Goal: Task Accomplishment & Management: Manage account settings

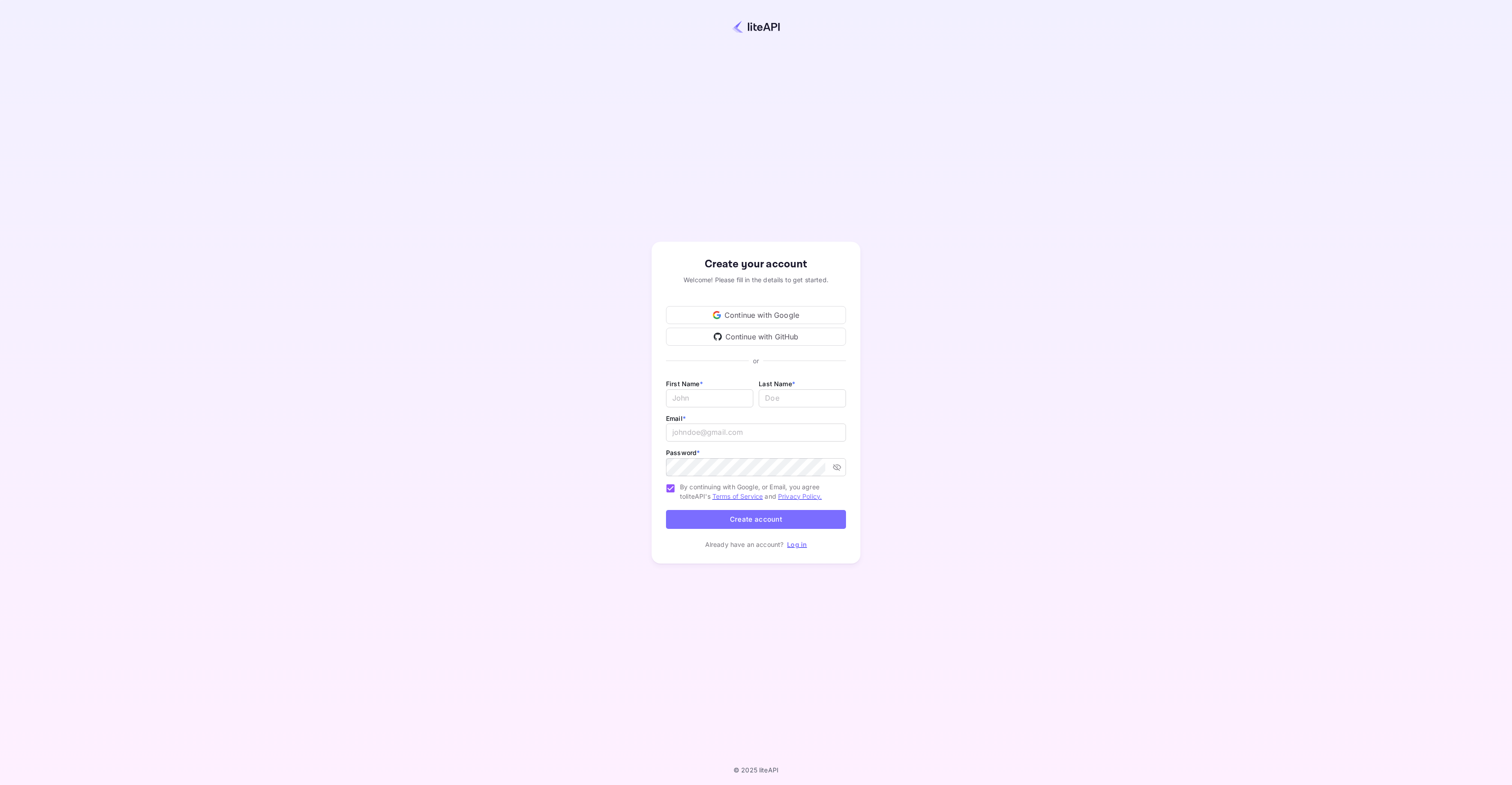
click at [816, 312] on div "Continue with Google" at bounding box center [756, 314] width 180 height 18
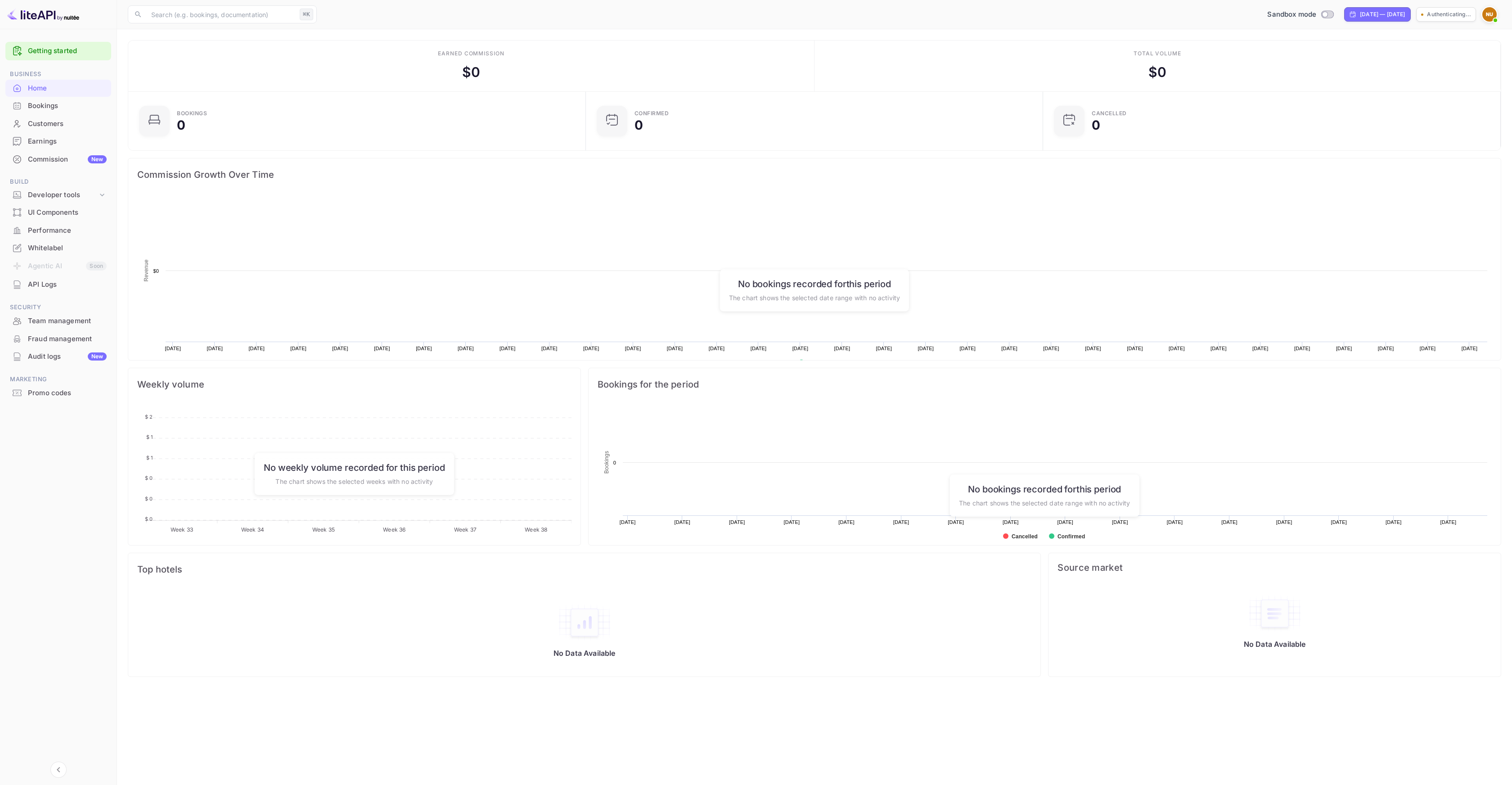
scroll to position [140, 446]
click at [1356, 13] on div "[DATE] — [DATE]" at bounding box center [1352, 14] width 45 height 8
select select "7"
select select "2025"
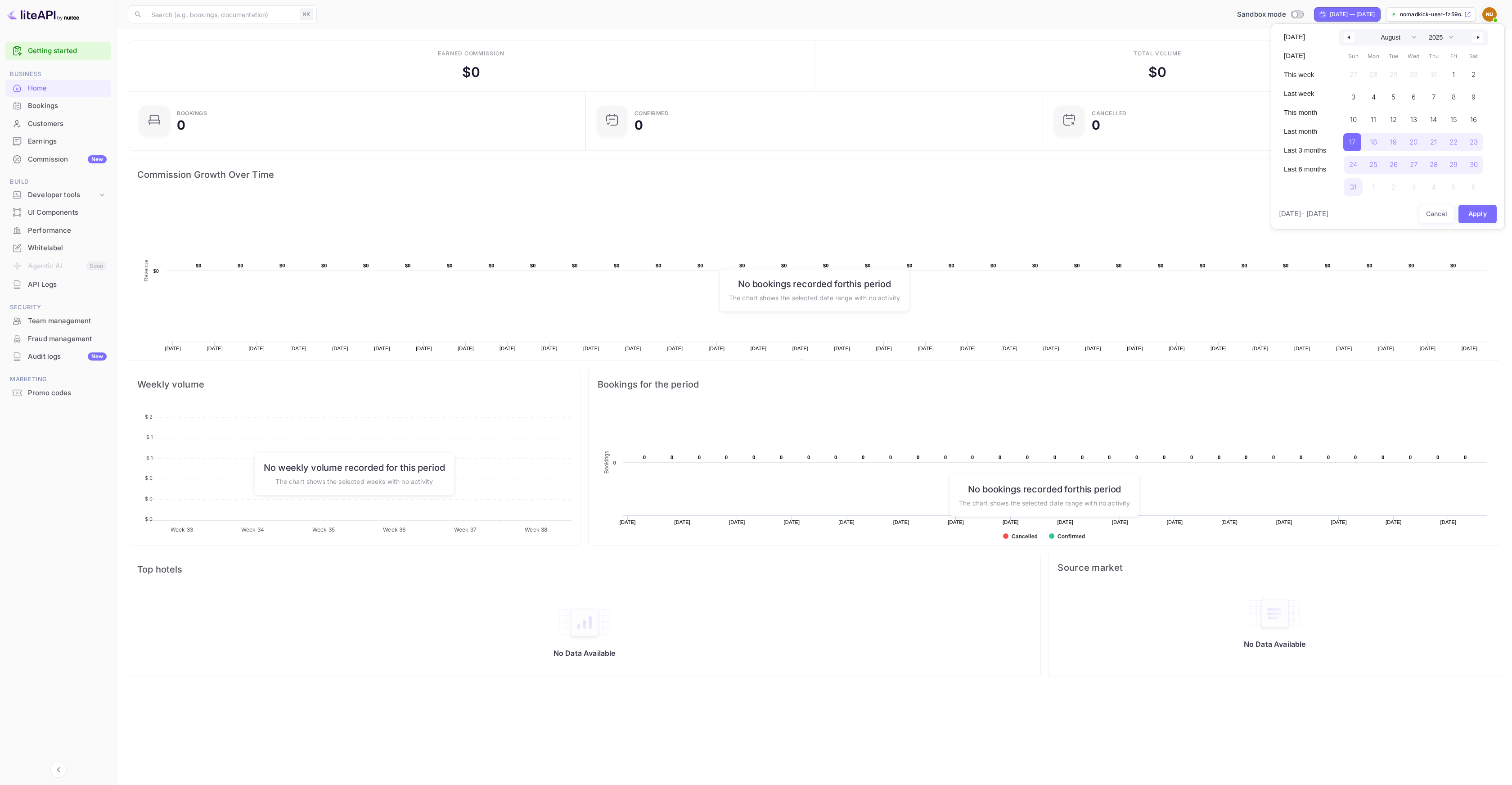
click at [1356, 13] on div at bounding box center [756, 392] width 1512 height 785
click at [1494, 17] on span at bounding box center [1495, 20] width 9 height 9
click at [1405, 85] on p "Settings" at bounding box center [1409, 89] width 26 height 9
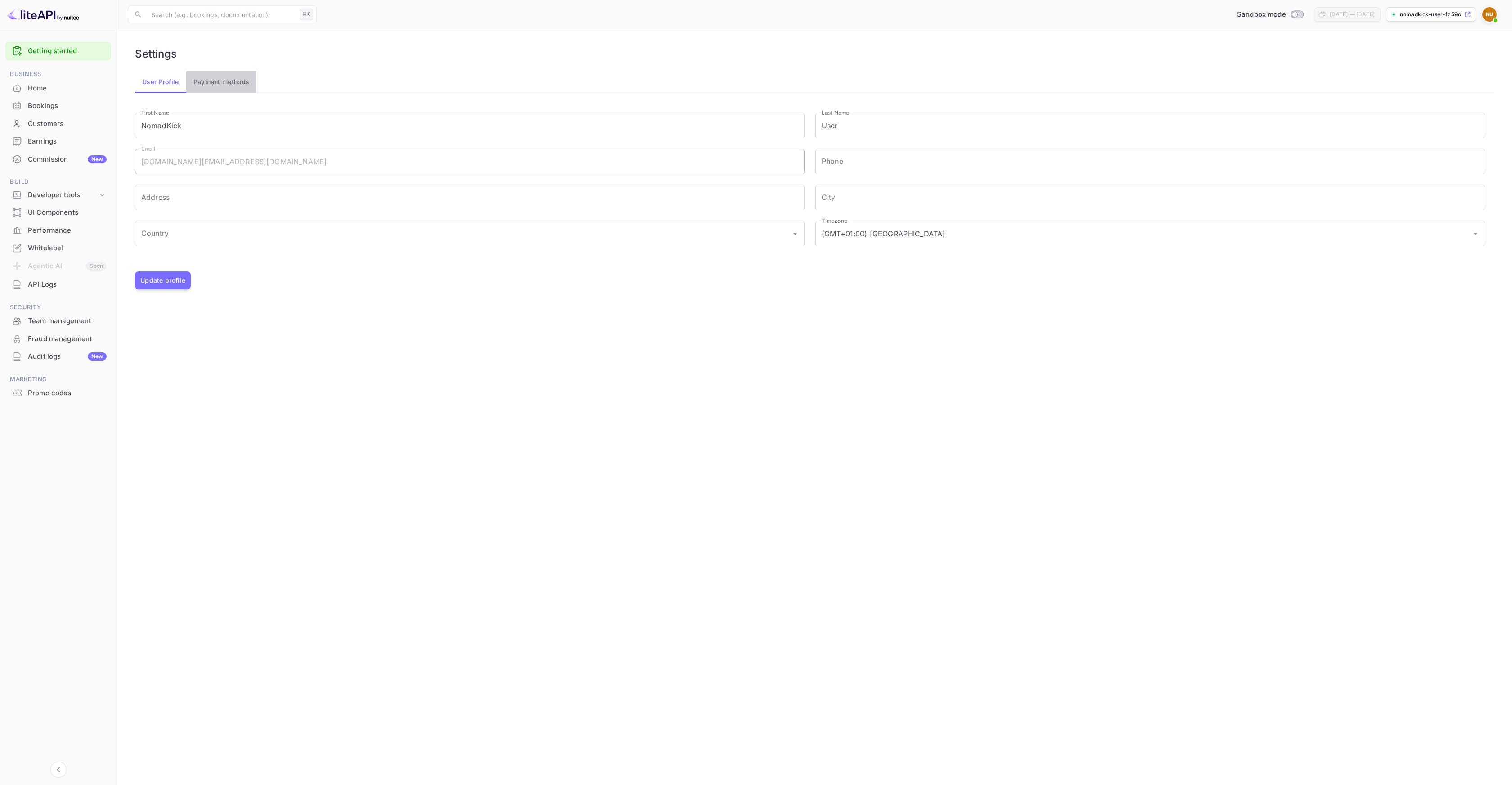
click at [219, 84] on button "Payment methods" at bounding box center [221, 82] width 70 height 21
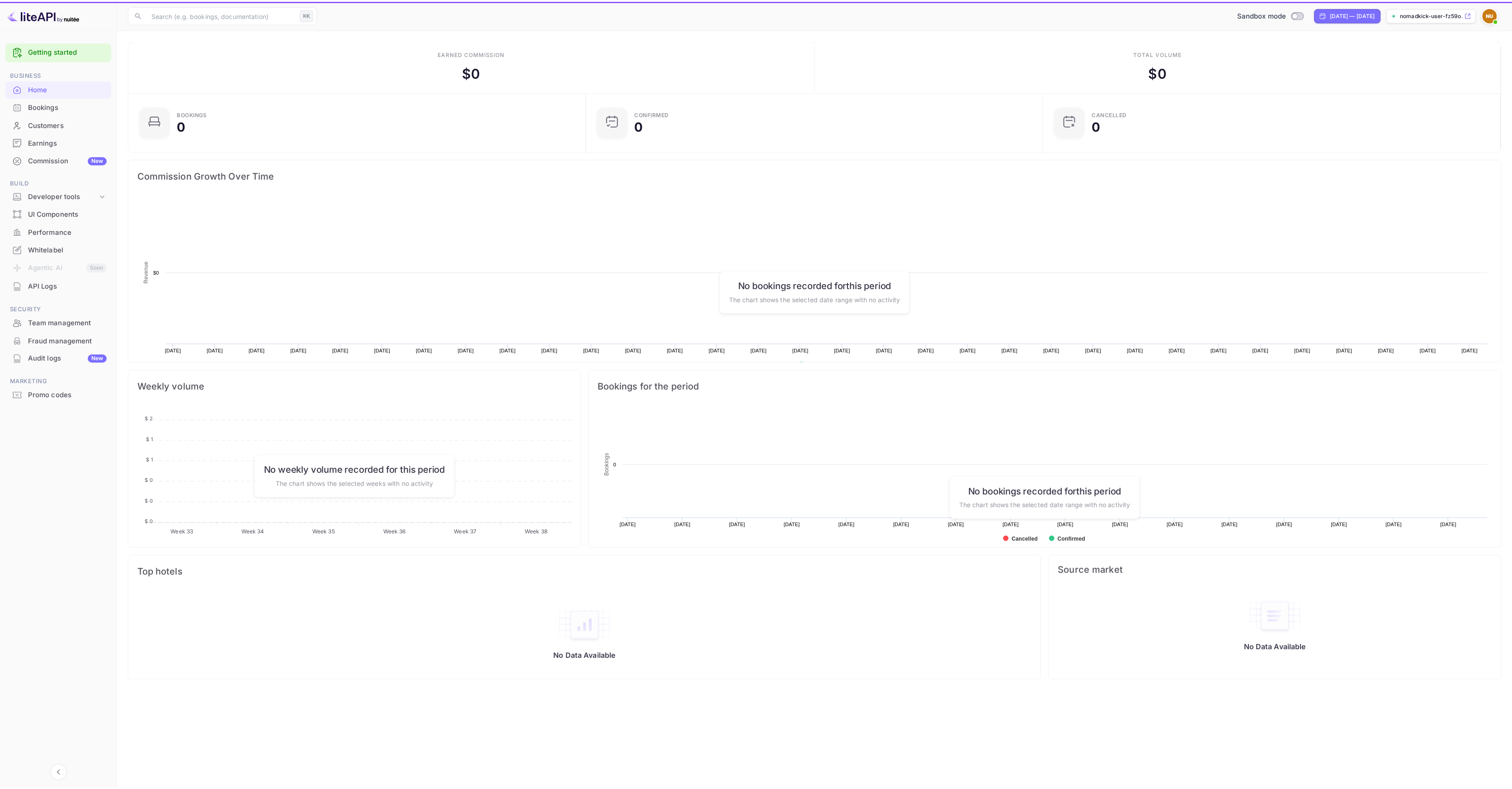
scroll to position [140, 448]
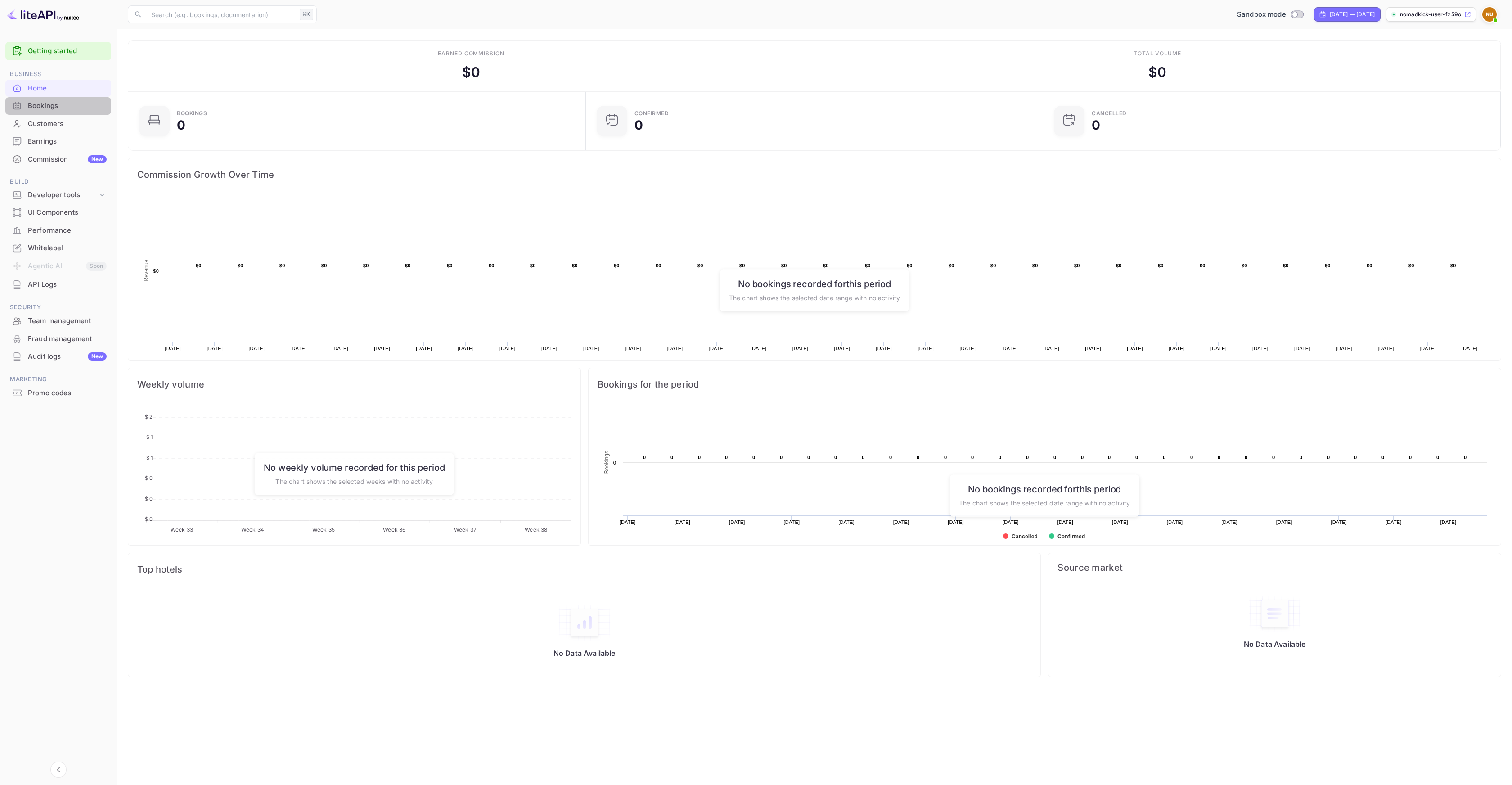
click at [58, 106] on div "Bookings" at bounding box center [67, 105] width 79 height 10
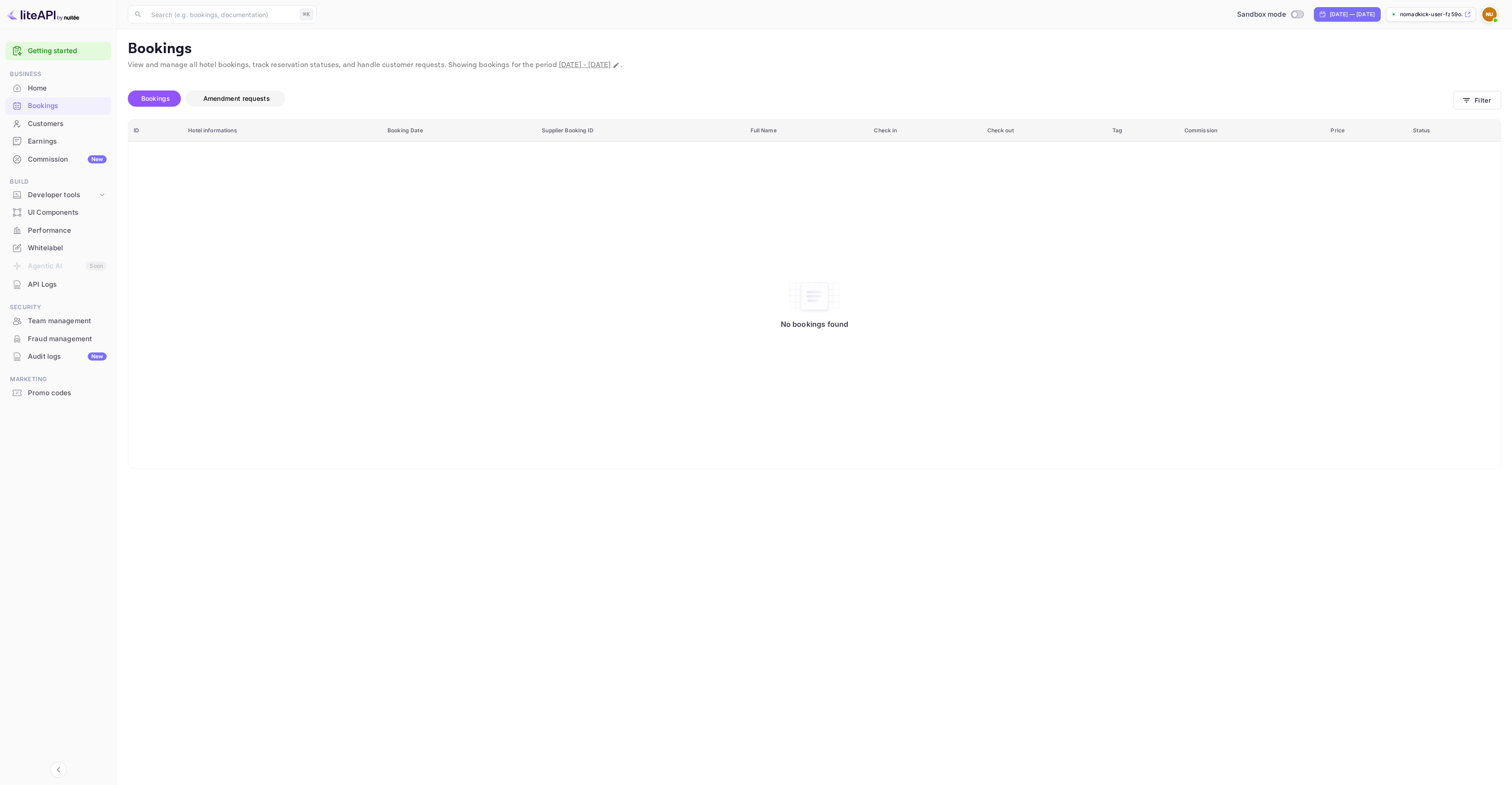
click at [216, 99] on span "Amendment requests" at bounding box center [237, 98] width 67 height 7
click at [47, 121] on div "Customers" at bounding box center [67, 124] width 79 height 10
click at [50, 144] on div "Earnings" at bounding box center [67, 142] width 79 height 10
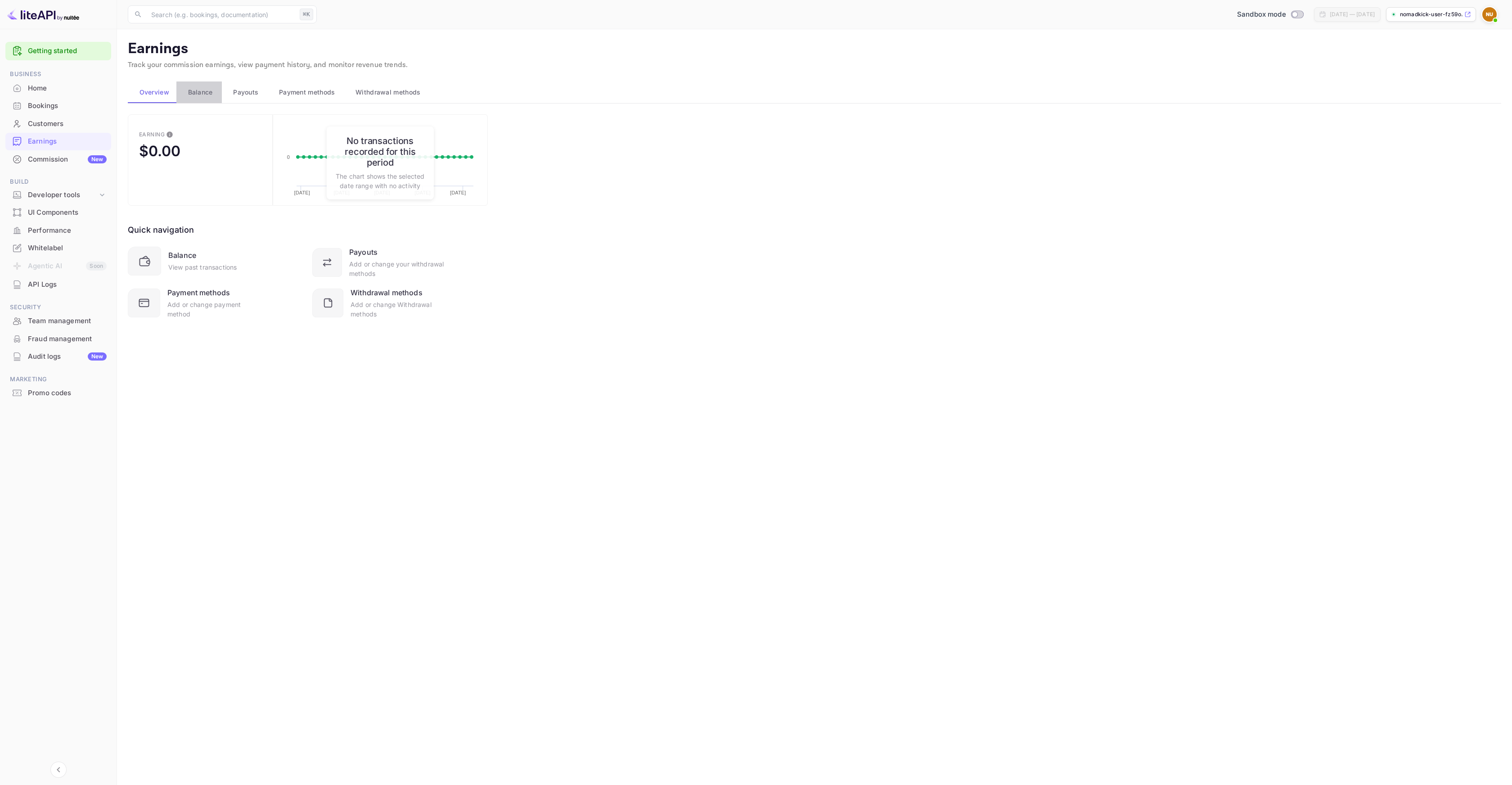
click at [204, 93] on span "Balance" at bounding box center [200, 93] width 25 height 11
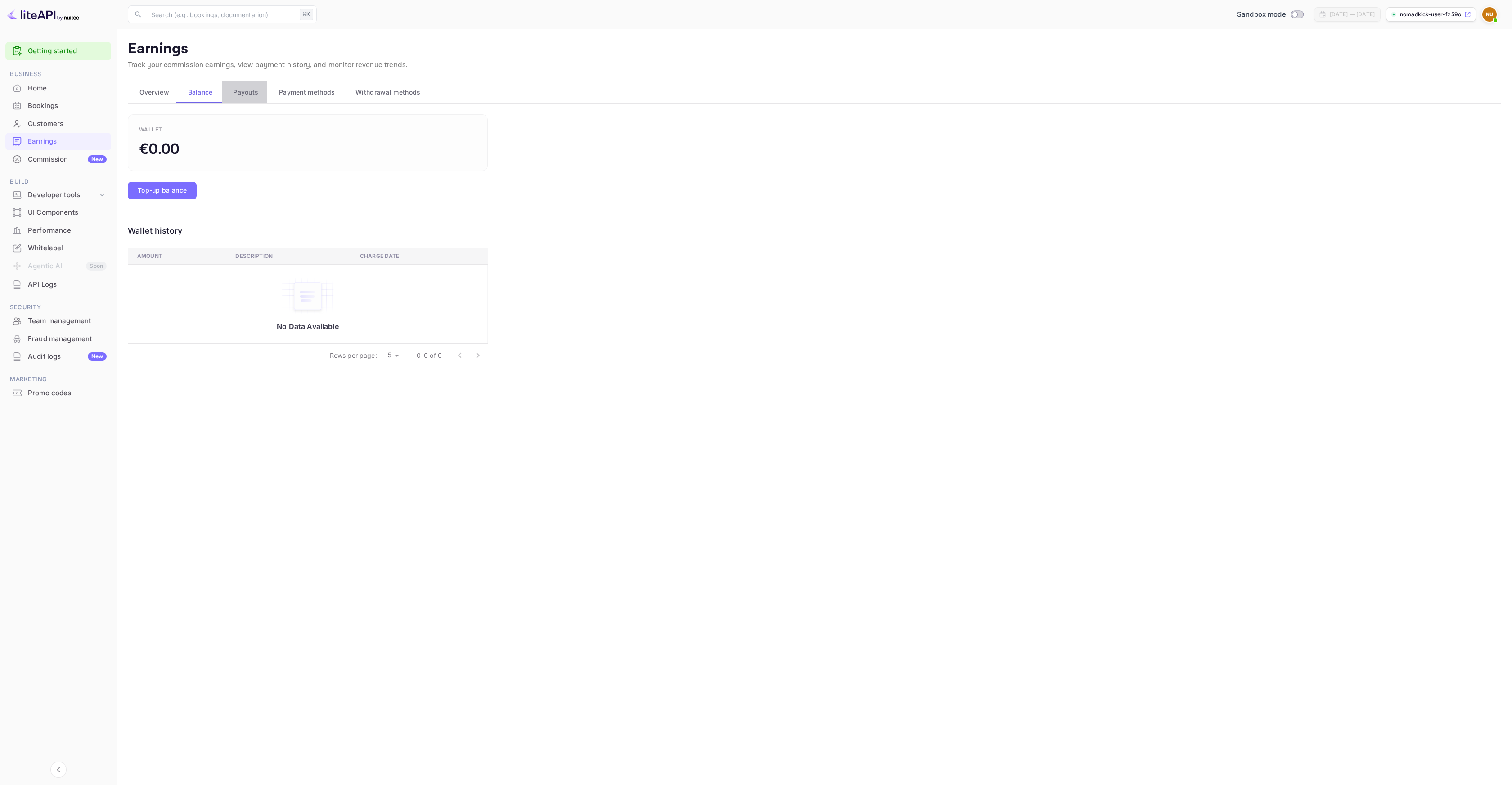
click at [240, 93] on span "Payouts" at bounding box center [245, 93] width 25 height 11
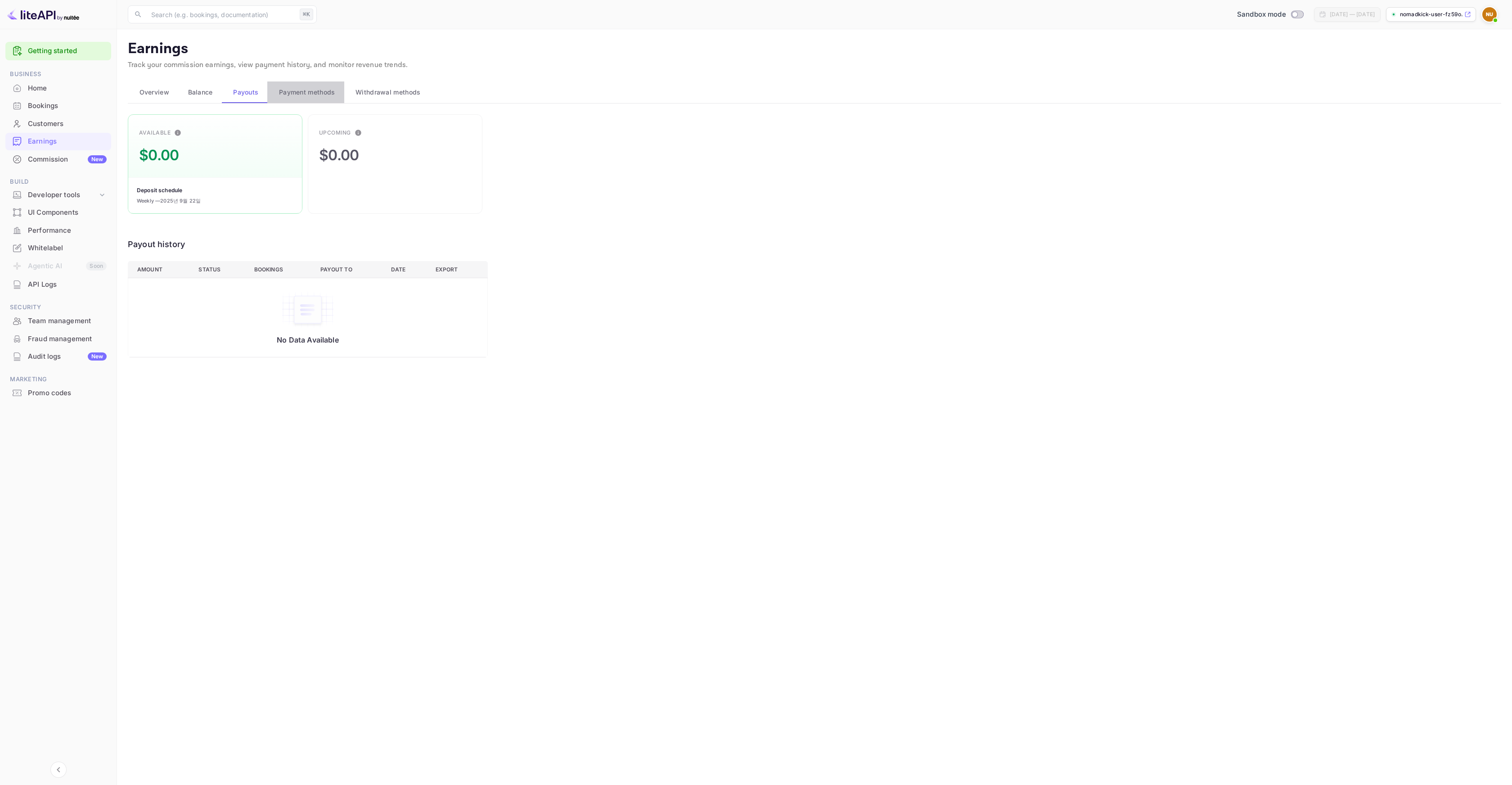
click at [308, 93] on span "Payment methods" at bounding box center [307, 93] width 56 height 11
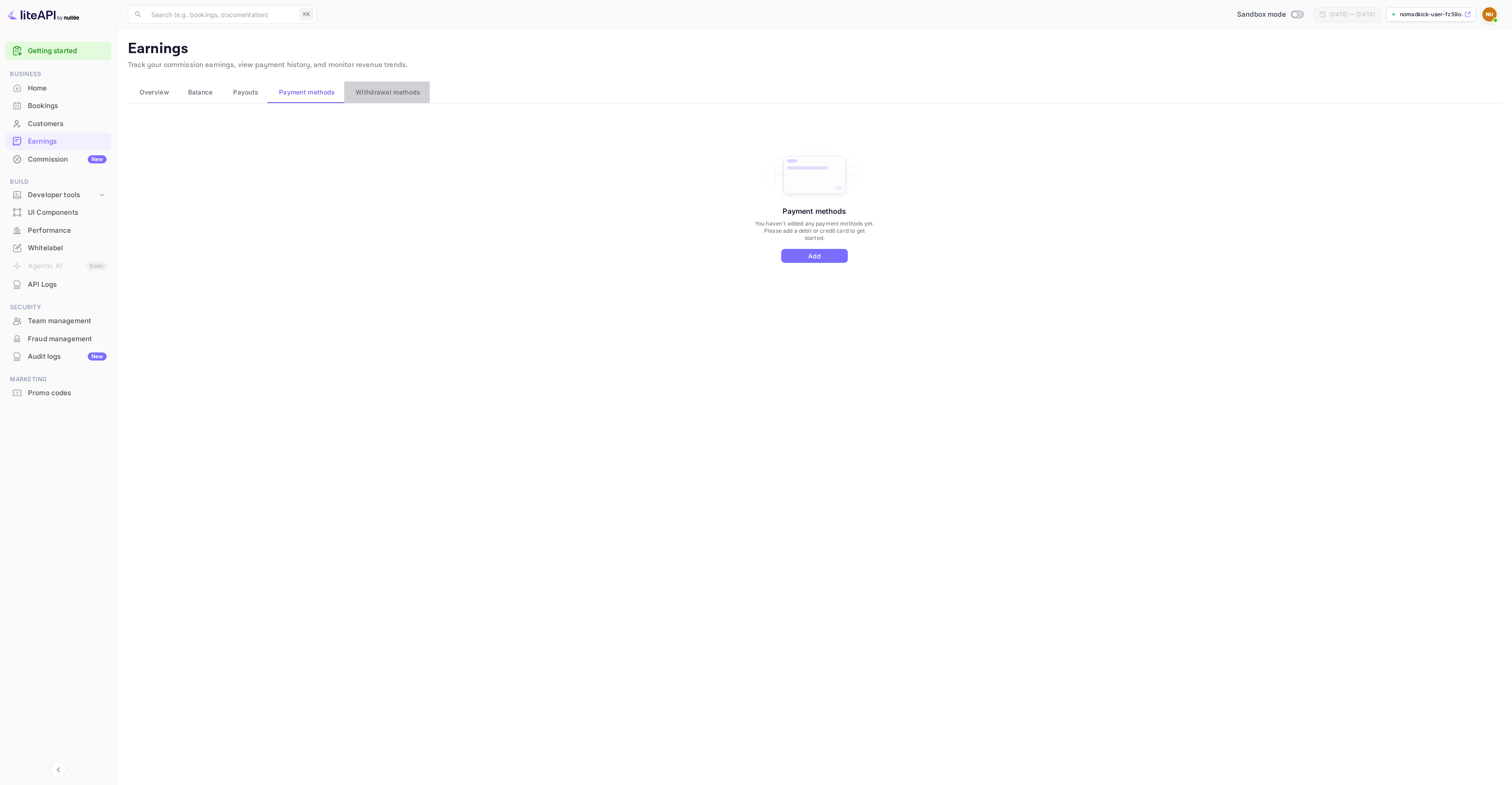
click at [400, 93] on span "Withdrawal methods" at bounding box center [388, 93] width 65 height 11
click at [47, 162] on div "Commission New" at bounding box center [67, 159] width 79 height 10
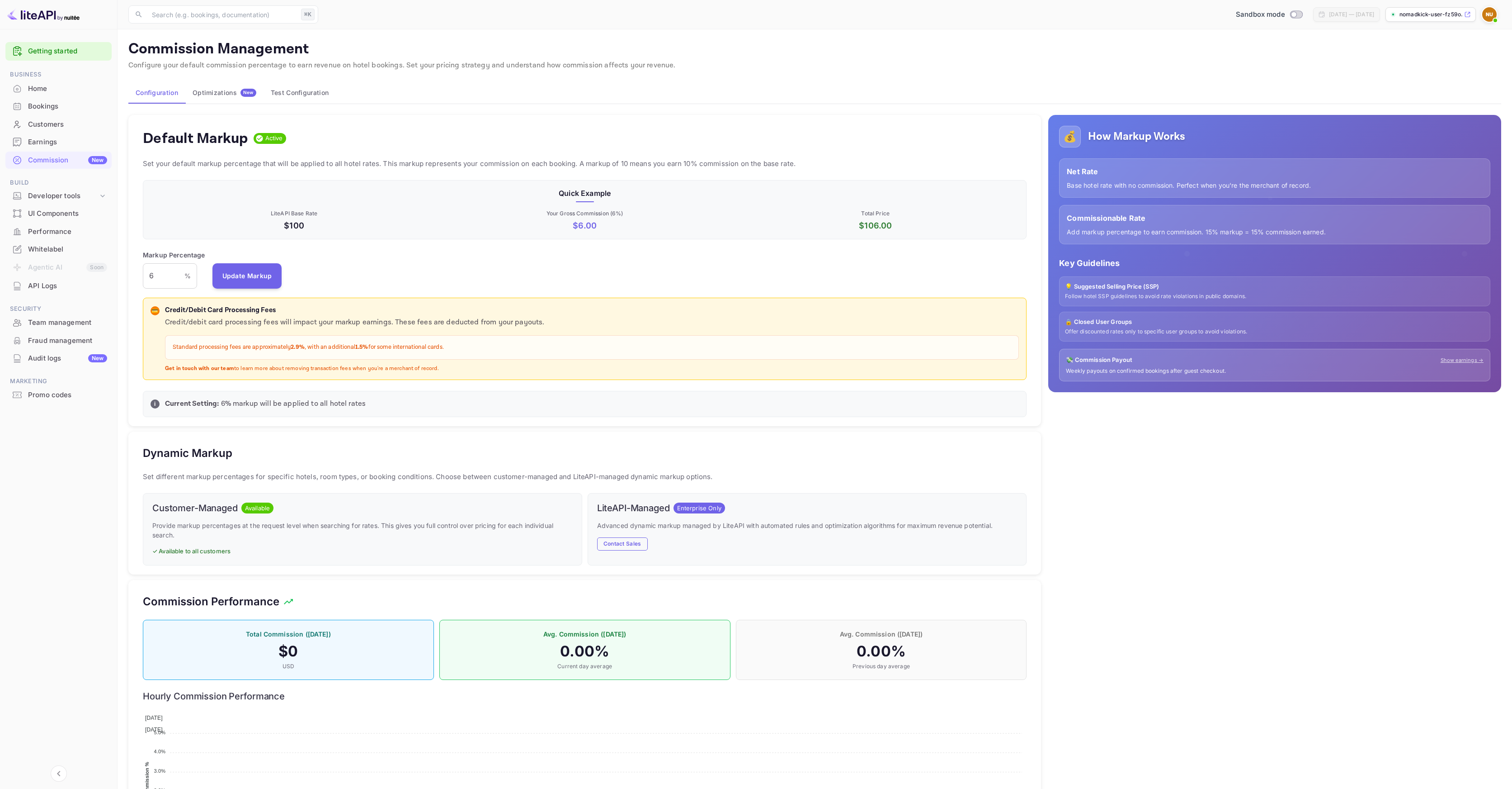
scroll to position [154, 877]
click at [212, 89] on div "Optimizations New" at bounding box center [225, 92] width 64 height 8
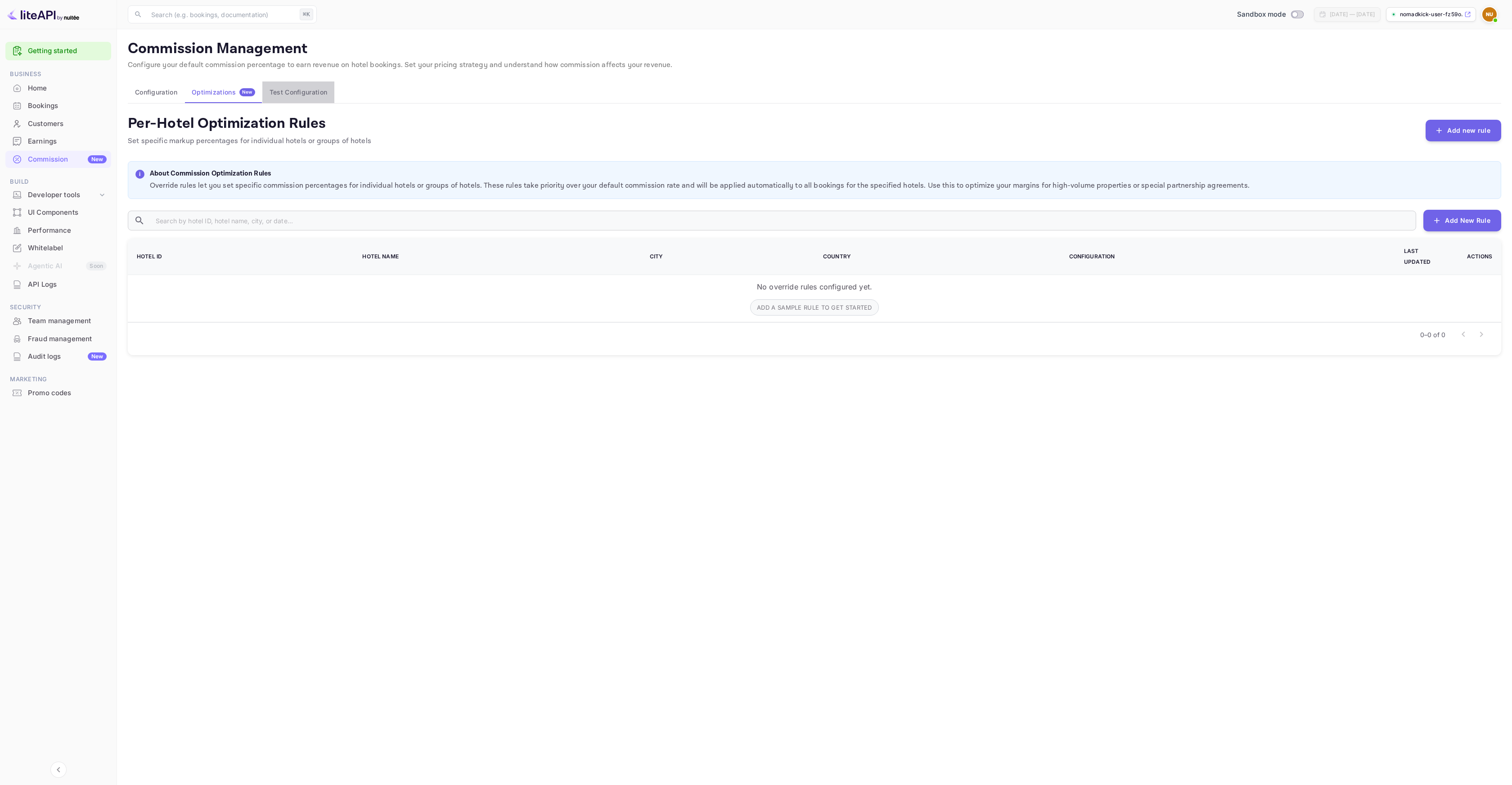
click at [289, 97] on button "Test Configuration" at bounding box center [298, 92] width 72 height 21
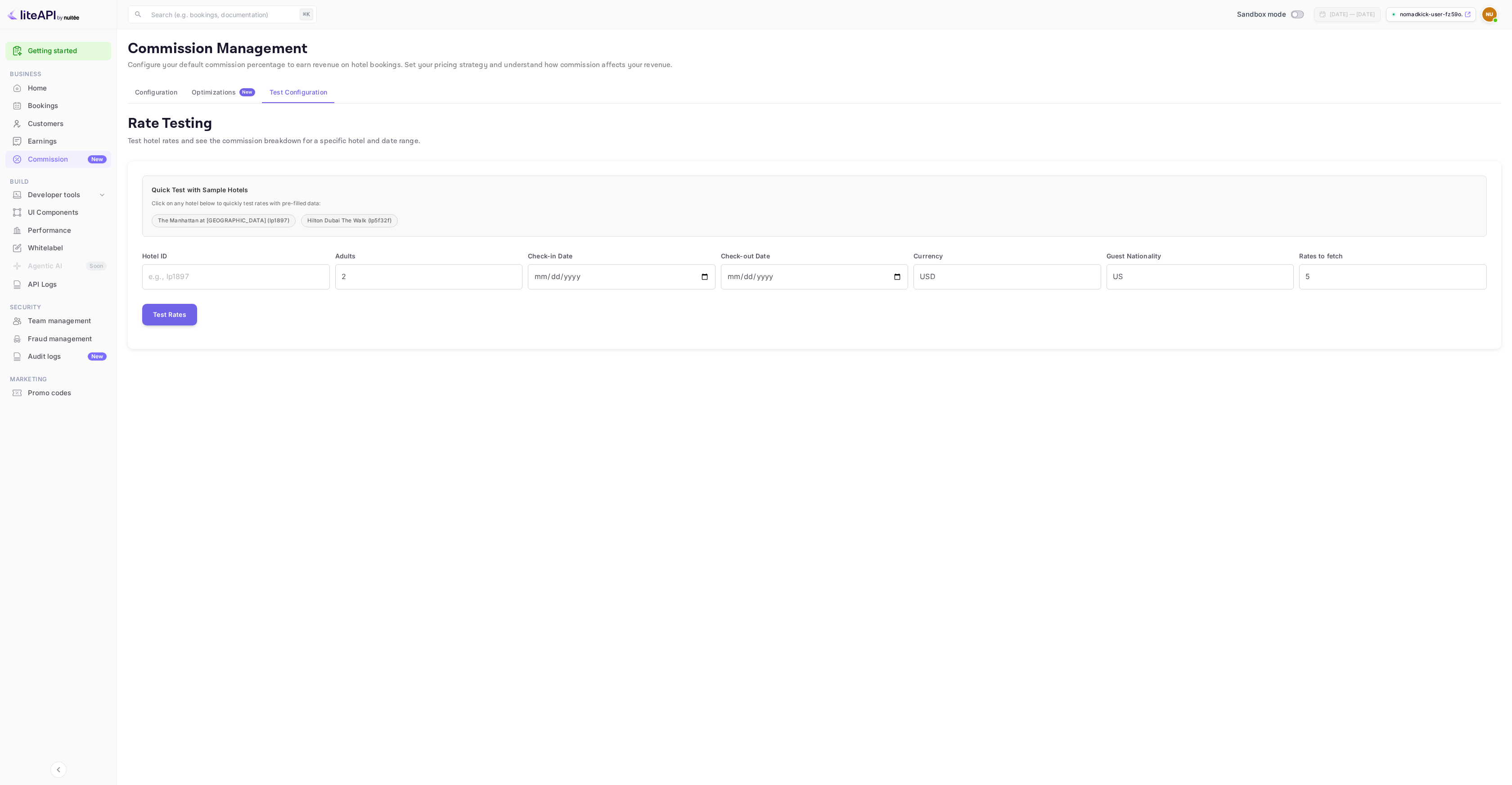
click at [173, 94] on button "Configuration" at bounding box center [156, 92] width 57 height 21
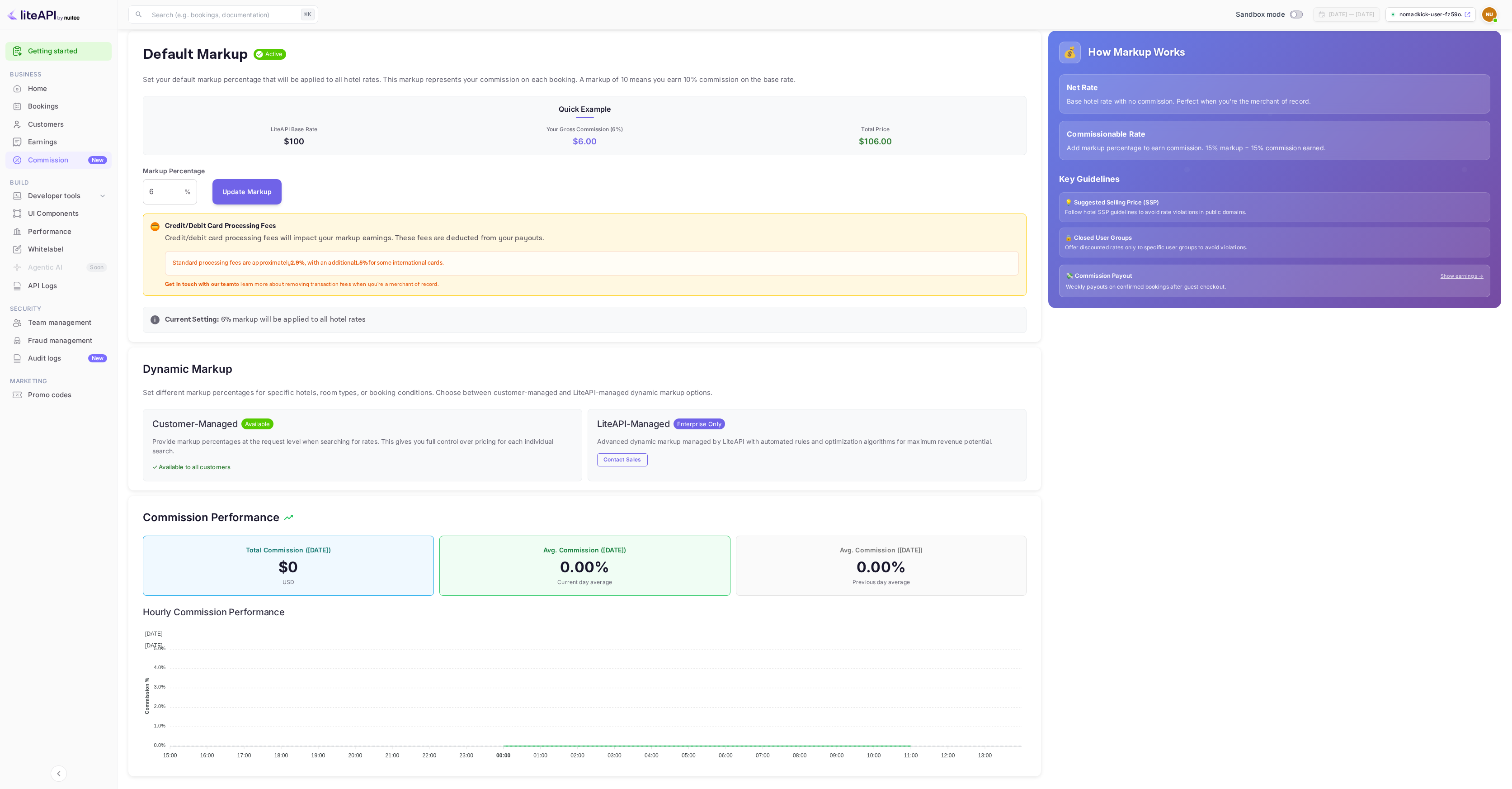
scroll to position [88, 0]
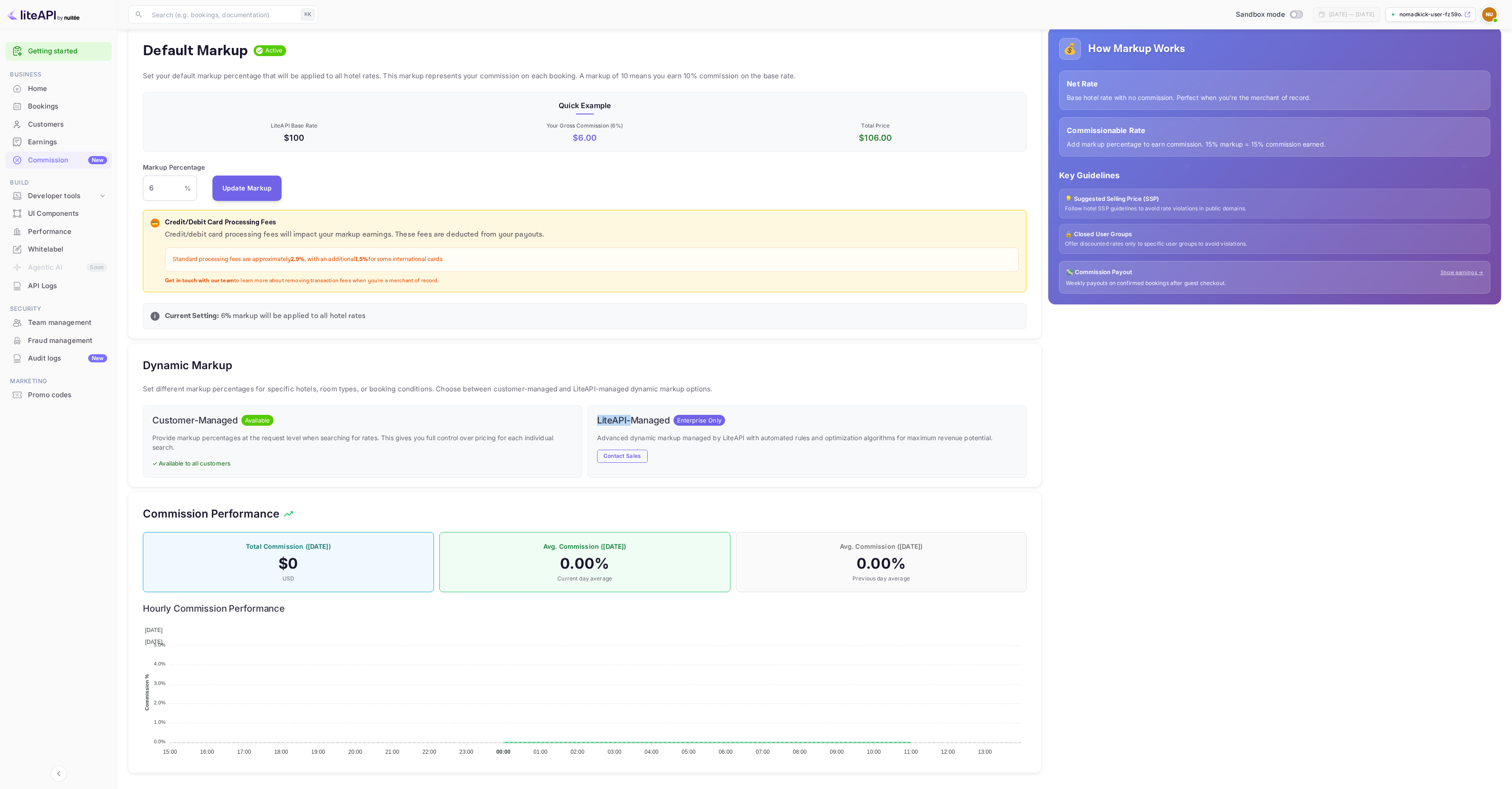
drag, startPoint x: 598, startPoint y: 419, endPoint x: 633, endPoint y: 421, distance: 35.1
click at [634, 421] on h6 "LiteAPI-Managed" at bounding box center [633, 420] width 73 height 11
drag, startPoint x: 600, startPoint y: 439, endPoint x: 725, endPoint y: 441, distance: 125.0
click at [715, 440] on p "Advanced dynamic markup managed by LiteAPI with automated rules and optimizatio…" at bounding box center [807, 437] width 420 height 9
click at [725, 441] on p "Advanced dynamic markup managed by LiteAPI with automated rules and optimizatio…" at bounding box center [807, 437] width 420 height 9
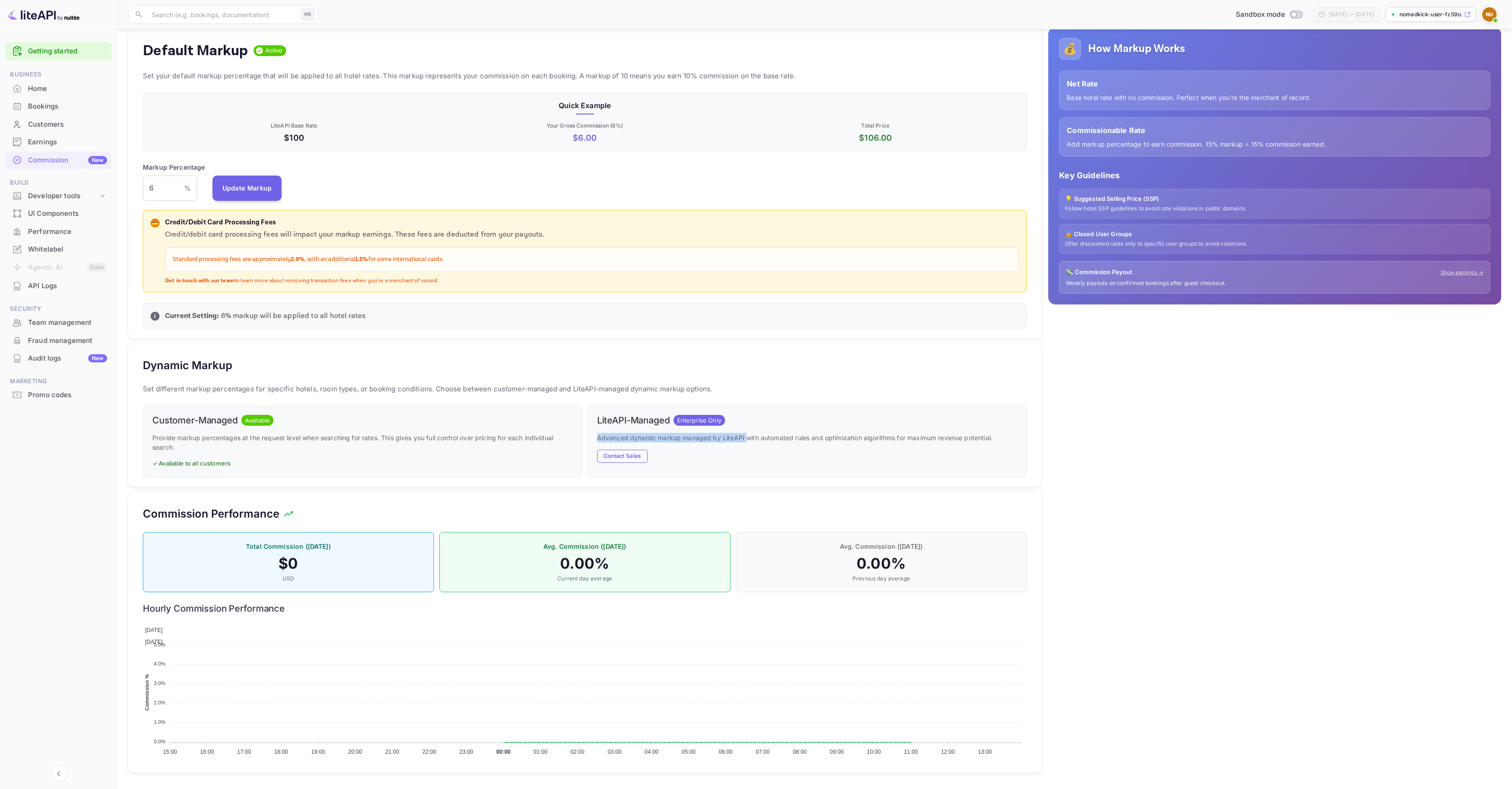
drag, startPoint x: 743, startPoint y: 439, endPoint x: 593, endPoint y: 440, distance: 150.0
click at [593, 440] on div "LiteAPI-Managed Enterprise Only Advanced dynamic markup managed by LiteAPI with…" at bounding box center [808, 441] width 440 height 72
drag, startPoint x: 765, startPoint y: 439, endPoint x: 835, endPoint y: 440, distance: 70.0
click at [833, 440] on p "Advanced dynamic markup managed by LiteAPI with automated rules and optimizatio…" at bounding box center [807, 437] width 420 height 9
drag, startPoint x: 880, startPoint y: 439, endPoint x: 978, endPoint y: 439, distance: 98.0
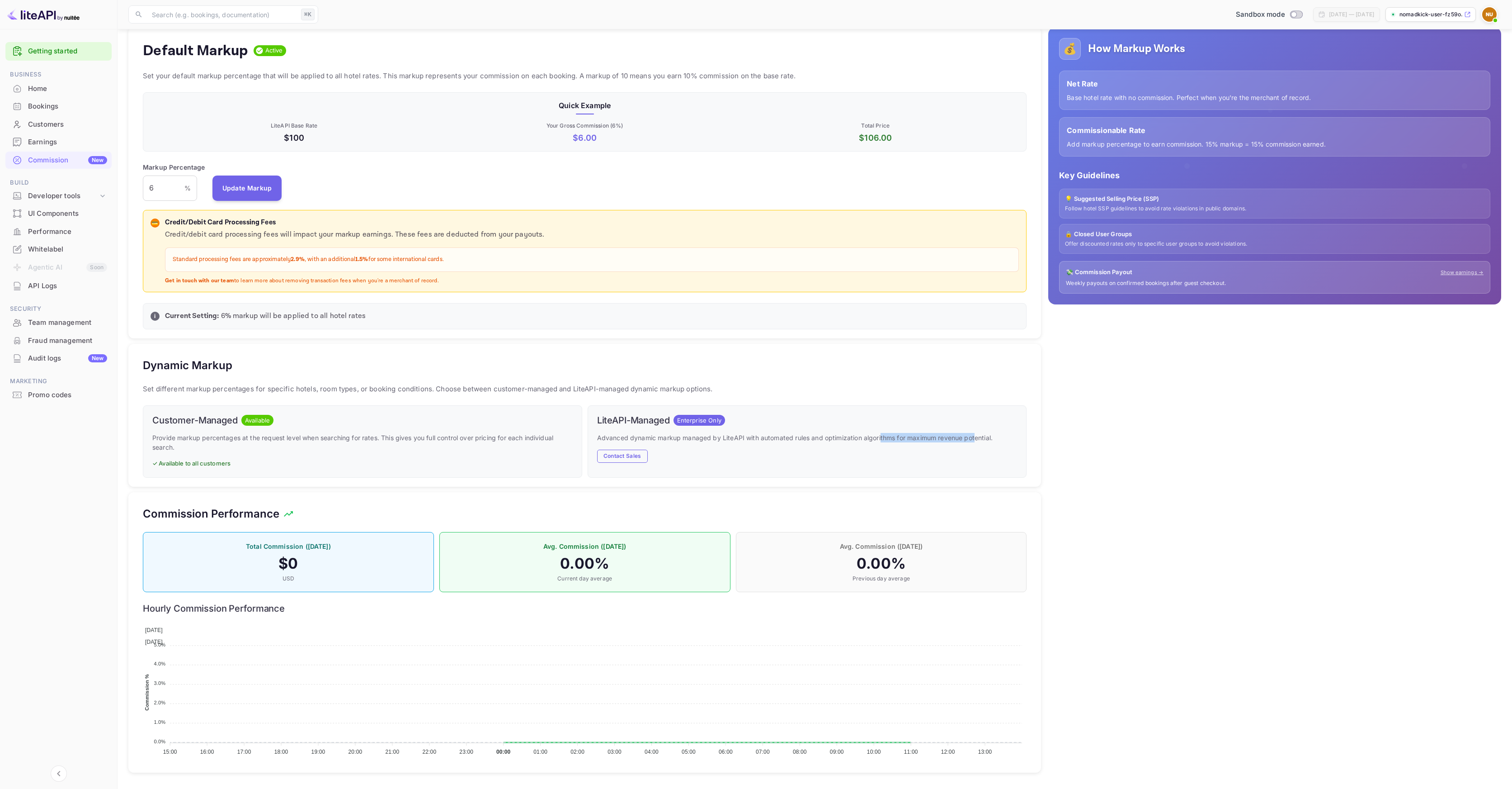
click at [976, 439] on p "Advanced dynamic markup managed by LiteAPI with automated rules and optimizatio…" at bounding box center [807, 437] width 420 height 9
click at [978, 439] on p "Advanced dynamic markup managed by LiteAPI with automated rules and optimizatio…" at bounding box center [807, 437] width 420 height 9
click at [72, 198] on div "Developer tools" at bounding box center [63, 196] width 70 height 10
click at [78, 210] on p "API docs and SDKs" at bounding box center [60, 211] width 58 height 9
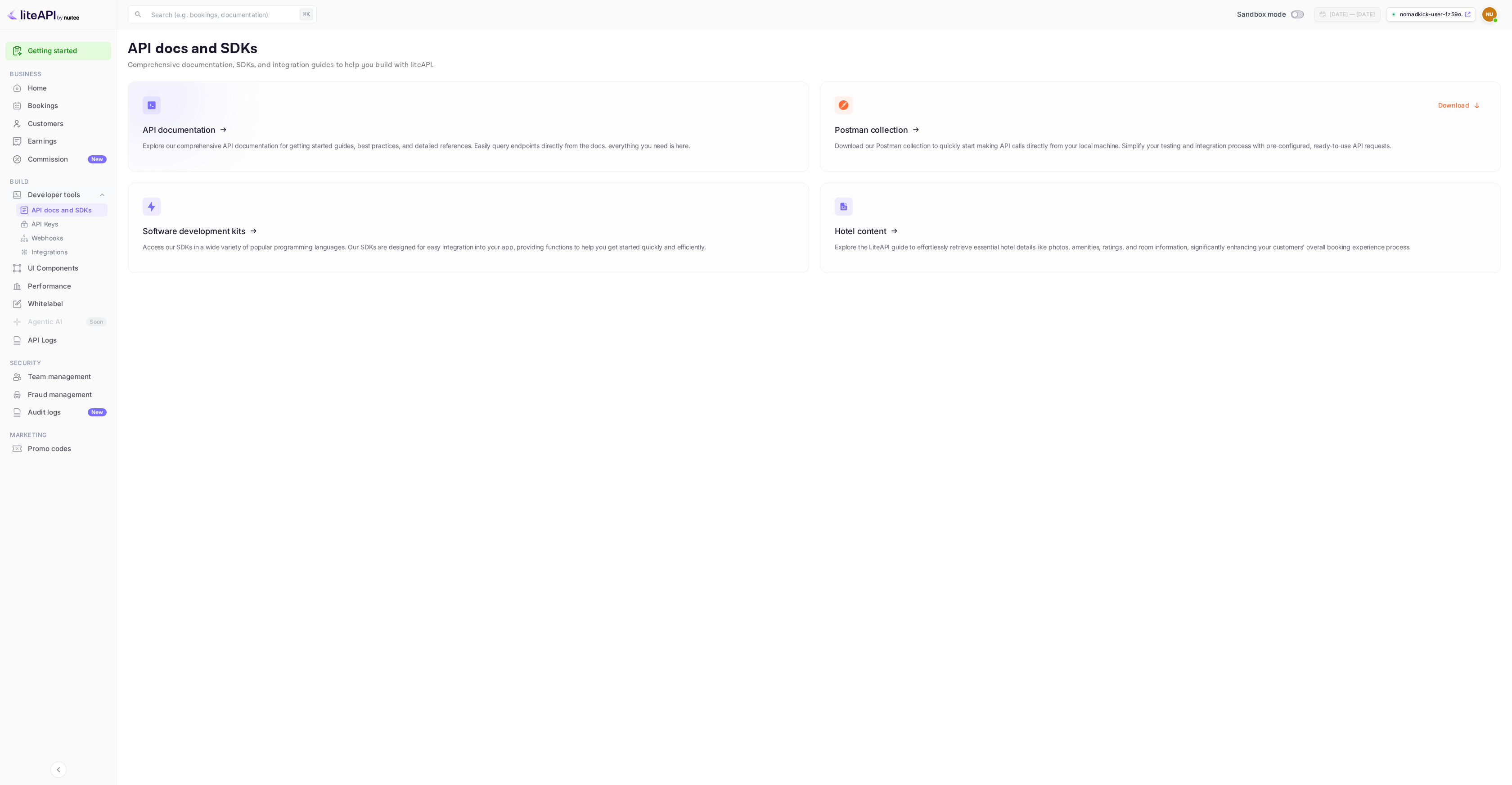
click at [260, 134] on icon at bounding box center [198, 128] width 140 height 93
click at [872, 143] on icon at bounding box center [891, 128] width 140 height 93
click at [1463, 104] on button "Download" at bounding box center [1459, 105] width 53 height 18
click at [920, 229] on icon at bounding box center [891, 229] width 140 height 93
click at [51, 224] on p "API Keys" at bounding box center [44, 224] width 26 height 9
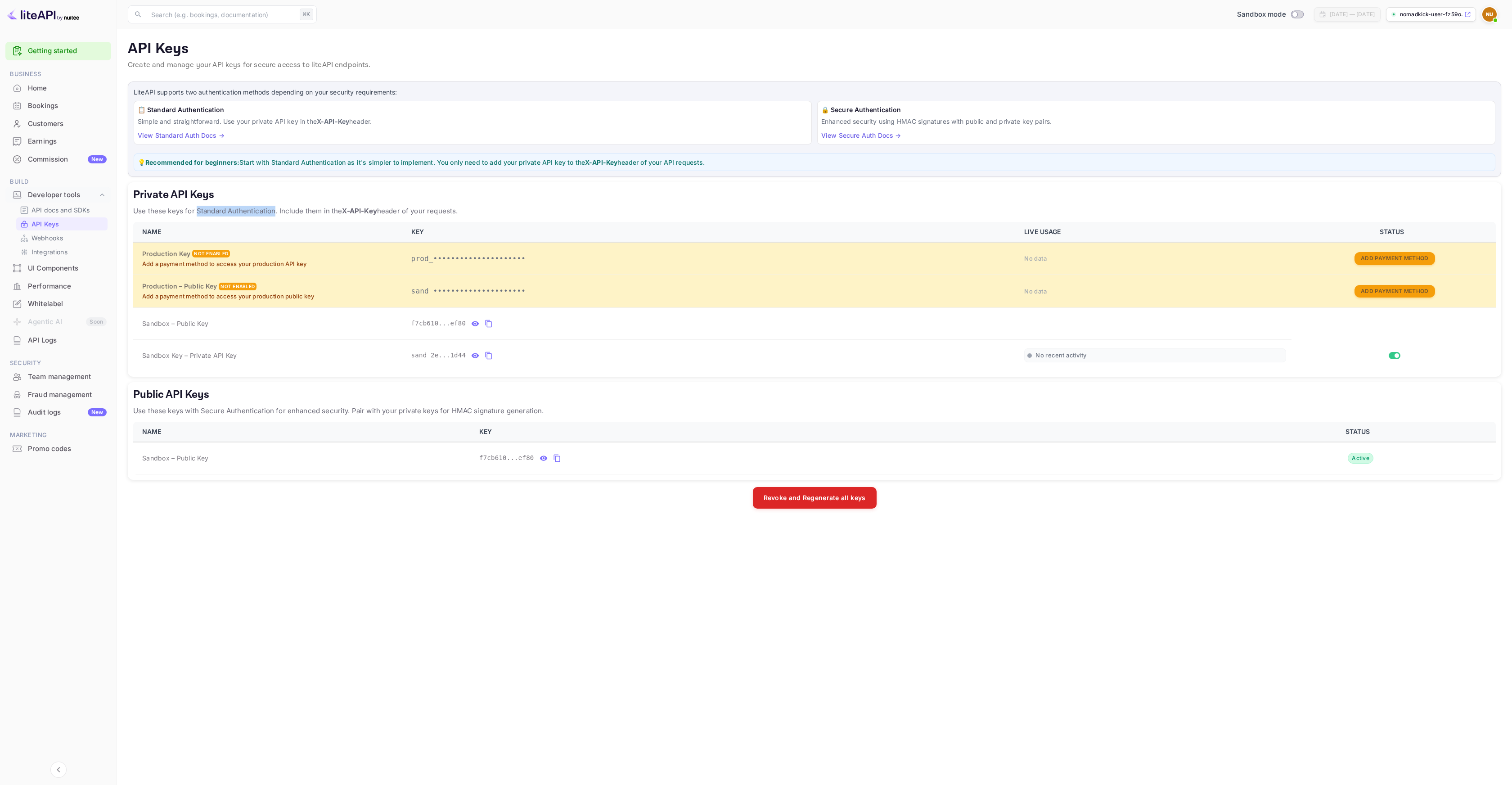
drag, startPoint x: 196, startPoint y: 211, endPoint x: 273, endPoint y: 213, distance: 77.0
click at [273, 213] on p "Use these keys for Standard Authentication. Include them in the X-API-Key heade…" at bounding box center [815, 211] width 1363 height 11
click at [313, 210] on p "Use these keys for Standard Authentication. Include them in the X-API-Key heade…" at bounding box center [815, 211] width 1363 height 11
drag, startPoint x: 270, startPoint y: 210, endPoint x: 462, endPoint y: 211, distance: 192.0
click at [412, 212] on p "Use these keys for Standard Authentication. Include them in the X-API-Key heade…" at bounding box center [815, 211] width 1363 height 11
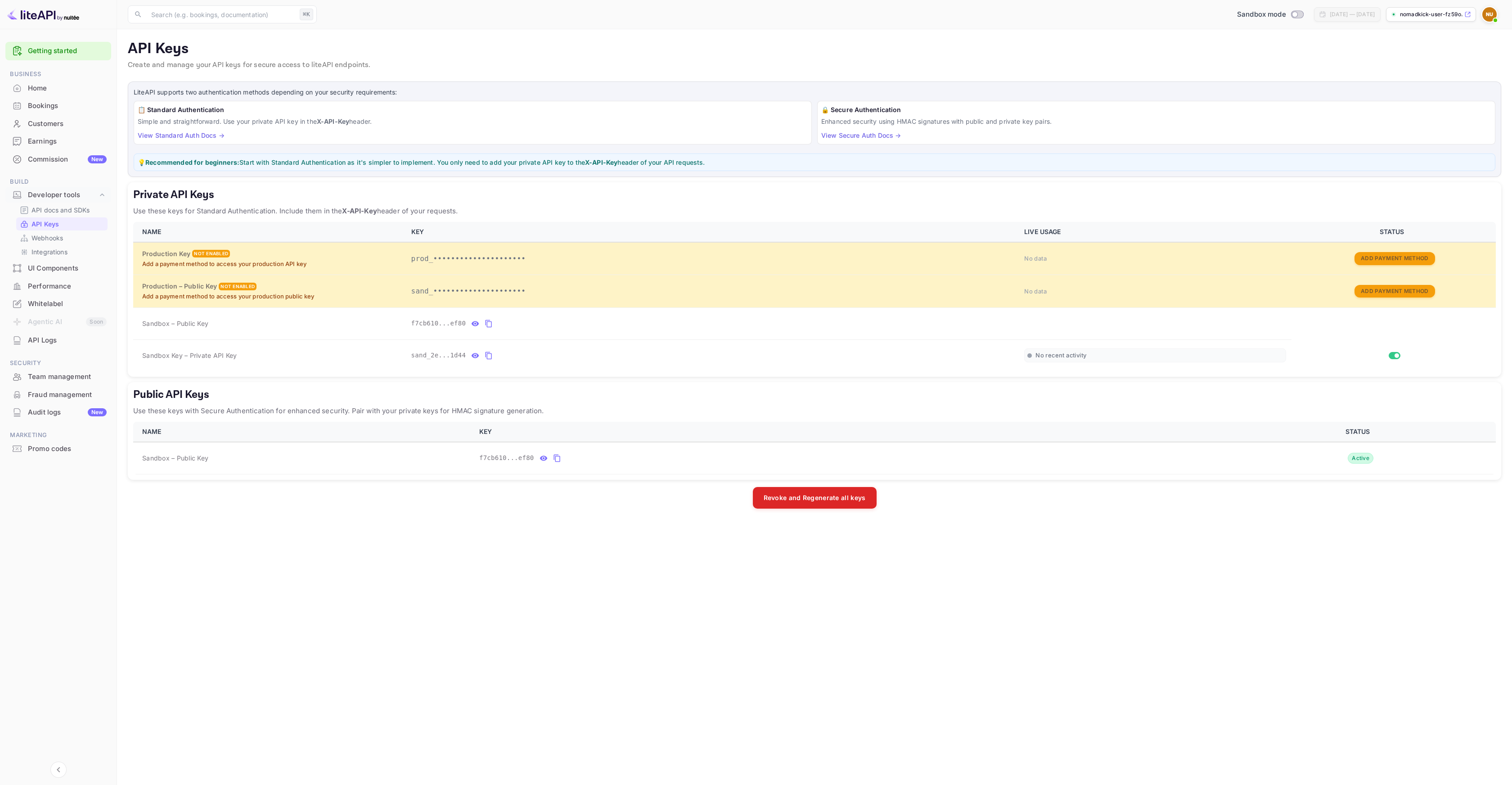
click at [462, 211] on p "Use these keys for Standard Authentication. Include them in the X-API-Key heade…" at bounding box center [815, 211] width 1363 height 11
drag, startPoint x: 437, startPoint y: 211, endPoint x: 278, endPoint y: 211, distance: 159.0
click at [278, 211] on p "Use these keys for Standard Authentication. Include them in the X-API-Key heade…" at bounding box center [815, 211] width 1363 height 11
click at [565, 211] on p "Use these keys for Standard Authentication. Include them in the X-API-Key heade…" at bounding box center [815, 211] width 1363 height 11
click at [632, 528] on main "API Keys Create and manage your API keys for secure access to liteAPI endpoints…" at bounding box center [815, 407] width 1395 height 756
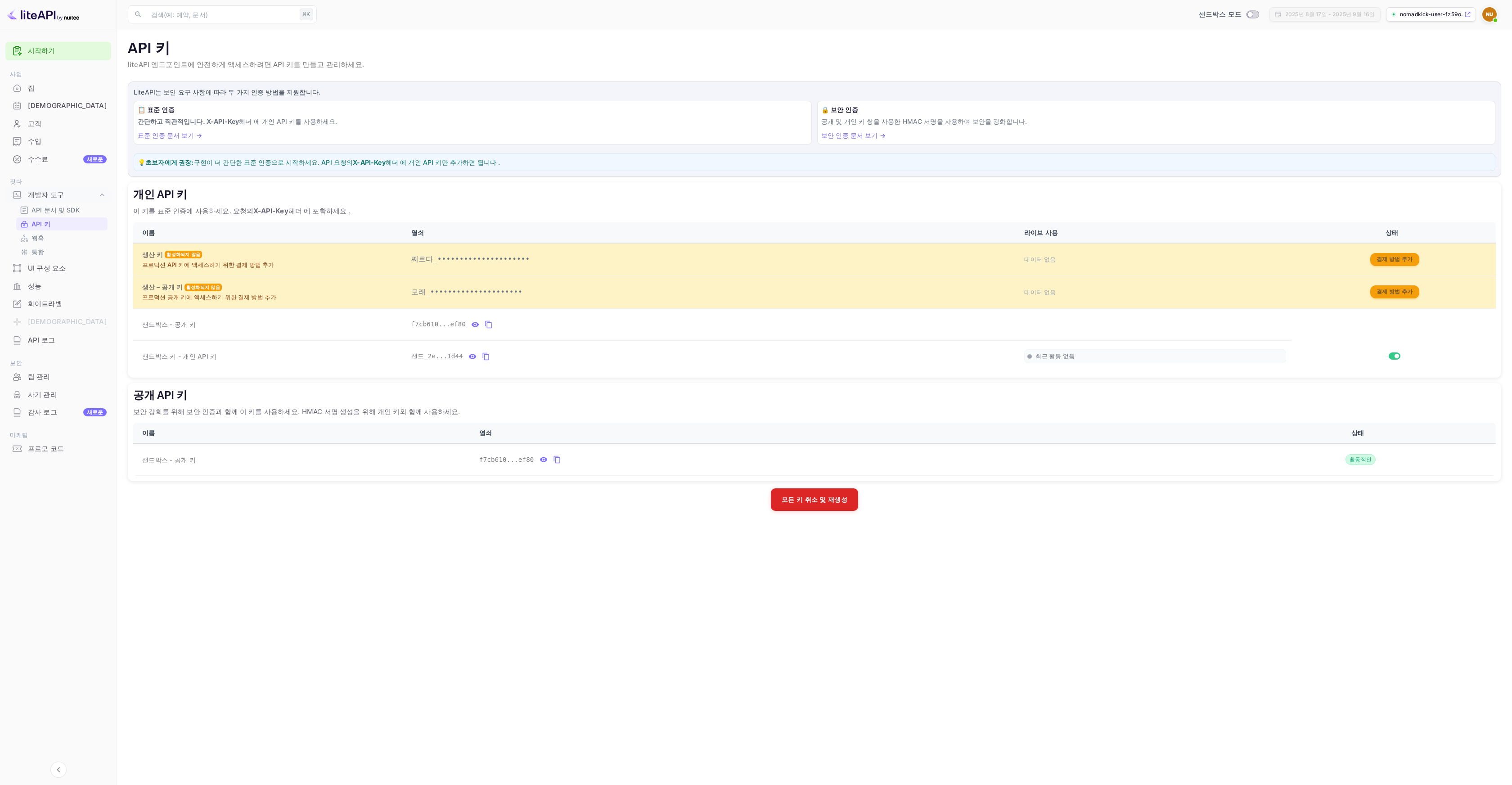
drag, startPoint x: 136, startPoint y: 409, endPoint x: 192, endPoint y: 412, distance: 56.1
click at [192, 412] on font "보안 강화를 위해 보안 인증과 함께 이 키를 사용하세요. HMAC 서명 생성을 위해 개인 키와 함께 사용하세요." at bounding box center [296, 412] width 327 height 9
drag, startPoint x: 226, startPoint y: 411, endPoint x: 284, endPoint y: 412, distance: 58.0
click at [270, 412] on font "보안 강화를 위해 보안 인증과 함께 이 키를 사용하세요. HMAC 서명 생성을 위해 개인 키와 함께 사용하세요." at bounding box center [296, 412] width 327 height 9
drag, startPoint x: 431, startPoint y: 409, endPoint x: 140, endPoint y: 410, distance: 291.0
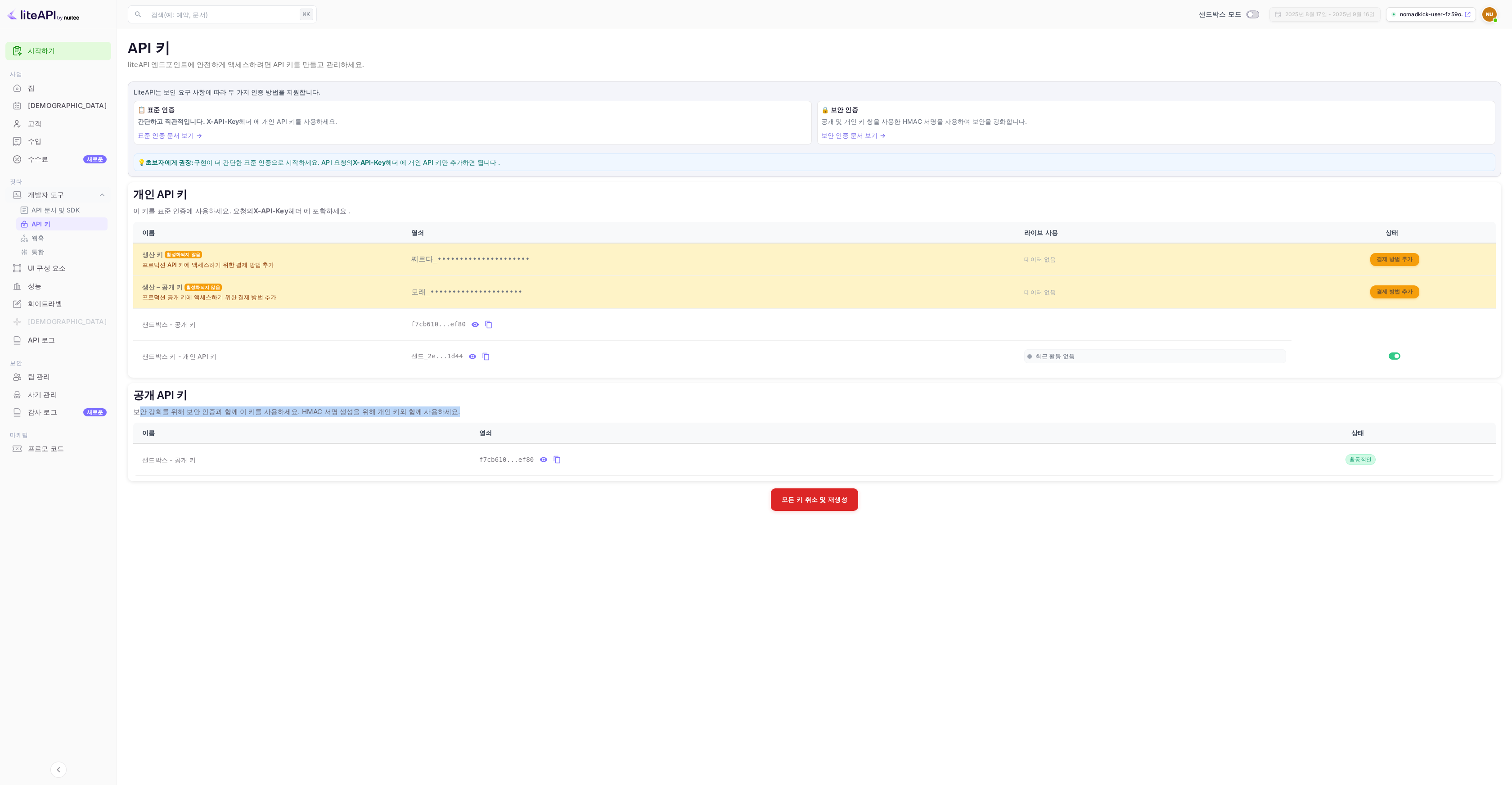
click at [140, 410] on p "보안 강화를 위해 보안 인증과 함께 이 키를 사용하세요. HMAC 서명 생성을 위해 개인 키와 함께 사용하세요." at bounding box center [815, 412] width 1363 height 11
click at [422, 534] on main "API 키 liteAPI 엔드포인트에 안전하게 액세스하려면 API 키를 만들고 관리하세요. Google로 로그인합니다... LiteAPI는 보…" at bounding box center [815, 407] width 1395 height 756
drag, startPoint x: 181, startPoint y: 411, endPoint x: 206, endPoint y: 412, distance: 25.0
click at [206, 412] on font "보안 강화를 위해 보안 인증과 함께 이 키를 사용하세요. HMAC 서명 생성을 위해 개인 키와 함께 사용하세요." at bounding box center [296, 412] width 327 height 9
drag, startPoint x: 219, startPoint y: 411, endPoint x: 257, endPoint y: 411, distance: 38.0
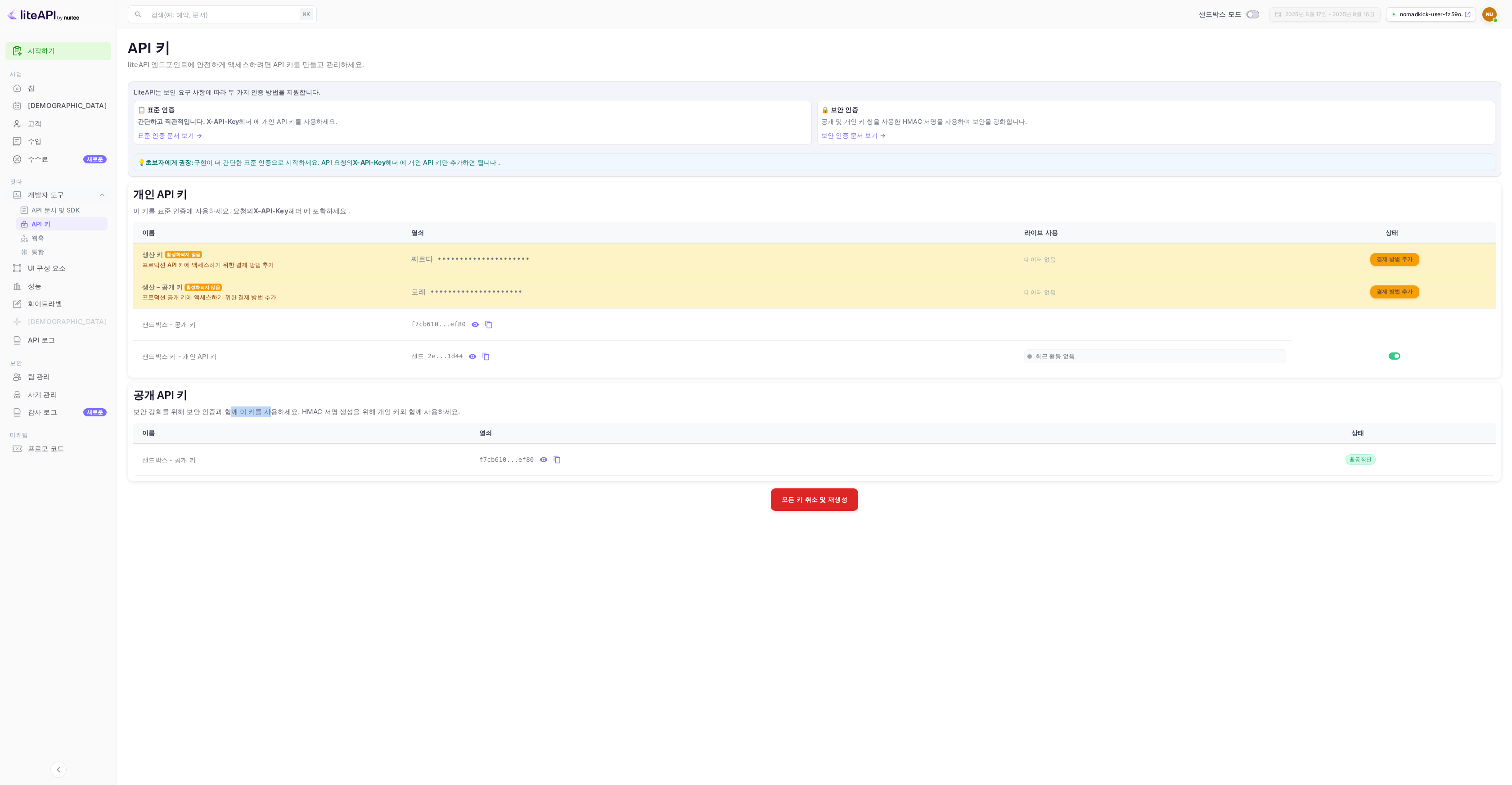
click at [257, 411] on font "보안 강화를 위해 보안 인증과 함께 이 키를 사용하세요. HMAC 서명 생성을 위해 개인 키와 함께 사용하세요." at bounding box center [296, 412] width 327 height 9
drag, startPoint x: 282, startPoint y: 413, endPoint x: 435, endPoint y: 412, distance: 153.0
click at [435, 412] on p "보안 강화를 위해 보안 인증과 함께 이 키를 사용하세요. HMAC 서명 생성을 위해 개인 키와 함께 사용하세요." at bounding box center [815, 412] width 1363 height 11
click at [615, 510] on div "Google로 로그인합니다... LiteAPI는 보안 요구 사항에 따라 두 가지 인증 방법을 지원합니다. 📋 표준 인증 간단하고 직관적입니다.…" at bounding box center [815, 298] width 1373 height 433
drag, startPoint x: 299, startPoint y: 160, endPoint x: 333, endPoint y: 160, distance: 34.0
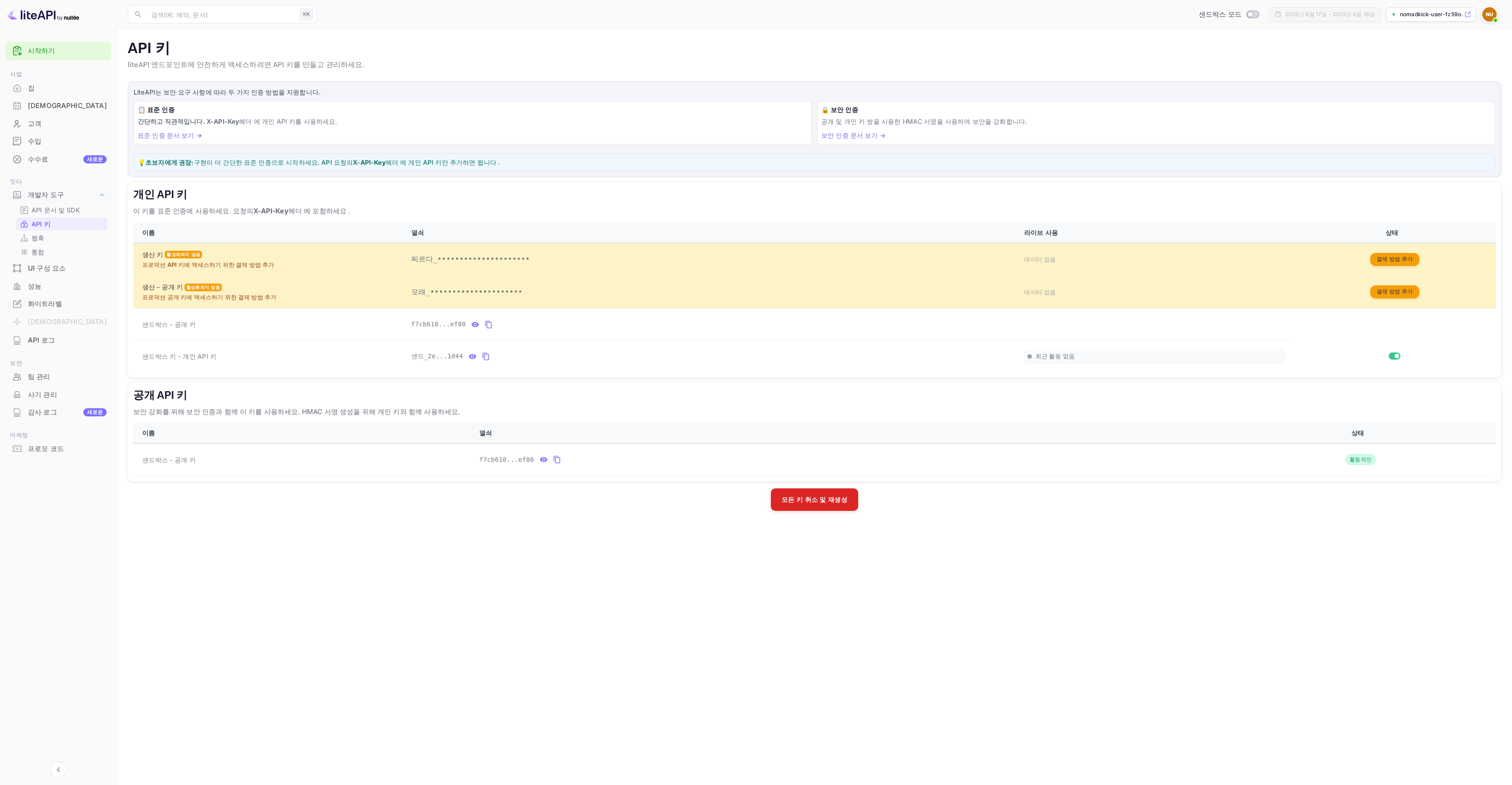
click at [333, 160] on p "💡 초보자에게 권장: [PERSON_NAME]이 더 간단한 표준 인증으로 시작하세요. API 요청의 X-API-Key 헤더 에 개인 API 키…" at bounding box center [815, 162] width 1354 height 9
drag, startPoint x: 342, startPoint y: 160, endPoint x: 465, endPoint y: 164, distance: 123.1
click at [462, 164] on p "💡 초보자에게 권장: [PERSON_NAME]이 더 간단한 표준 인증으로 시작하세요. API 요청의 X-API-Key 헤더 에 개인 API 키…" at bounding box center [815, 162] width 1354 height 9
drag, startPoint x: 485, startPoint y: 163, endPoint x: 477, endPoint y: 162, distance: 8.1
click at [485, 162] on p "💡 초보자에게 권장: [PERSON_NAME]이 더 간단한 표준 인증으로 시작하세요. API 요청의 X-API-Key 헤더 에 개인 API 키…" at bounding box center [815, 162] width 1354 height 9
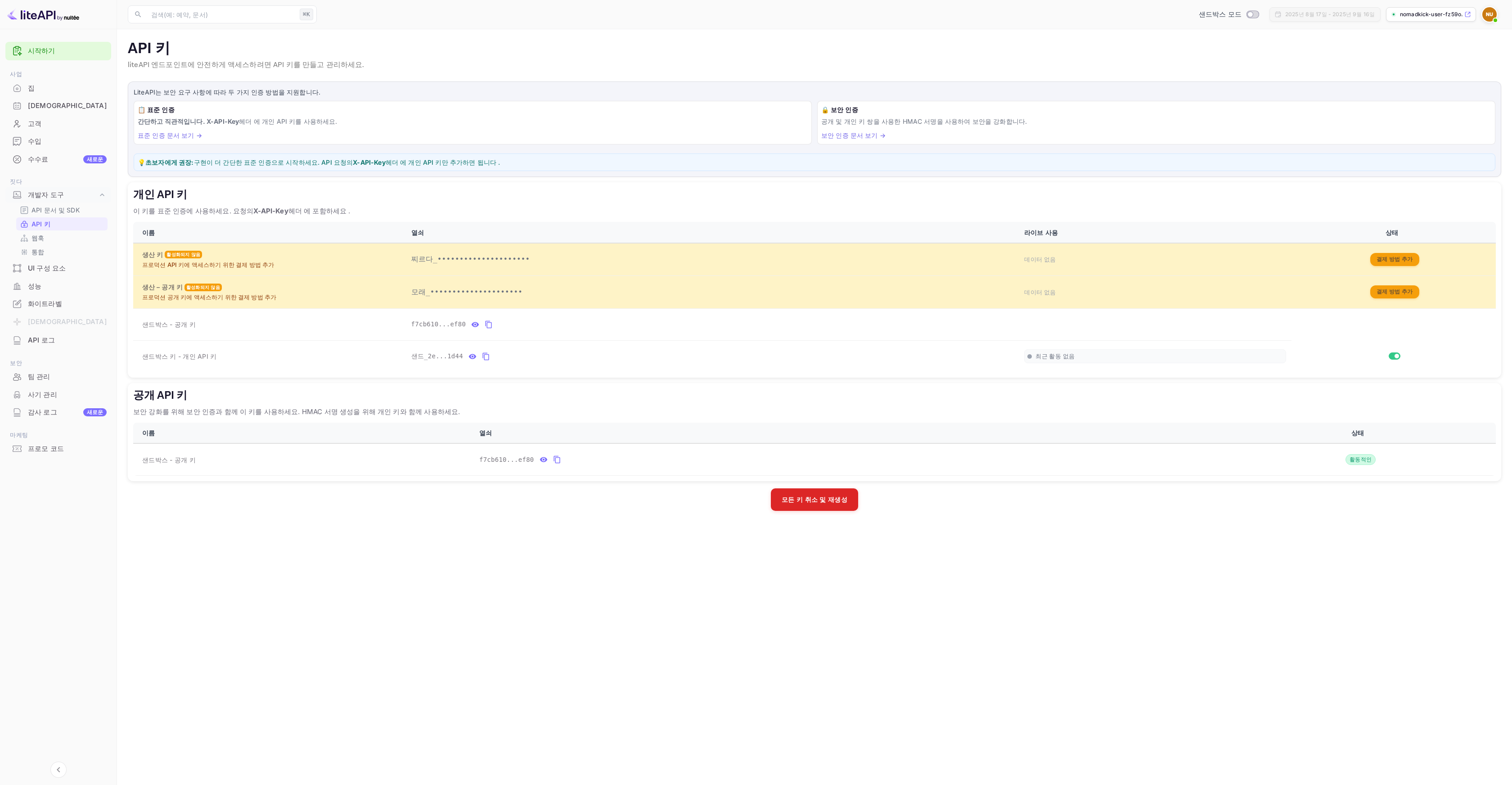
drag, startPoint x: 289, startPoint y: 163, endPoint x: 516, endPoint y: 167, distance: 227.0
click at [516, 167] on p "💡 초보자에게 권장: [PERSON_NAME]이 더 간단한 표준 인증으로 시작하세요. API 요청의 X-API-Key 헤더 에 개인 API 키…" at bounding box center [815, 162] width 1354 height 9
drag, startPoint x: 194, startPoint y: 161, endPoint x: 304, endPoint y: 162, distance: 110.0
click at [304, 162] on font "구현이 더 간단한 표준 인증으로 시작하세요. API 요청의" at bounding box center [274, 162] width 159 height 7
drag, startPoint x: 305, startPoint y: 162, endPoint x: 232, endPoint y: 159, distance: 73.1
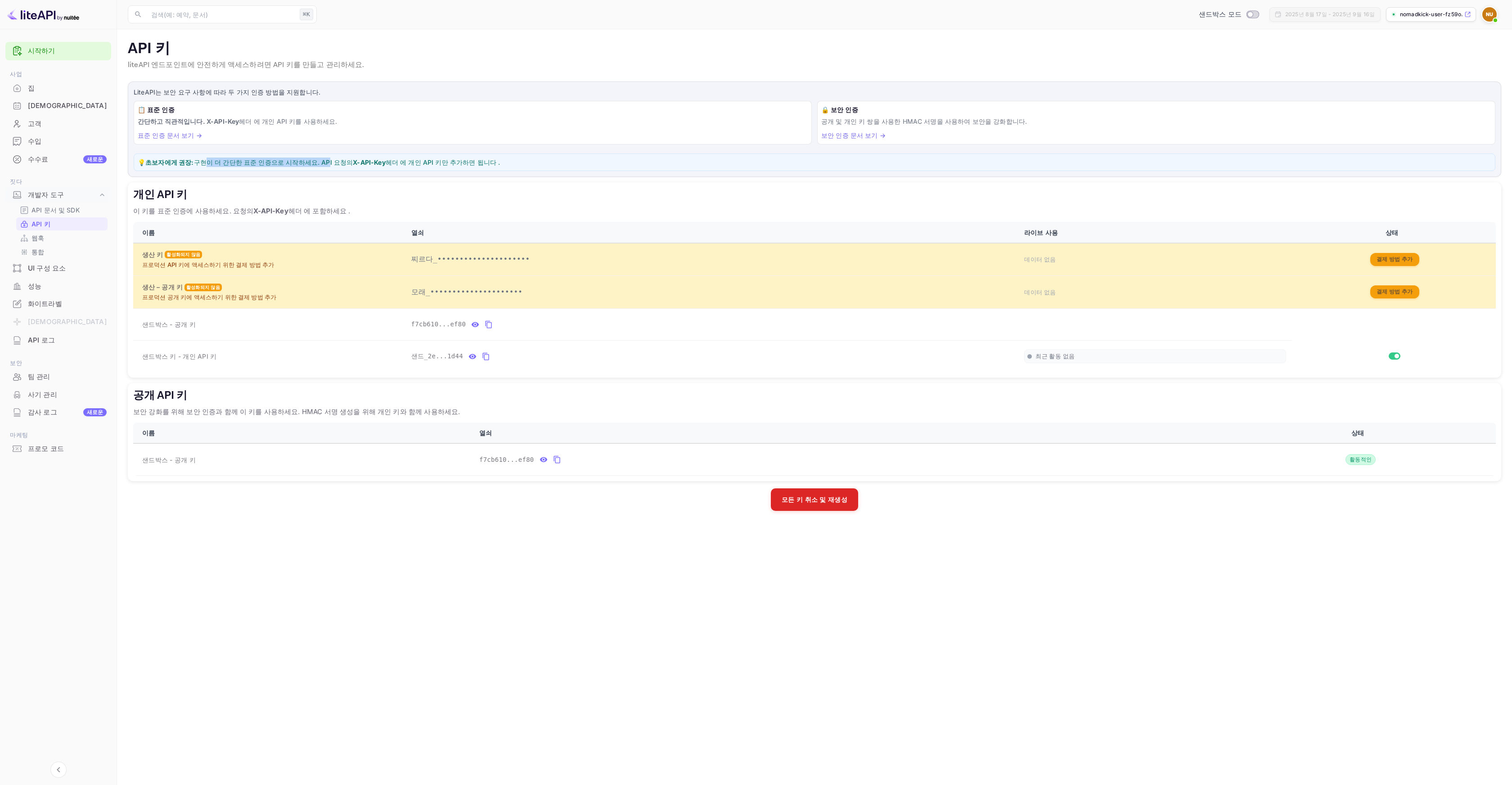
click at [305, 162] on font "구현이 더 간단한 표준 인증으로 시작하세요. API 요청의" at bounding box center [274, 162] width 159 height 7
drag, startPoint x: 191, startPoint y: 162, endPoint x: 287, endPoint y: 159, distance: 96.0
click at [287, 159] on font "구현이 더 간단한 표준 인증으로 시작하세요. API 요청의" at bounding box center [274, 162] width 159 height 7
drag, startPoint x: 298, startPoint y: 159, endPoint x: 353, endPoint y: 162, distance: 55.1
click at [353, 162] on p "💡 초보자에게 권장: [PERSON_NAME]이 더 간단한 표준 인증으로 시작하세요. API 요청의 X-API-Key 헤더 에 개인 API 키…" at bounding box center [815, 162] width 1354 height 9
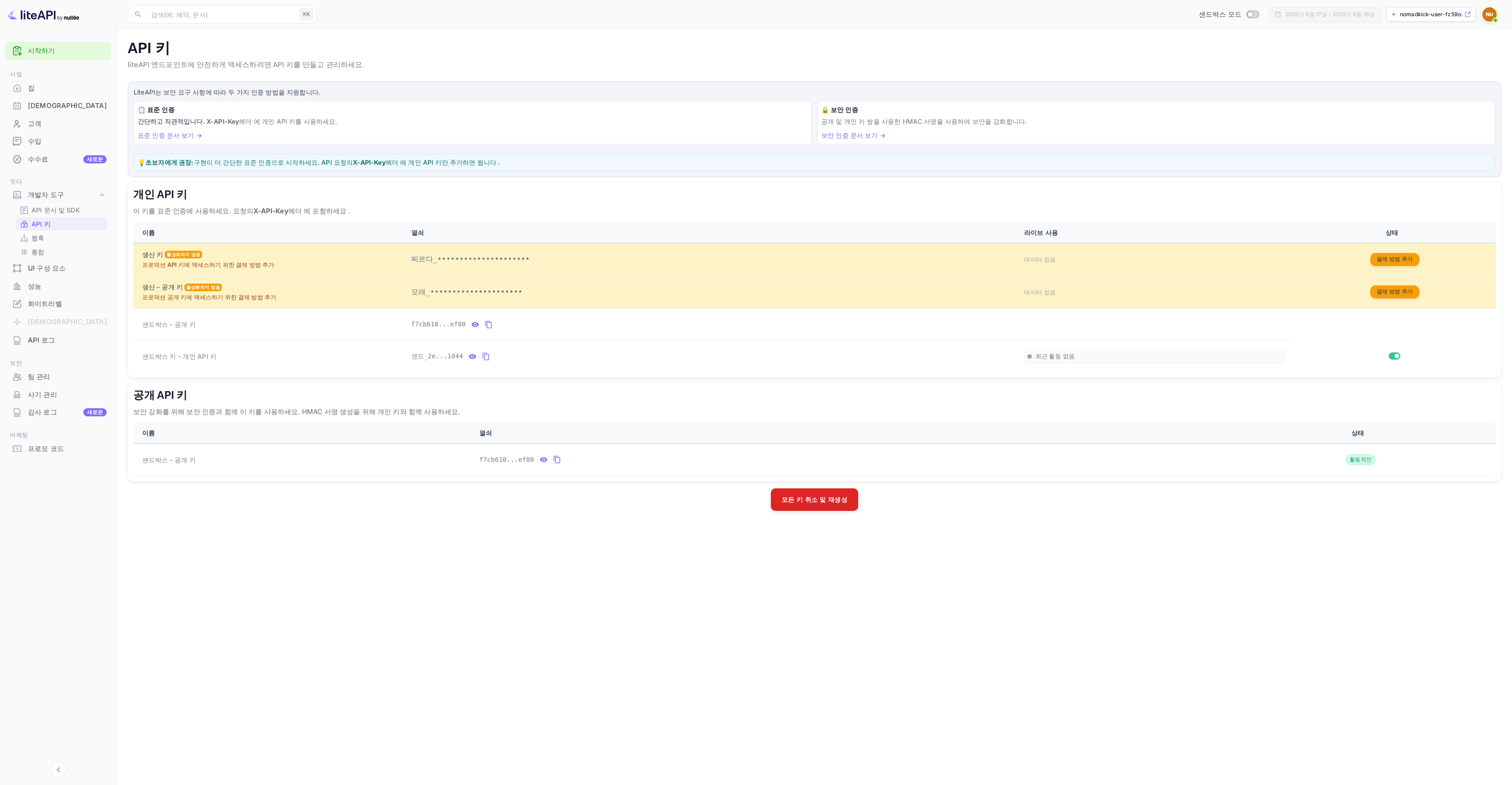
click at [386, 163] on font "헤더 에 개인 API 키만 추가하면 됩니다 ." at bounding box center [443, 162] width 115 height 7
drag, startPoint x: 300, startPoint y: 164, endPoint x: 492, endPoint y: 165, distance: 192.0
click at [492, 165] on p "💡 초보자에게 권장: [PERSON_NAME]이 더 간단한 표준 인증으로 시작하세요. API 요청의 X-API-Key 헤더 에 개인 API 키…" at bounding box center [815, 162] width 1354 height 9
click at [469, 162] on p "💡 초보자에게 권장: [PERSON_NAME]이 더 간단한 표준 인증으로 시작하세요. API 요청의 X-API-Key 헤더 에 개인 API 키…" at bounding box center [815, 162] width 1354 height 9
drag, startPoint x: 471, startPoint y: 161, endPoint x: 148, endPoint y: 162, distance: 323.0
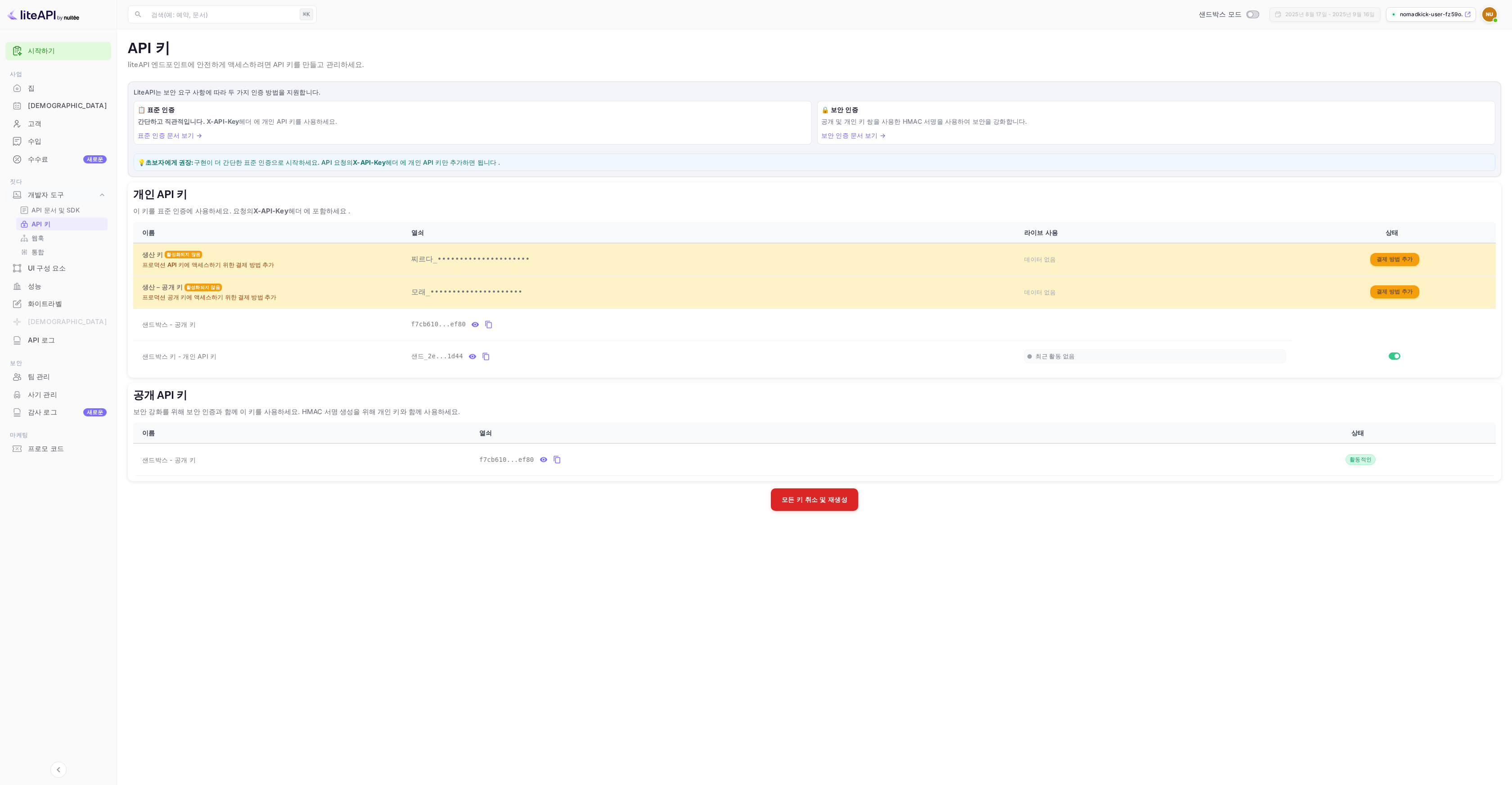
click at [148, 162] on p "💡 초보자에게 권장: [PERSON_NAME]이 더 간단한 표준 인증으로 시작하세요. API 요청의 X-API-Key 헤더 에 개인 API 키…" at bounding box center [815, 162] width 1354 height 9
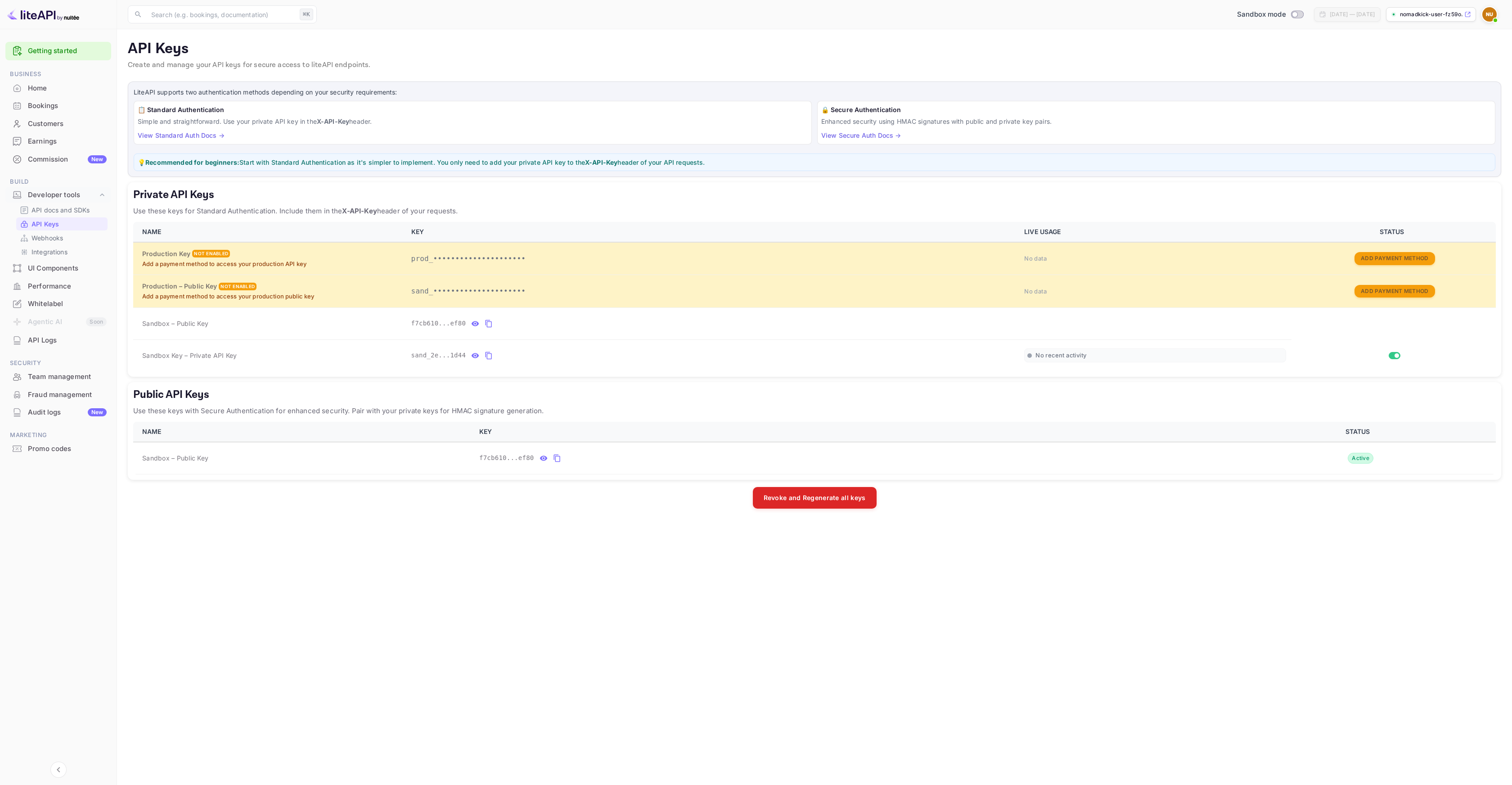
click at [1097, 52] on p "API Keys" at bounding box center [815, 48] width 1373 height 18
click at [45, 240] on p "Webhooks" at bounding box center [47, 237] width 31 height 9
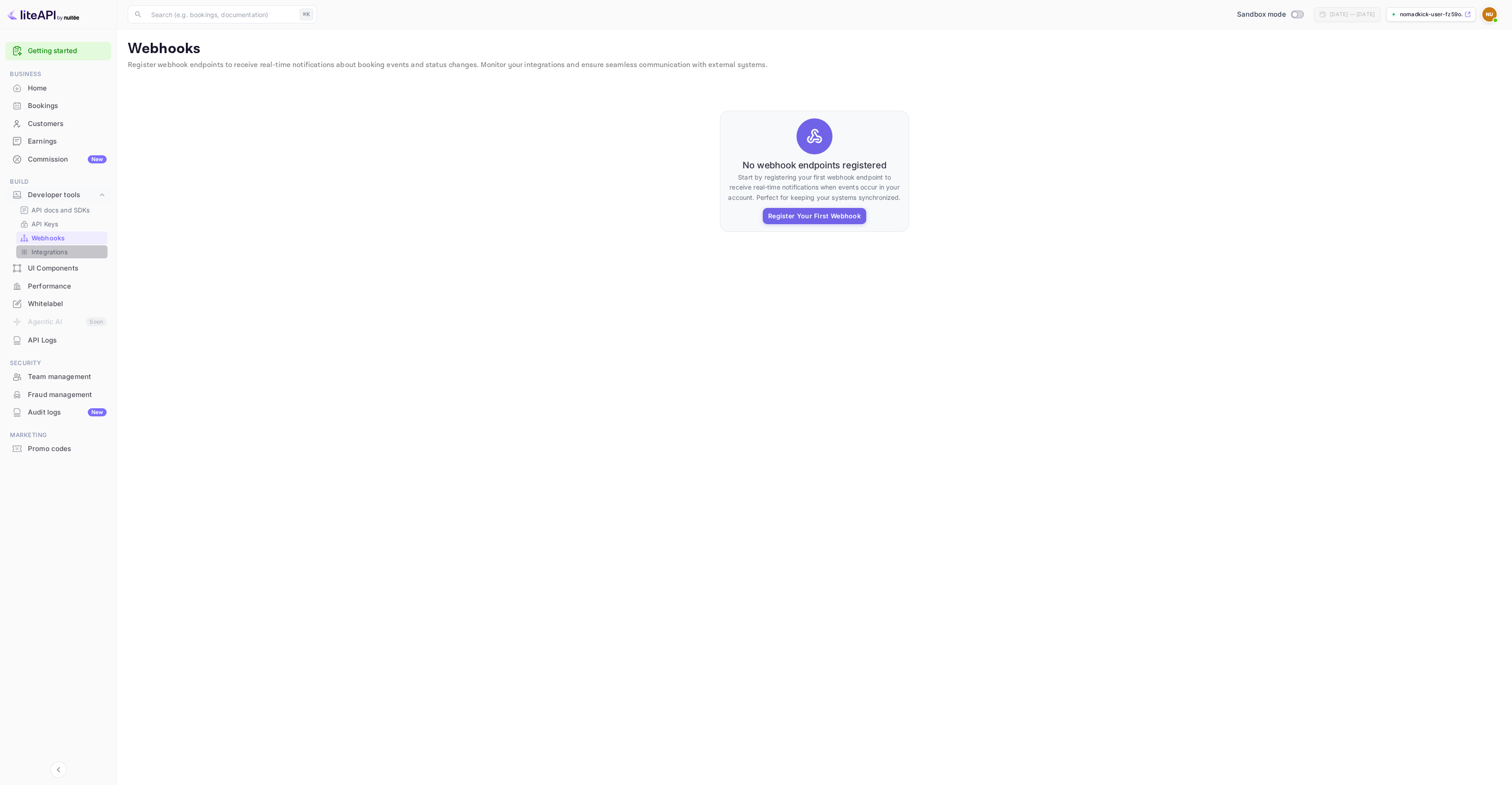
click at [51, 256] on p "Integrations" at bounding box center [49, 251] width 36 height 9
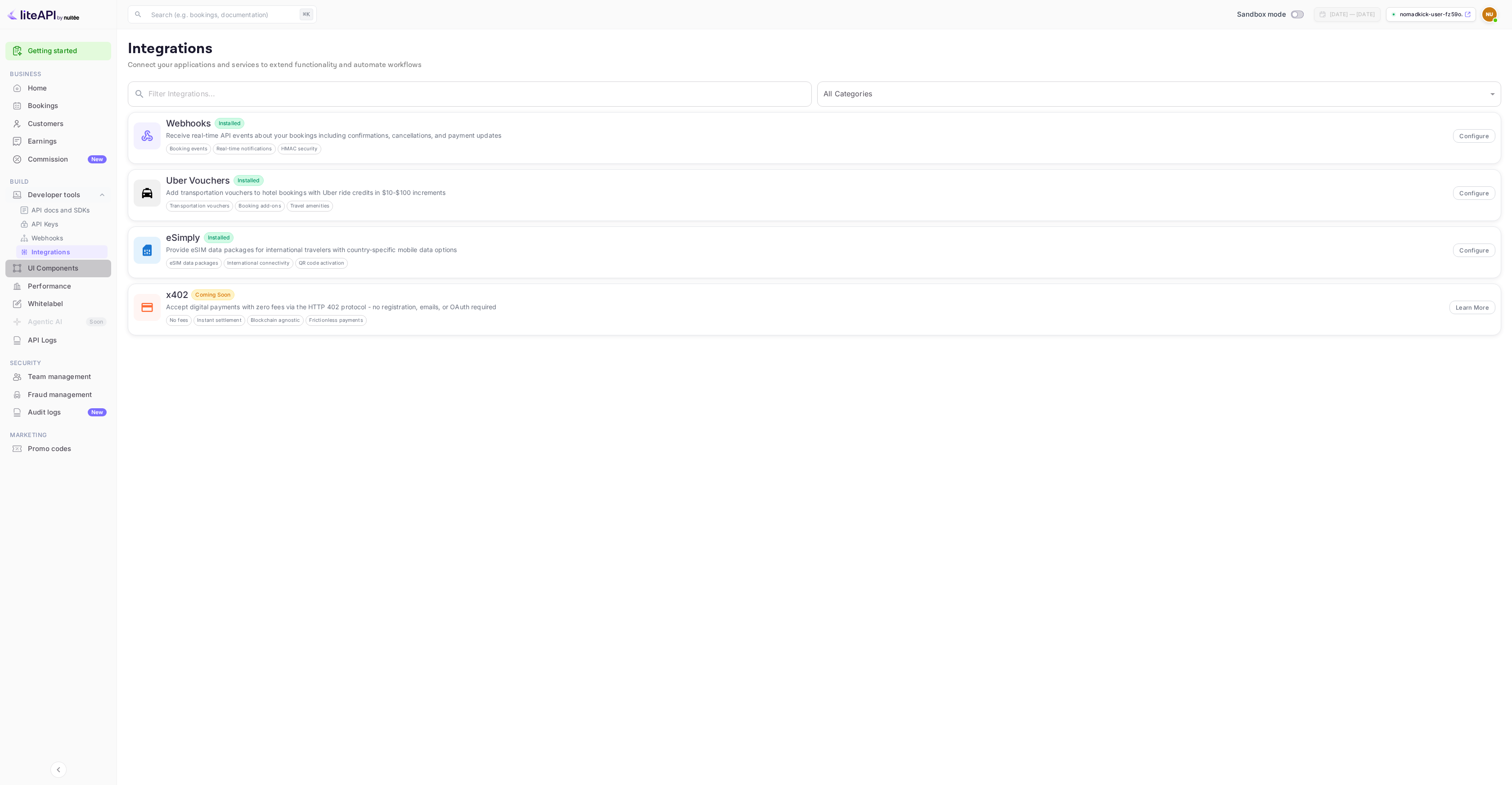
click at [58, 268] on div "UI Components" at bounding box center [67, 268] width 79 height 10
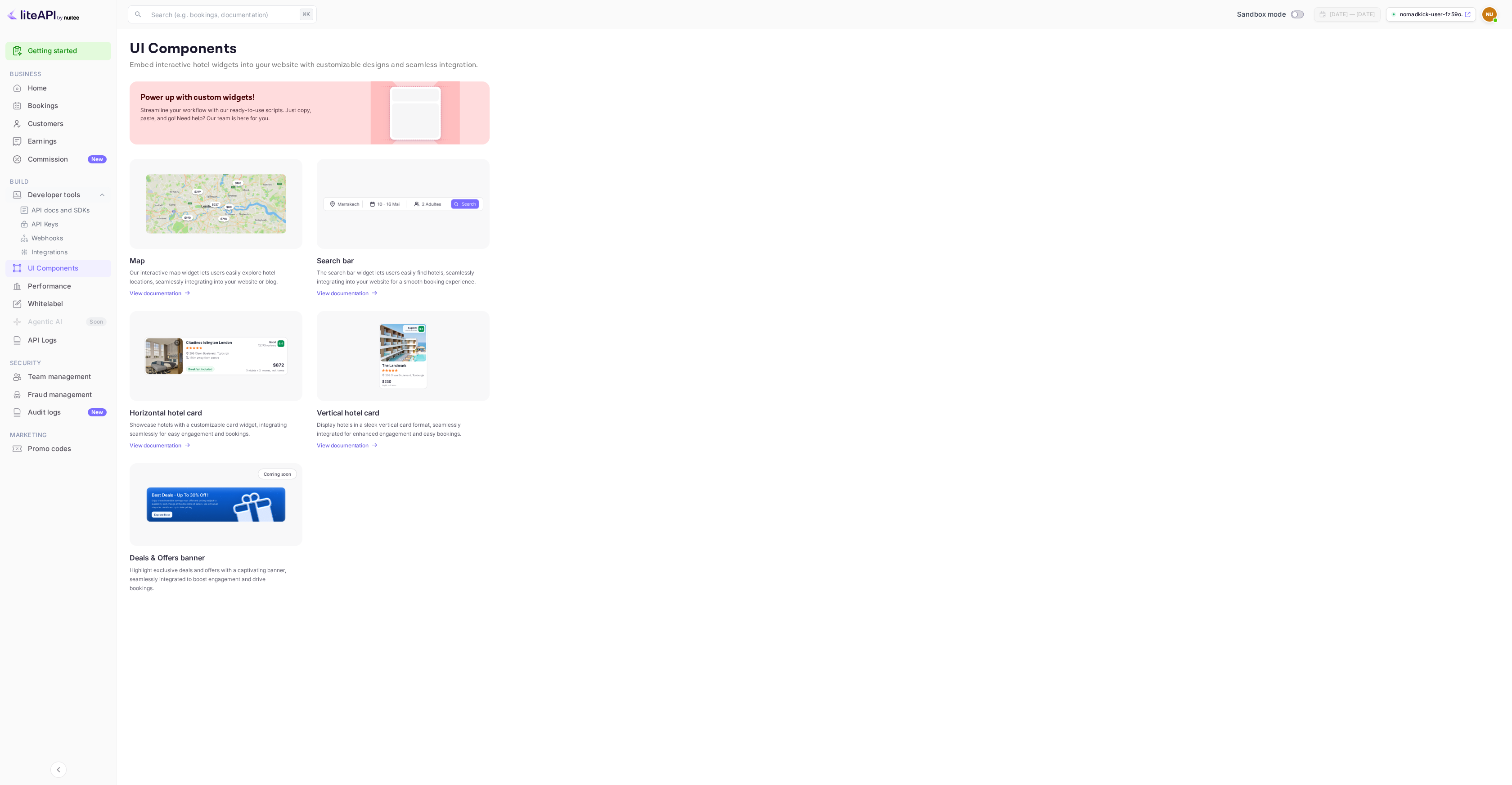
click at [59, 287] on div "Performance" at bounding box center [67, 286] width 79 height 10
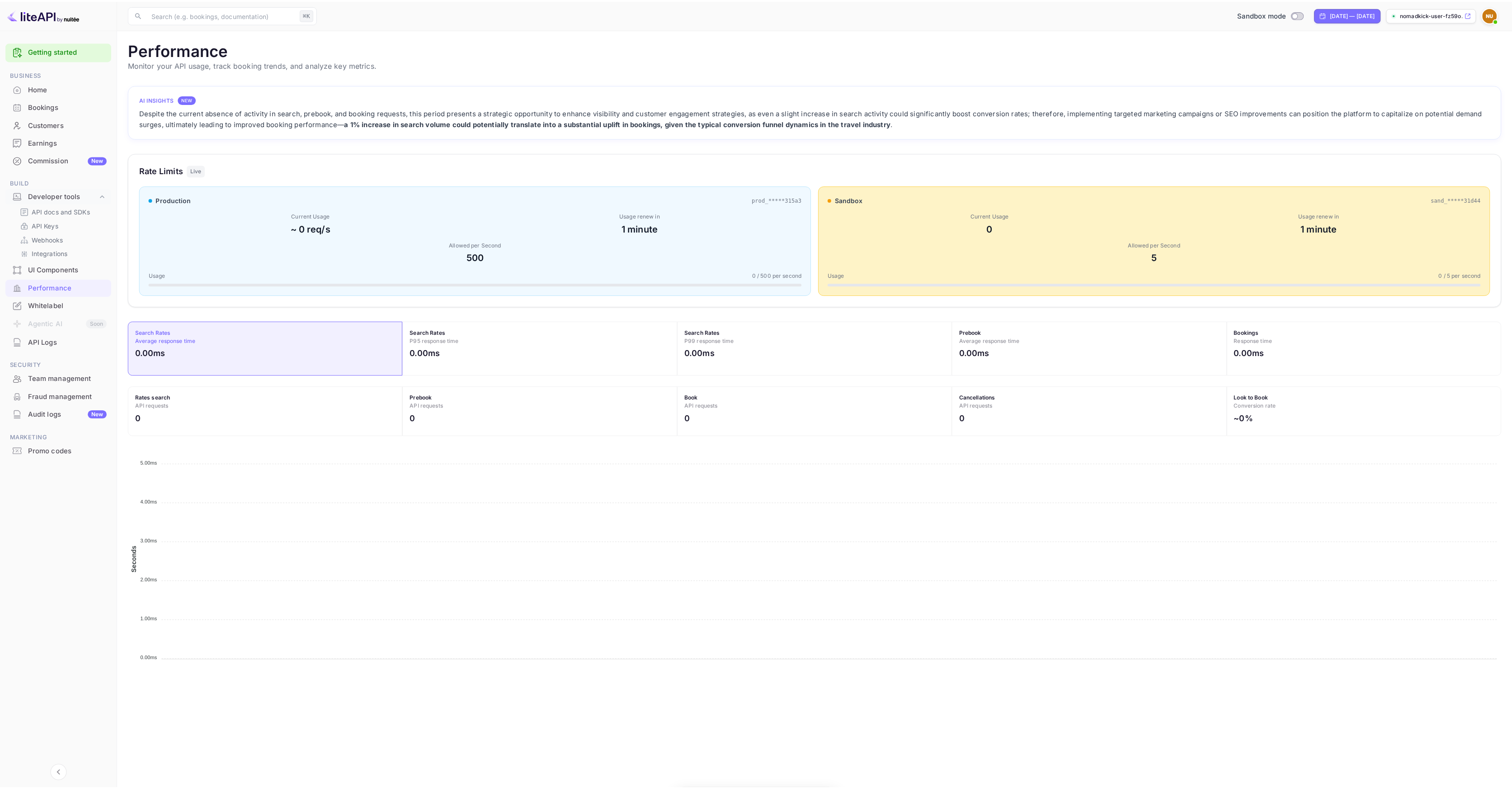
scroll to position [226, 1373]
drag, startPoint x: 448, startPoint y: 245, endPoint x: 521, endPoint y: 246, distance: 73.0
click at [521, 246] on div "Allowed per Second" at bounding box center [477, 245] width 656 height 8
click at [60, 304] on div "Whitelabel" at bounding box center [68, 305] width 79 height 10
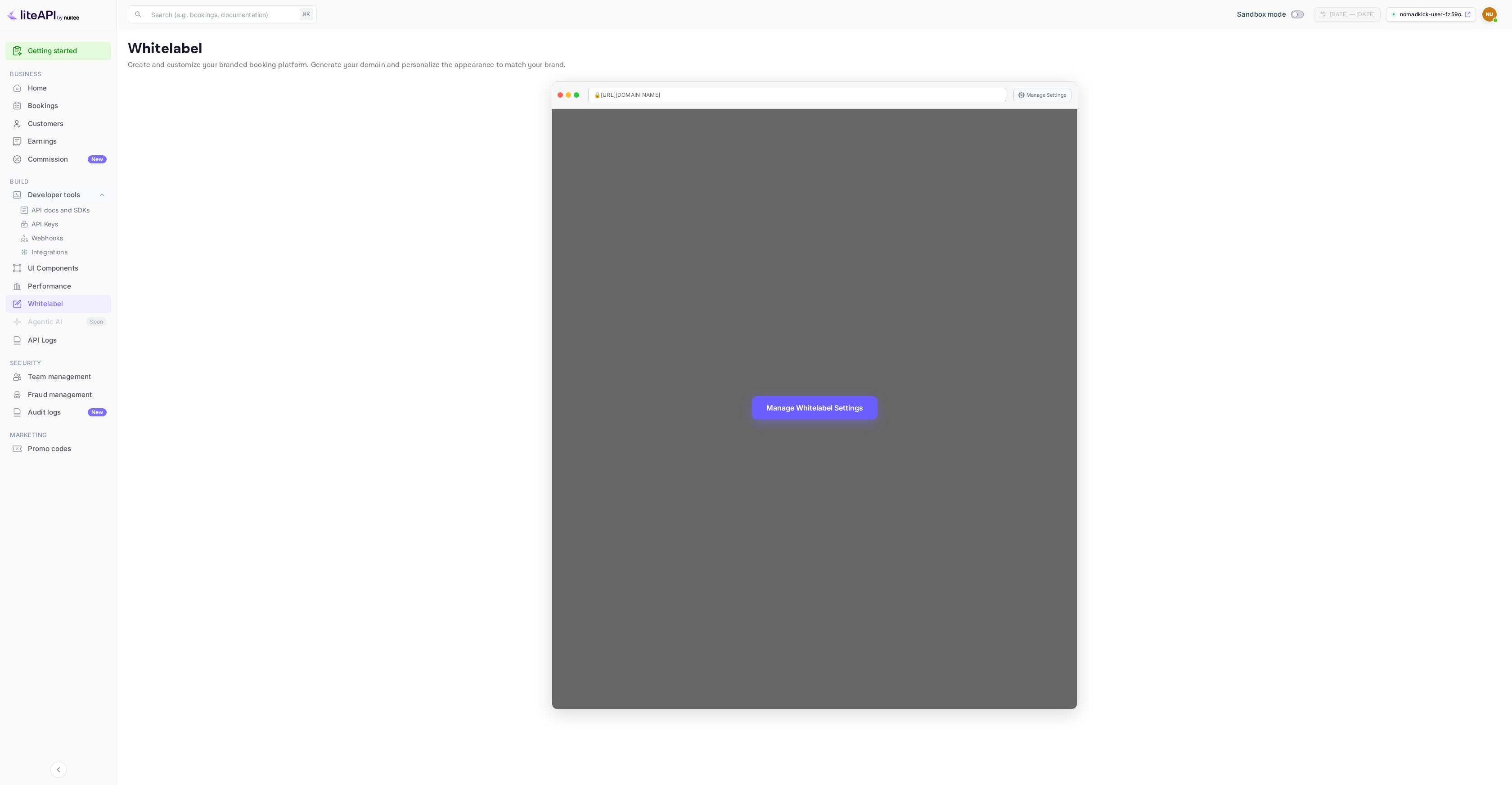
click at [830, 406] on button "Manage Whitelabel Settings" at bounding box center [815, 408] width 126 height 23
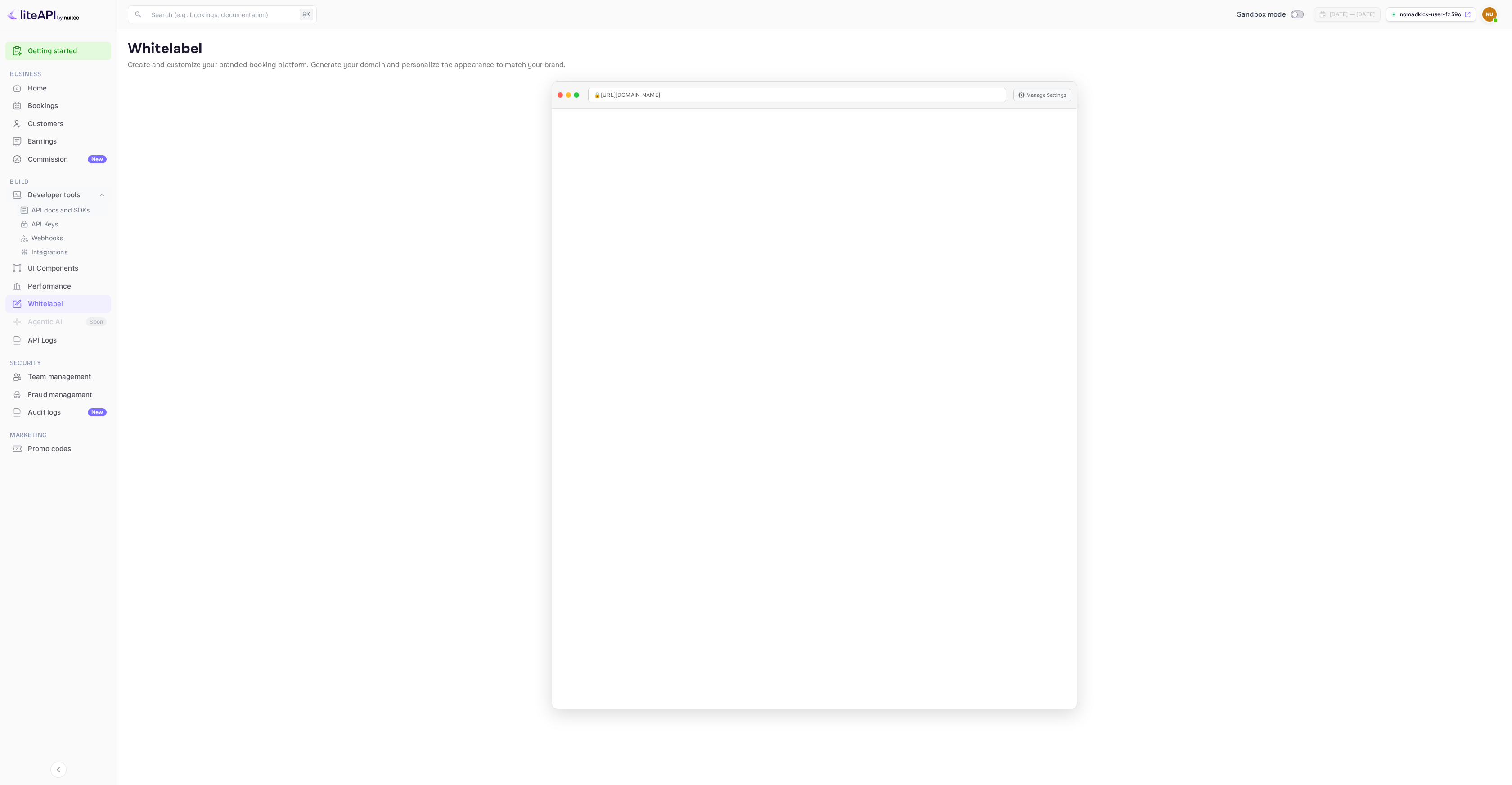
click at [53, 209] on p "API docs and SDKs" at bounding box center [60, 210] width 58 height 9
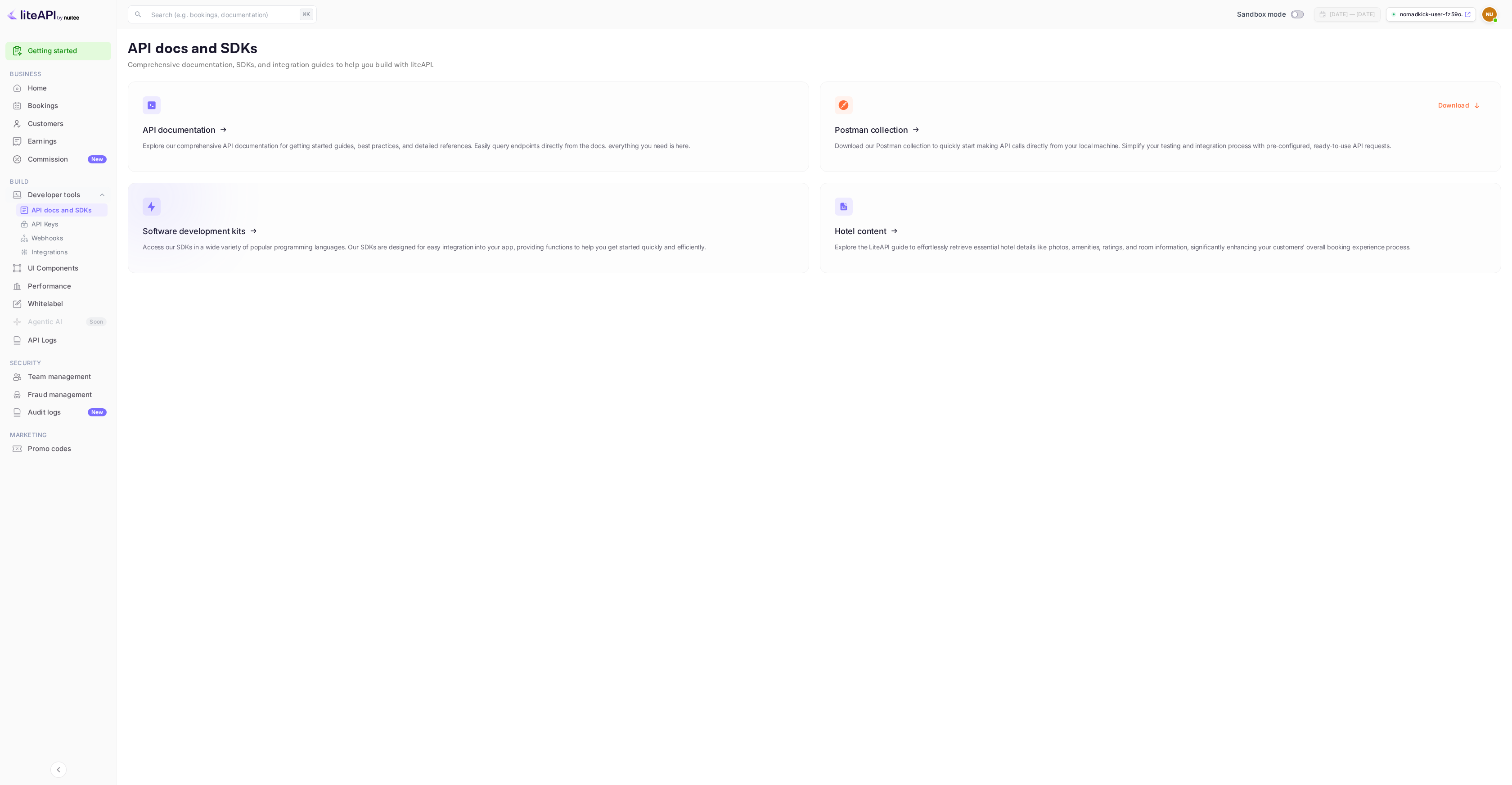
click at [367, 243] on p "Access our SDKs in a wide variety of popular programming languages. Our SDKs ar…" at bounding box center [424, 247] width 563 height 10
click at [393, 250] on p "Access our SDKs in a wide variety of popular programming languages. Our SDKs ar…" at bounding box center [424, 247] width 563 height 10
click at [489, 239] on div "Software development kits Access our SDKs in a wide variety of popular programm…" at bounding box center [424, 242] width 563 height 32
click at [903, 262] on icon at bounding box center [891, 229] width 140 height 93
click at [54, 303] on div "Whitelabel" at bounding box center [67, 304] width 79 height 10
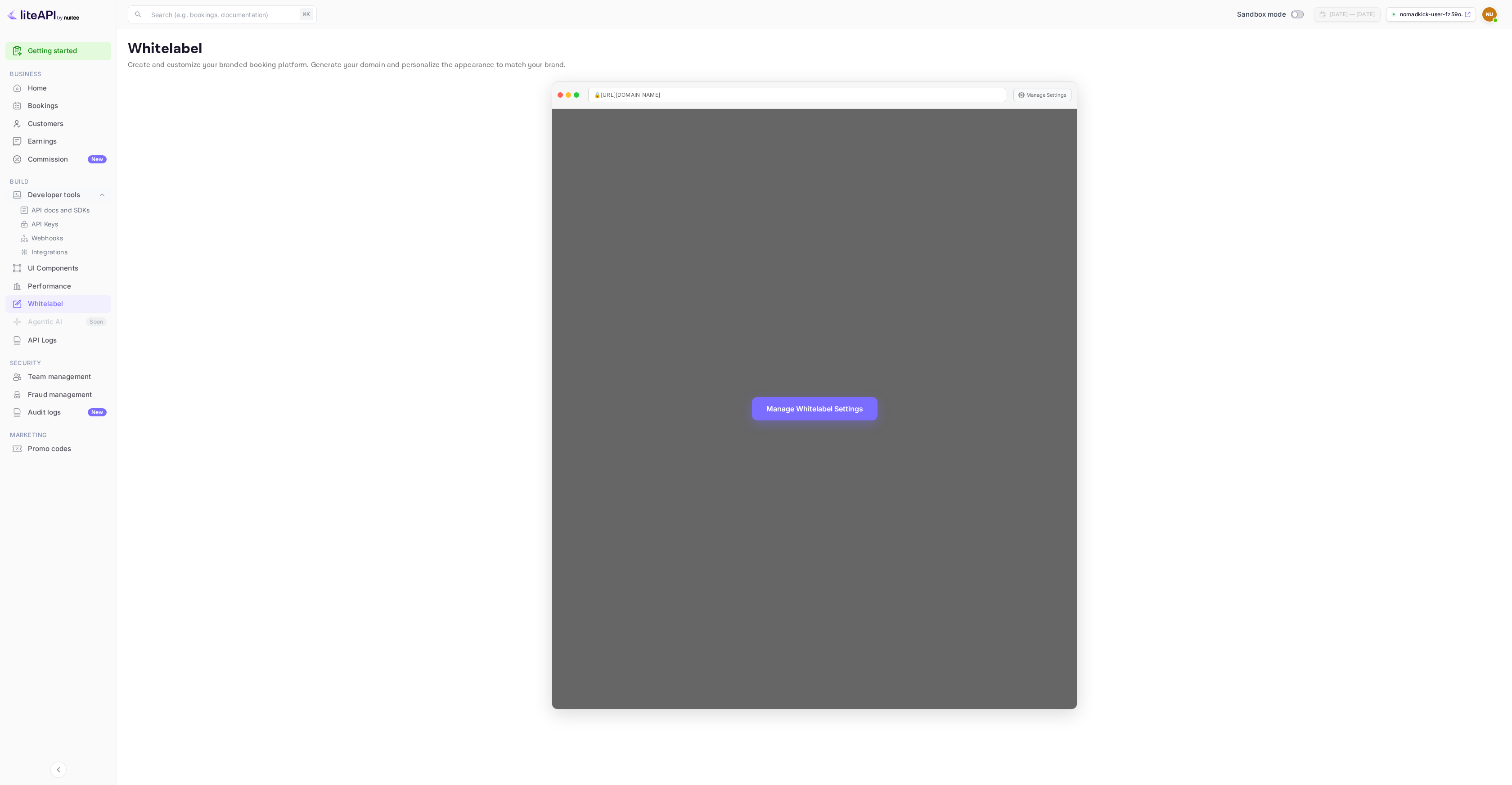
click at [868, 290] on div "Manage Whitelabel Settings" at bounding box center [815, 409] width 525 height 600
click at [818, 406] on button "Manage Whitelabel Settings" at bounding box center [815, 408] width 126 height 23
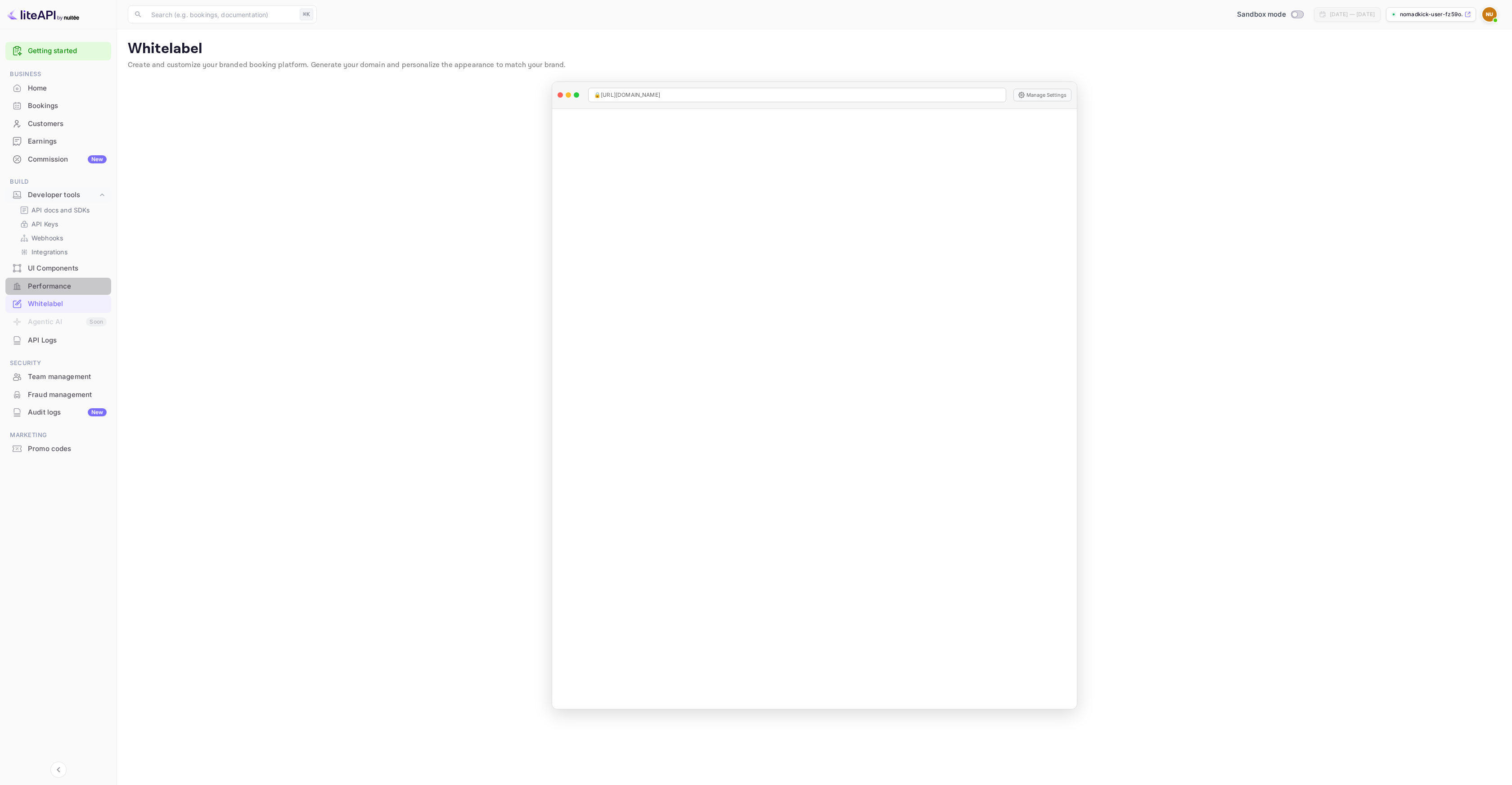
click at [58, 284] on div "Performance" at bounding box center [67, 286] width 79 height 10
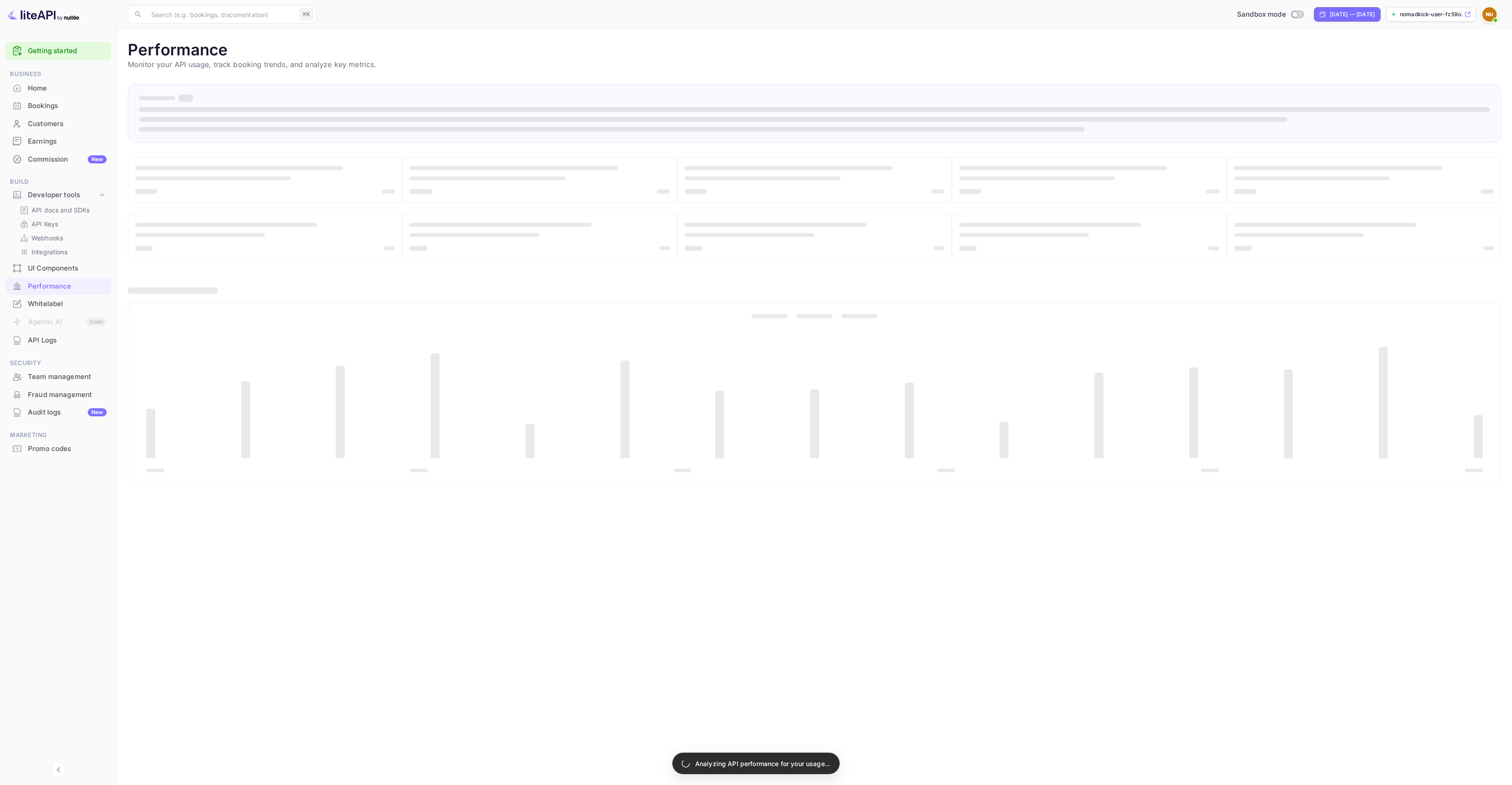
click at [50, 224] on p "API Keys" at bounding box center [44, 224] width 26 height 9
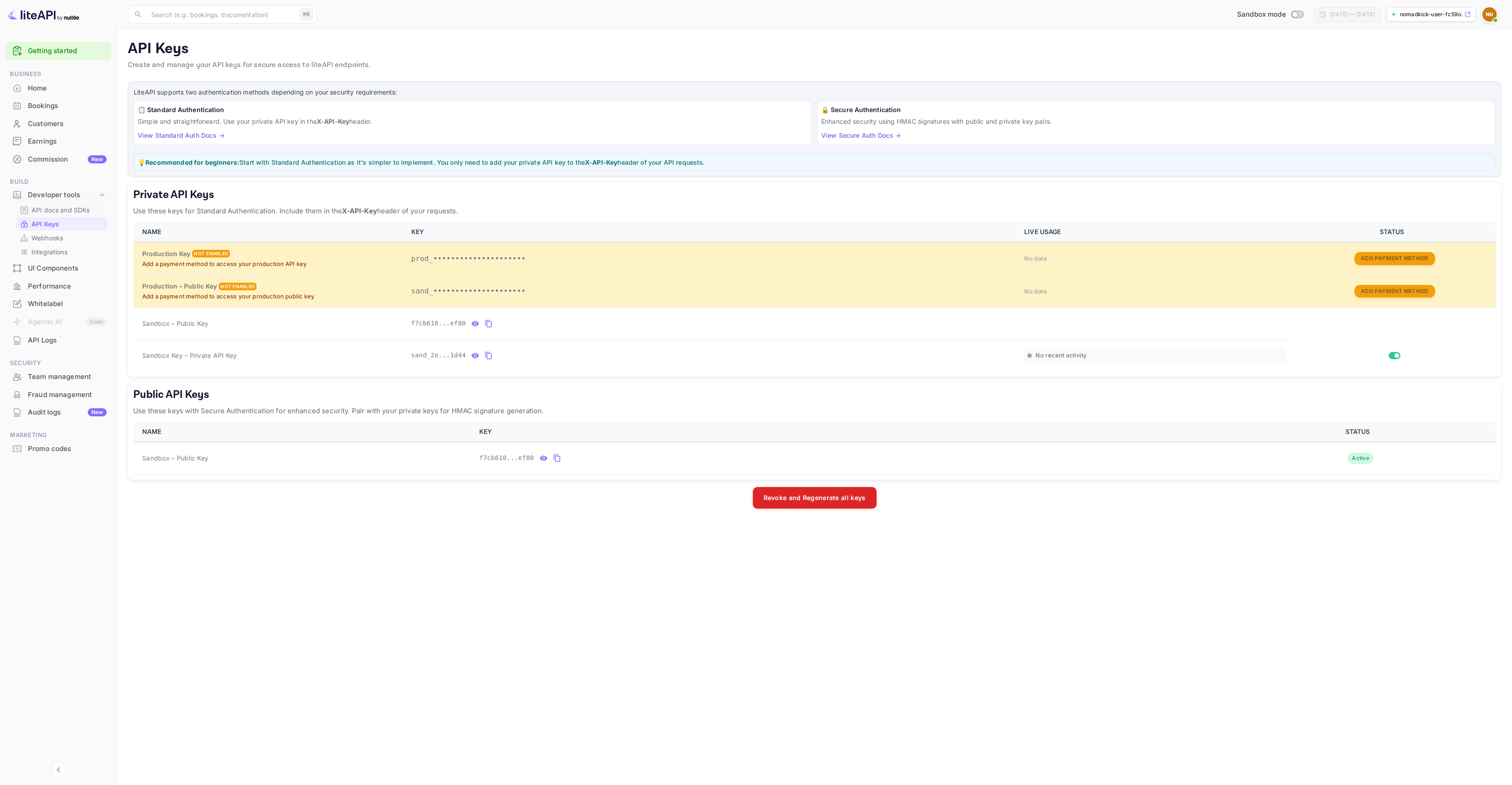
click at [55, 209] on p "API docs and SDKs" at bounding box center [60, 210] width 58 height 9
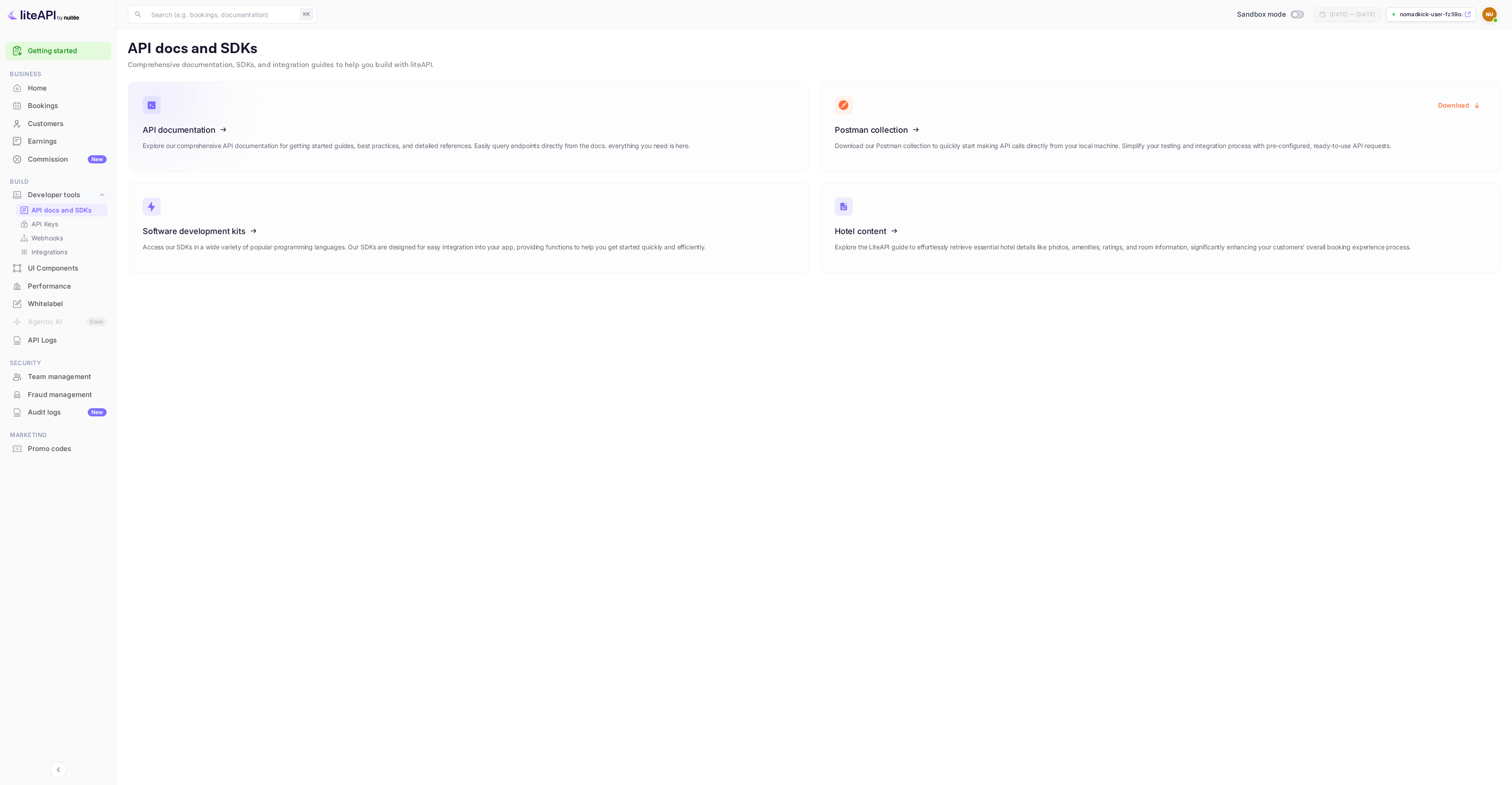
click at [511, 104] on link "API documentation Explore our comprehensive API documentation for getting start…" at bounding box center [469, 127] width 682 height 91
click at [50, 308] on div "Whitelabel" at bounding box center [67, 304] width 79 height 10
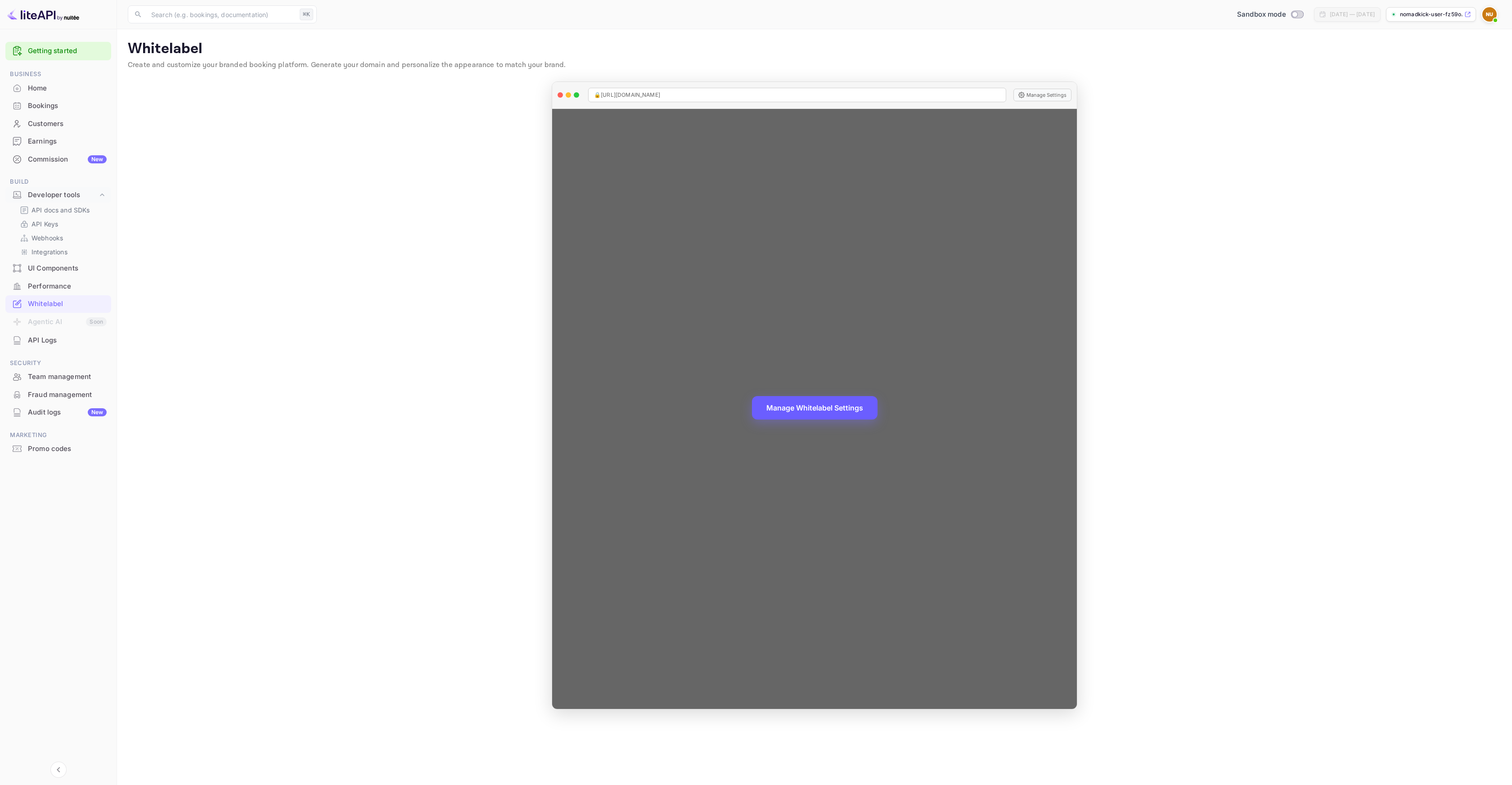
click at [838, 410] on button "Manage Whitelabel Settings" at bounding box center [815, 408] width 126 height 23
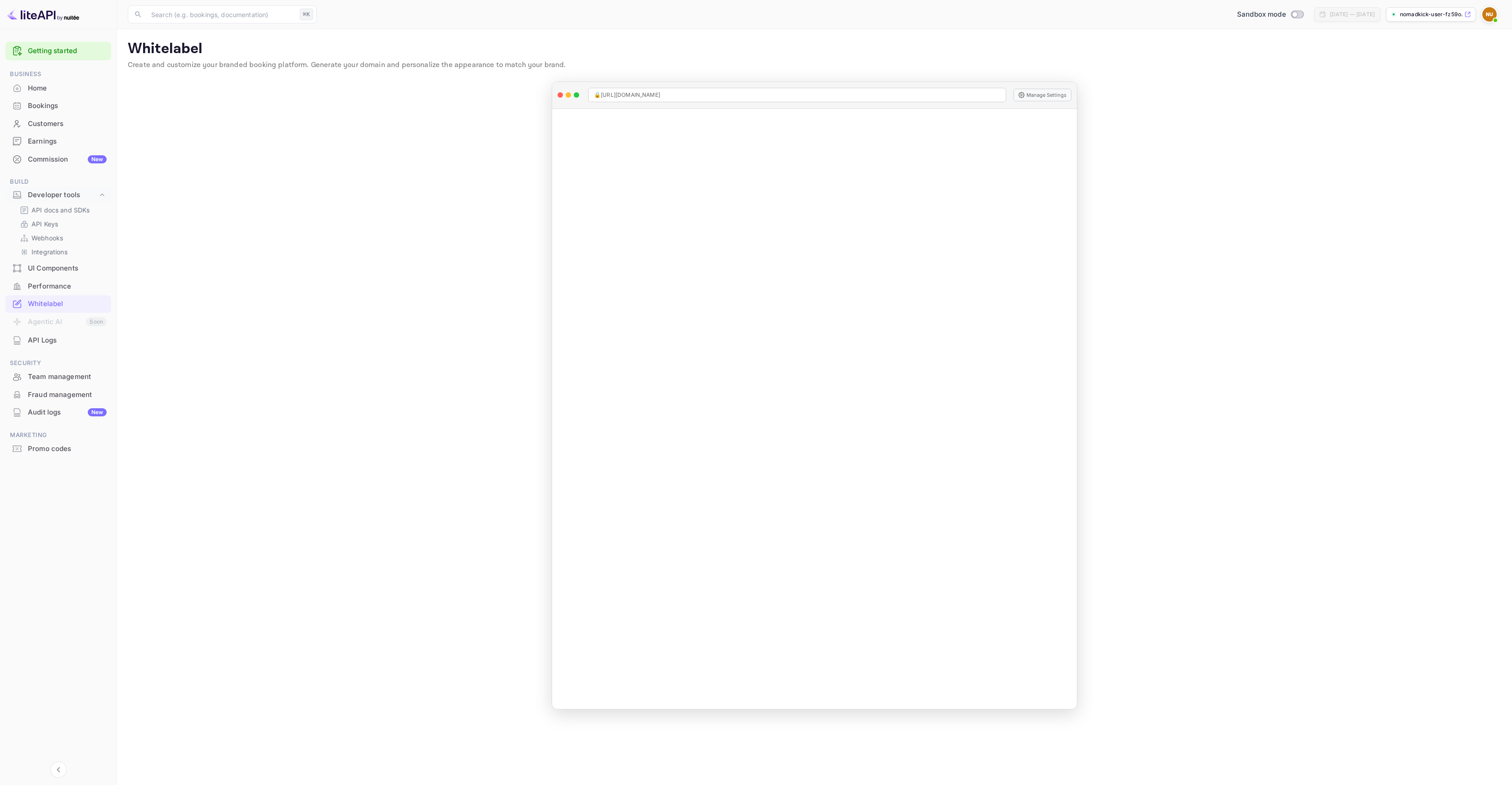
click at [1190, 304] on main "Signing in with google... Whitelabel Create and customize your branded booking …" at bounding box center [815, 407] width 1395 height 756
click at [56, 339] on div "API Logs" at bounding box center [67, 340] width 79 height 10
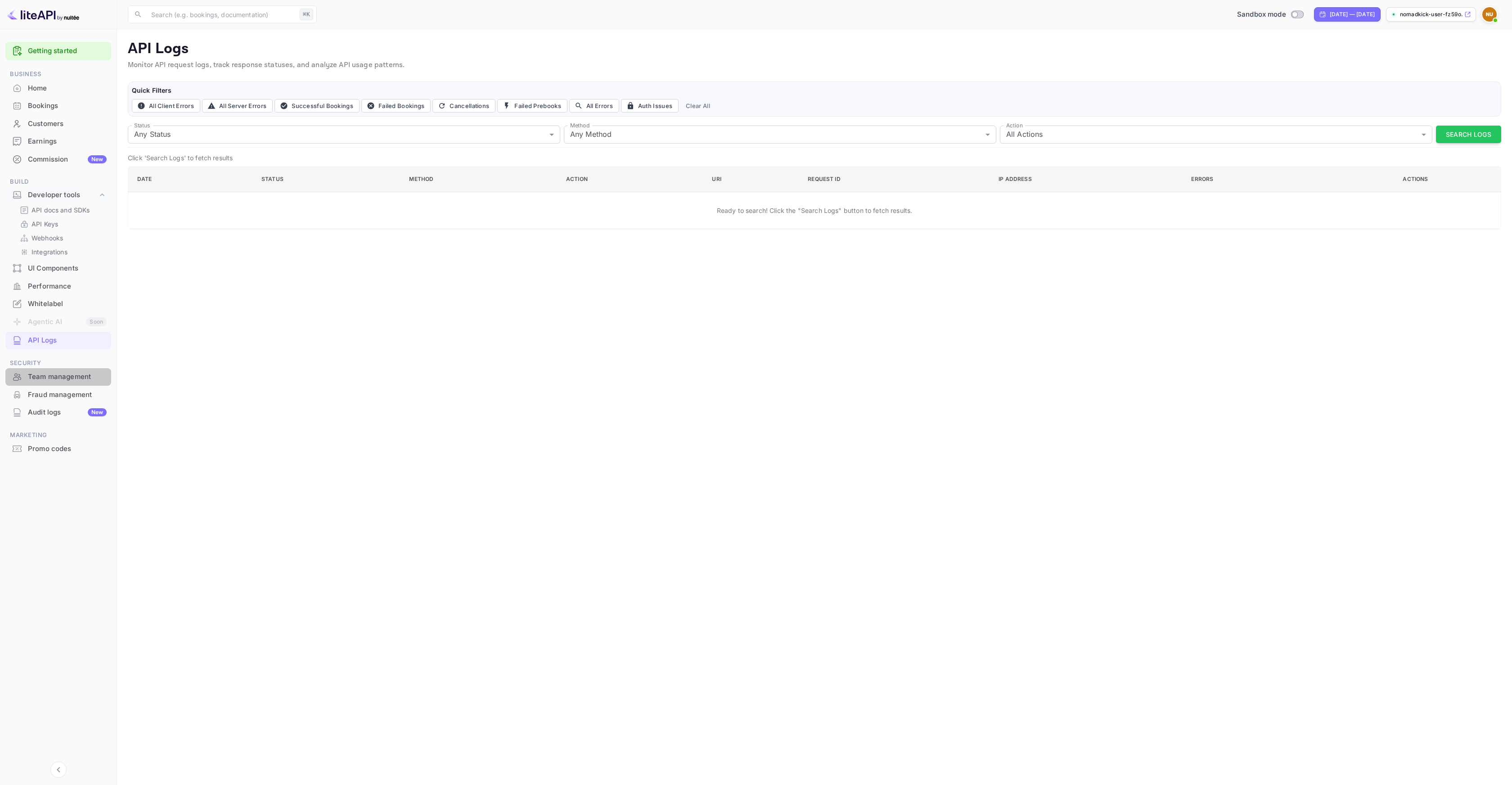
click at [93, 374] on div "Team management" at bounding box center [67, 377] width 79 height 10
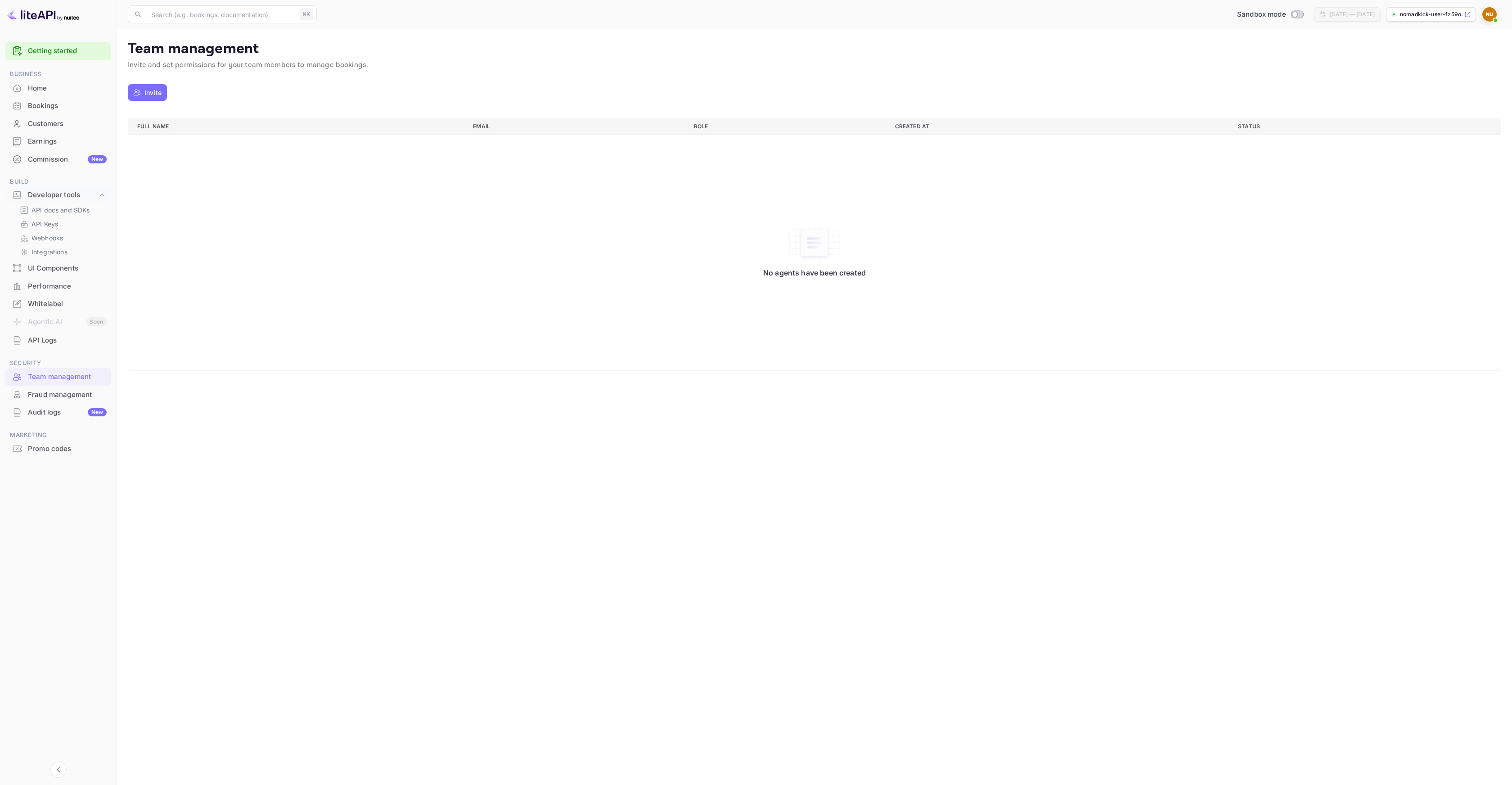
click at [66, 398] on div "Fraud management" at bounding box center [67, 395] width 79 height 10
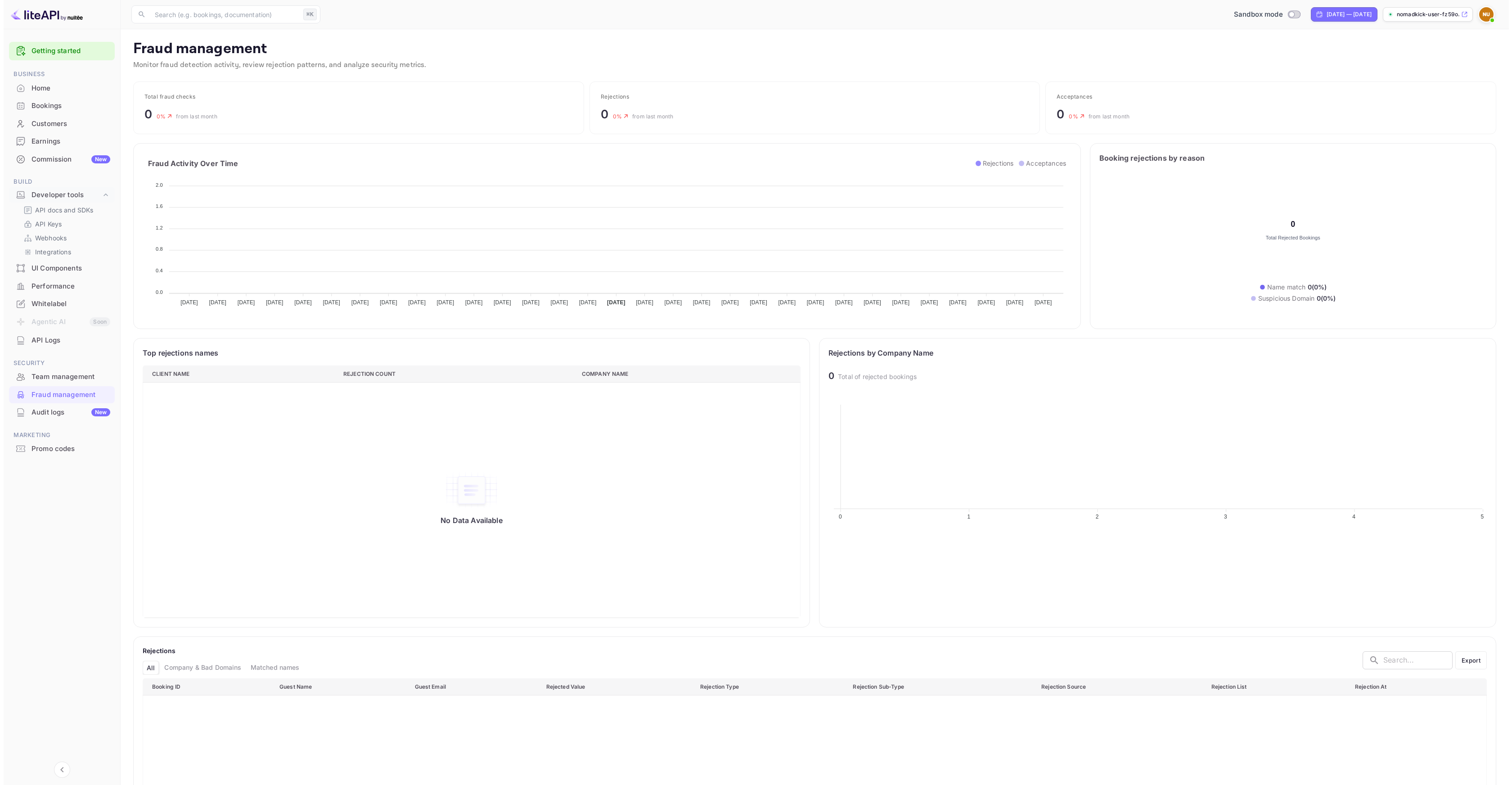
scroll to position [178, 652]
click at [55, 410] on div "Audit logs New" at bounding box center [67, 412] width 79 height 10
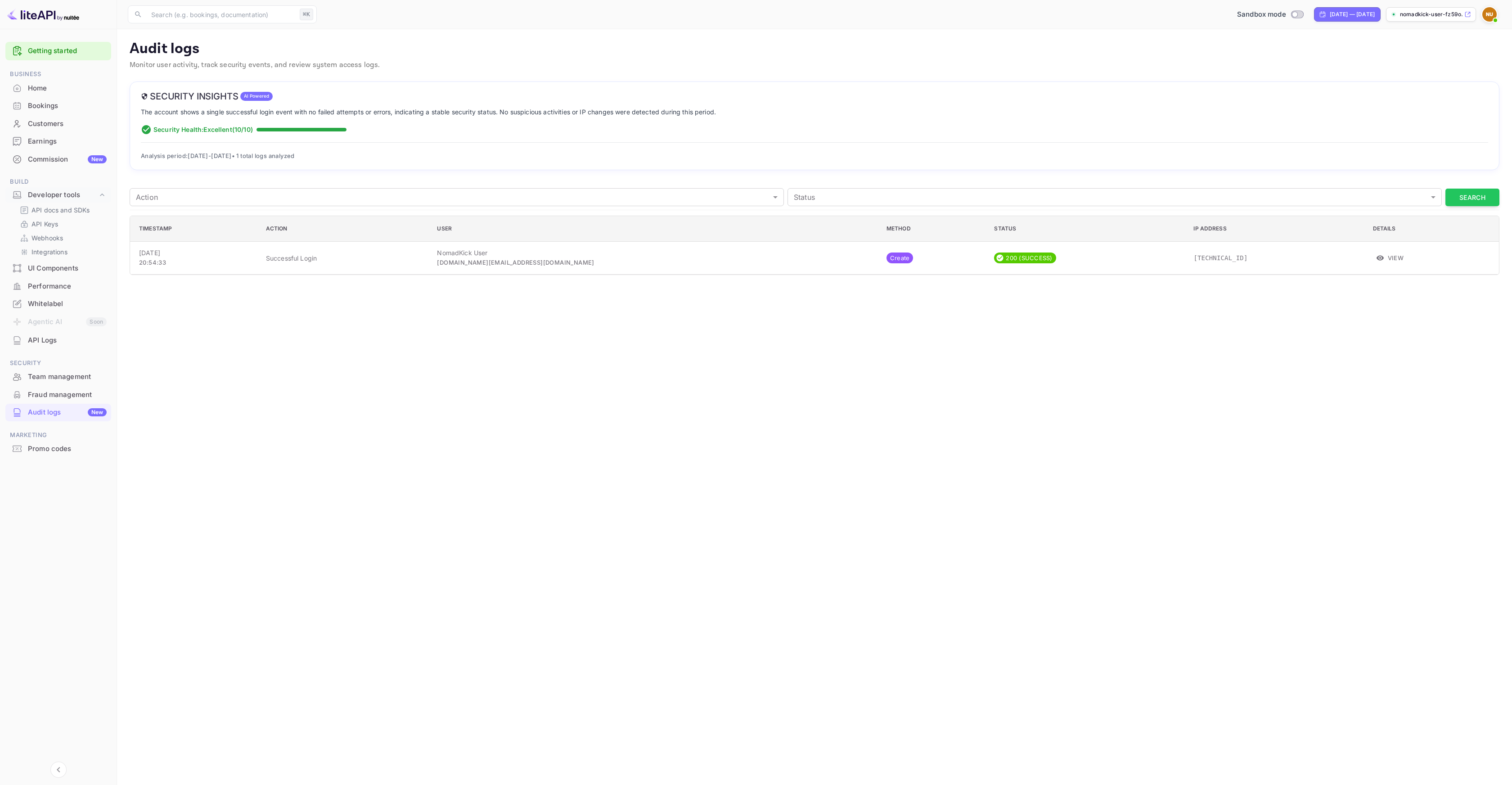
click at [58, 453] on div "Promo codes" at bounding box center [67, 449] width 79 height 10
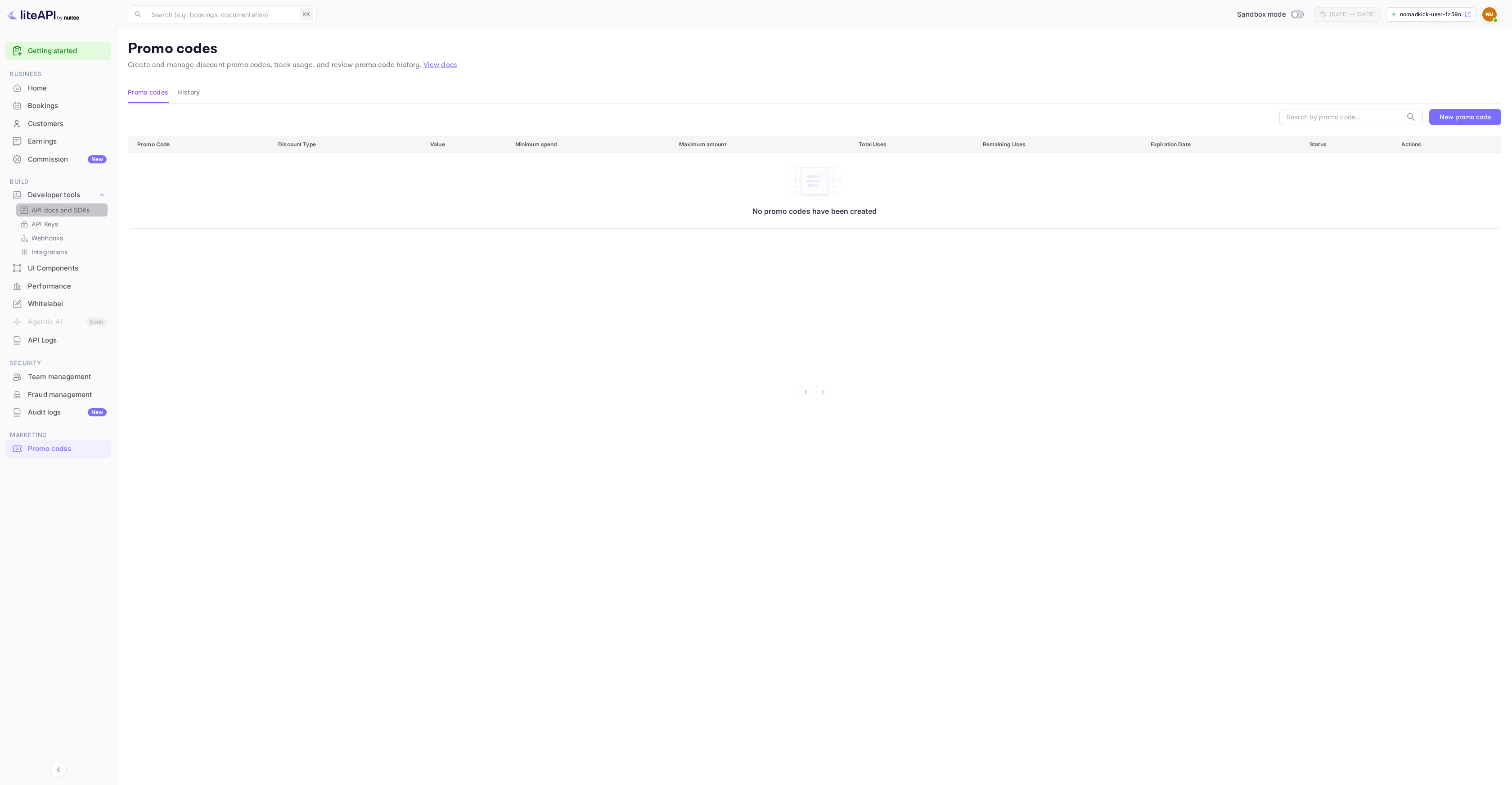
click at [61, 213] on p "API docs and SDKs" at bounding box center [60, 210] width 58 height 9
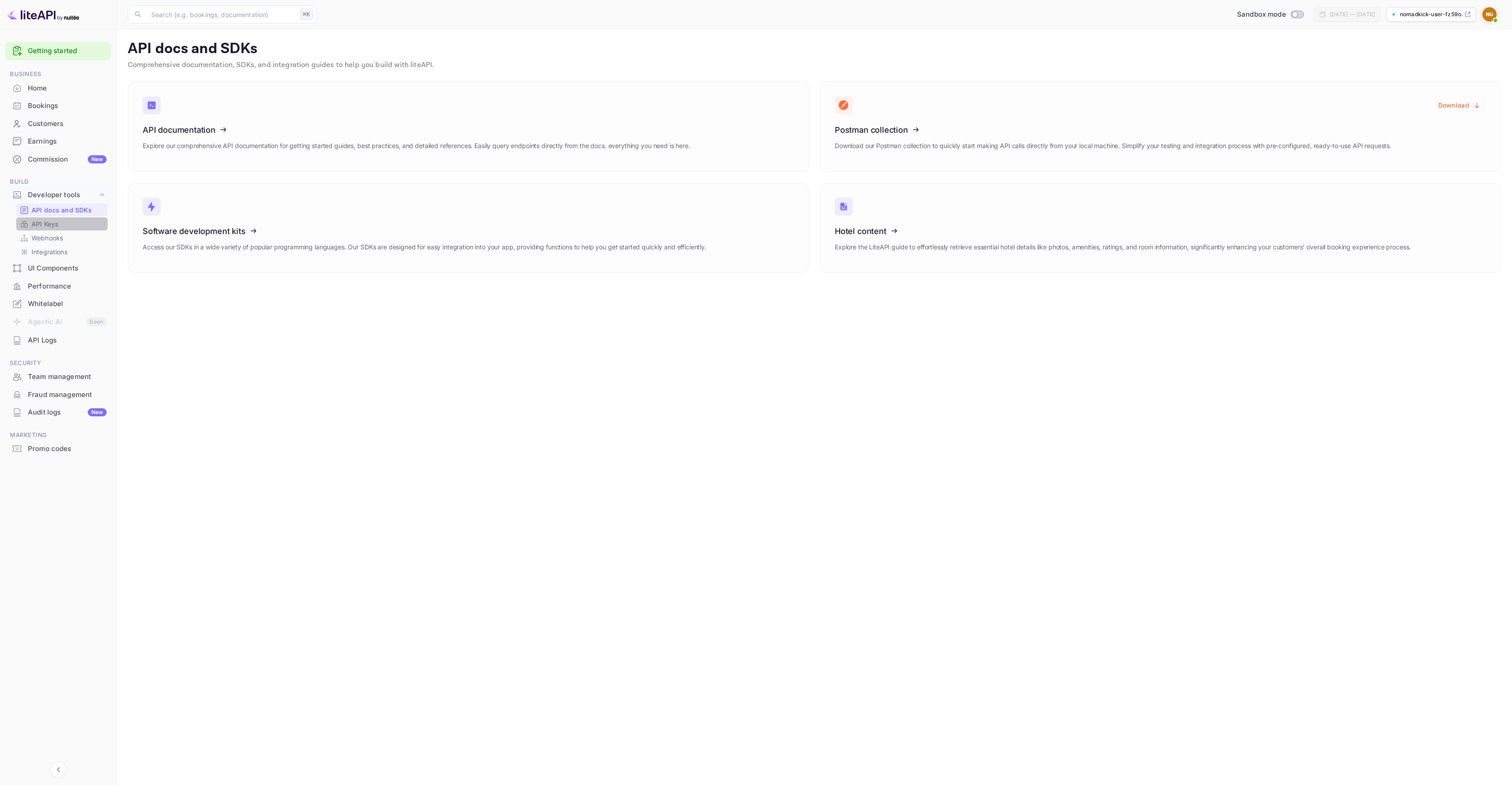
click at [54, 222] on p "API Keys" at bounding box center [44, 224] width 26 height 9
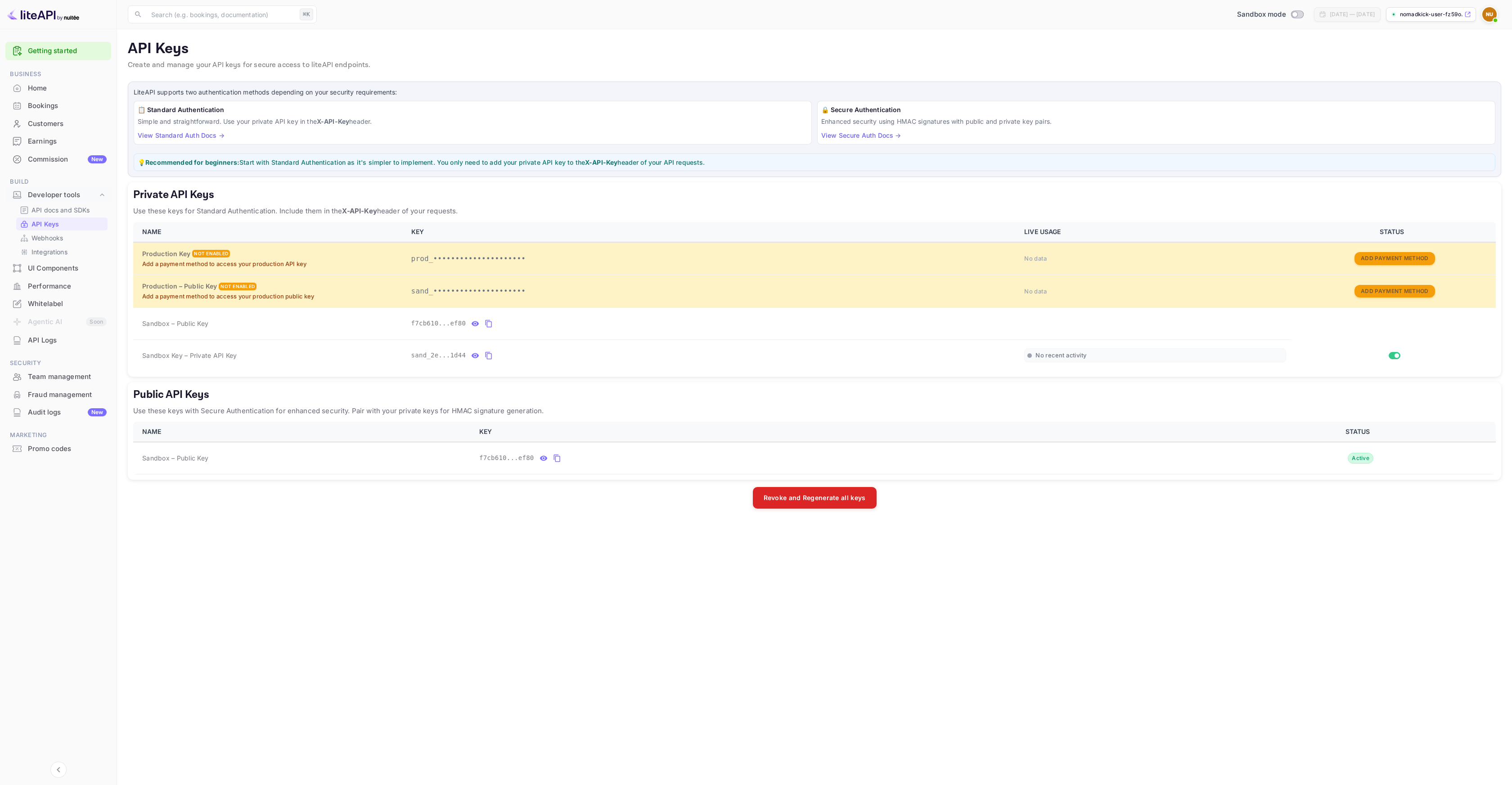
click at [1258, 514] on main "API Keys Create and manage your API keys for secure access to liteAPI endpoints…" at bounding box center [815, 407] width 1395 height 756
click at [571, 523] on main "API Keys Create and manage your API keys for secure access to liteAPI endpoints…" at bounding box center [815, 407] width 1395 height 756
click at [474, 323] on icon "private api keys table" at bounding box center [476, 324] width 7 height 5
click at [542, 455] on icon "public api keys table" at bounding box center [543, 458] width 8 height 11
click at [474, 357] on icon "private api keys table" at bounding box center [476, 355] width 7 height 5
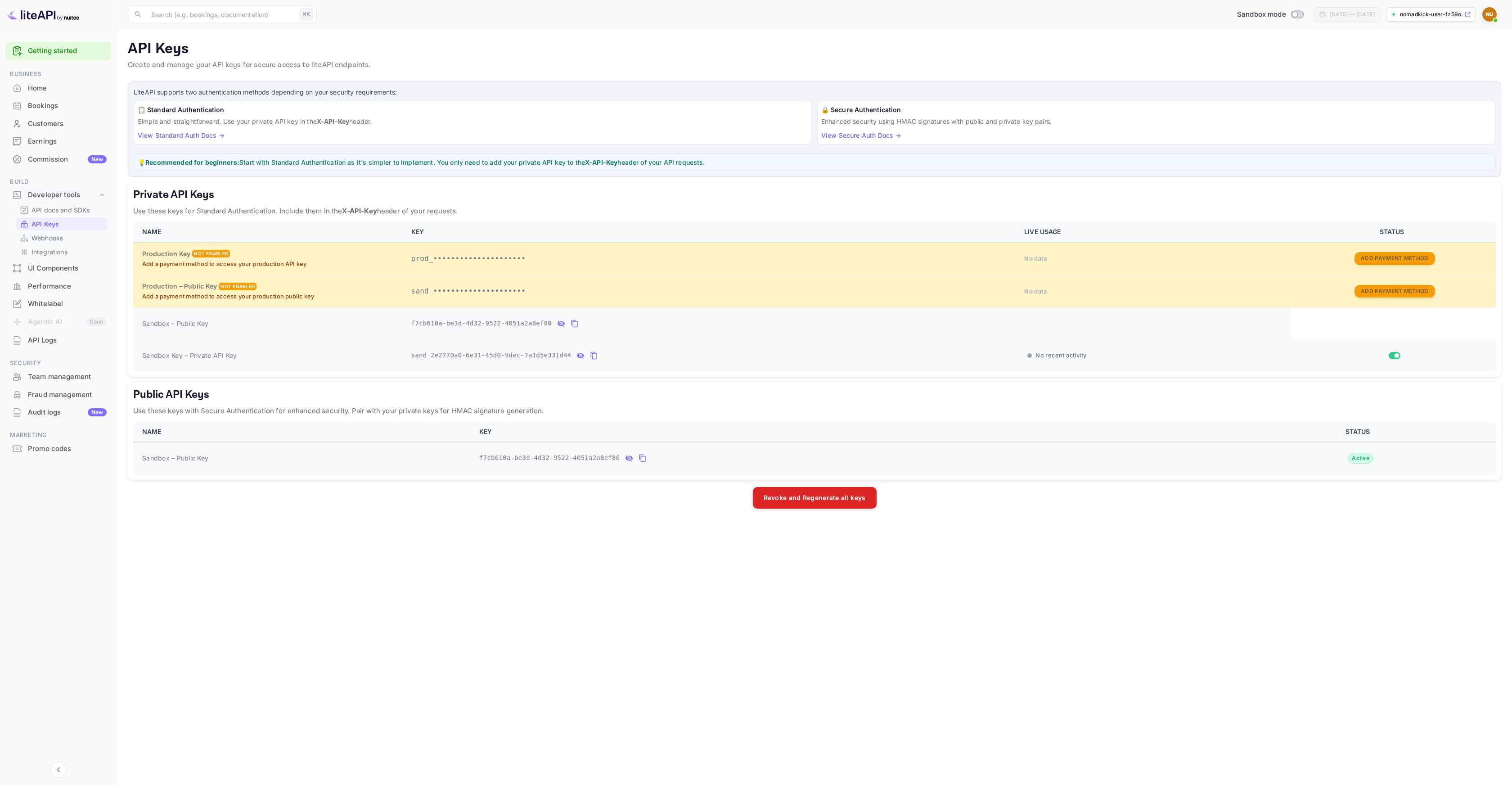
click at [50, 240] on p "Webhooks" at bounding box center [47, 237] width 31 height 9
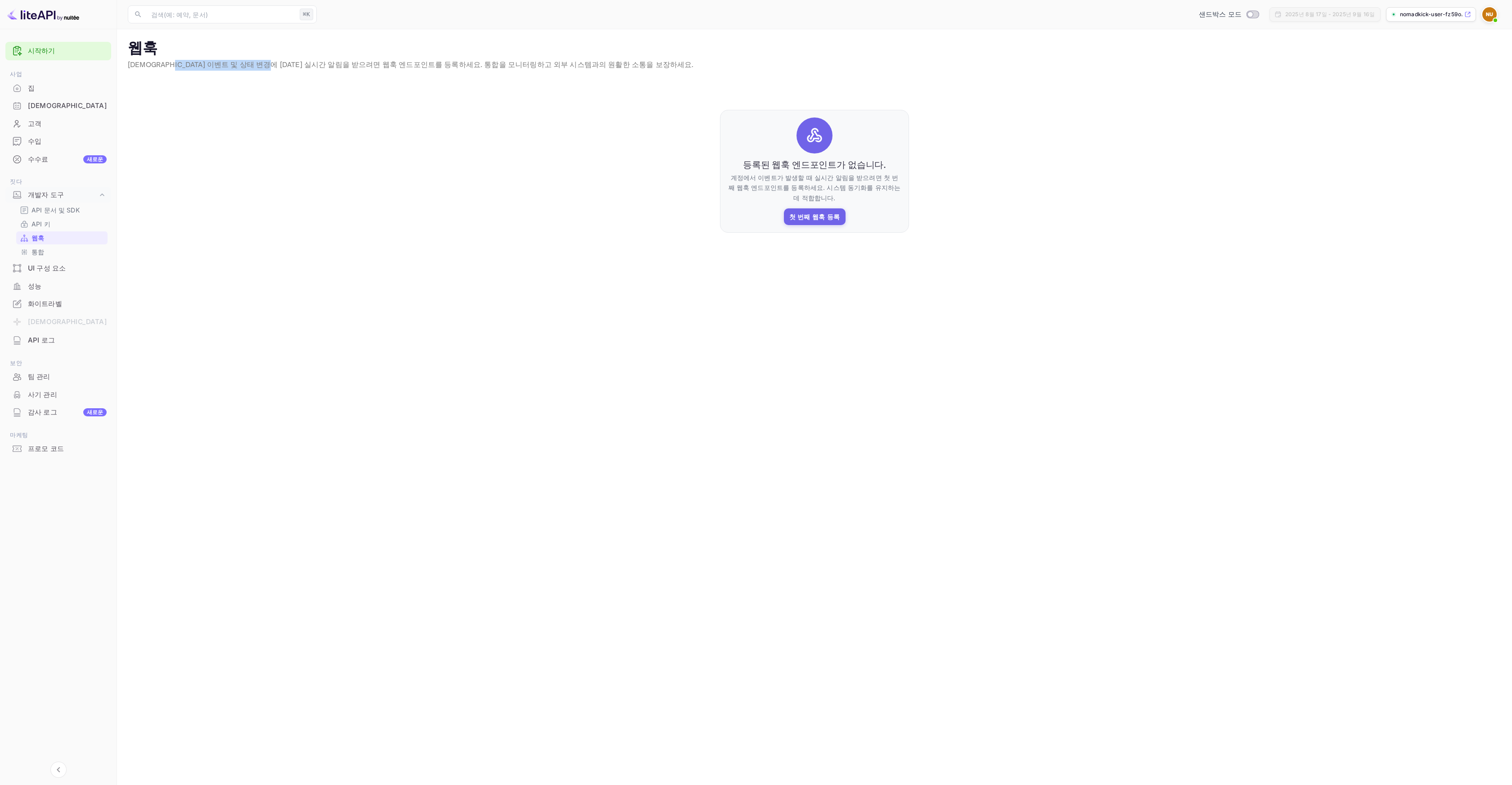
drag, startPoint x: 176, startPoint y: 61, endPoint x: 282, endPoint y: 65, distance: 106.1
click at [282, 65] on font "[DEMOGRAPHIC_DATA] 이벤트 및 상태 변경에 [DATE] 실시간 알림을 받으려면 웹훅 엔드포인트를 등록하세요. 통합을 모니터링하고…" at bounding box center [411, 64] width 566 height 9
drag, startPoint x: 292, startPoint y: 64, endPoint x: 368, endPoint y: 66, distance: 76.0
click at [368, 66] on font "[DEMOGRAPHIC_DATA] 이벤트 및 상태 변경에 [DATE] 실시간 알림을 받으려면 웹훅 엔드포인트를 등록하세요. 통합을 모니터링하고…" at bounding box center [411, 64] width 566 height 9
drag, startPoint x: 375, startPoint y: 64, endPoint x: 558, endPoint y: 65, distance: 183.0
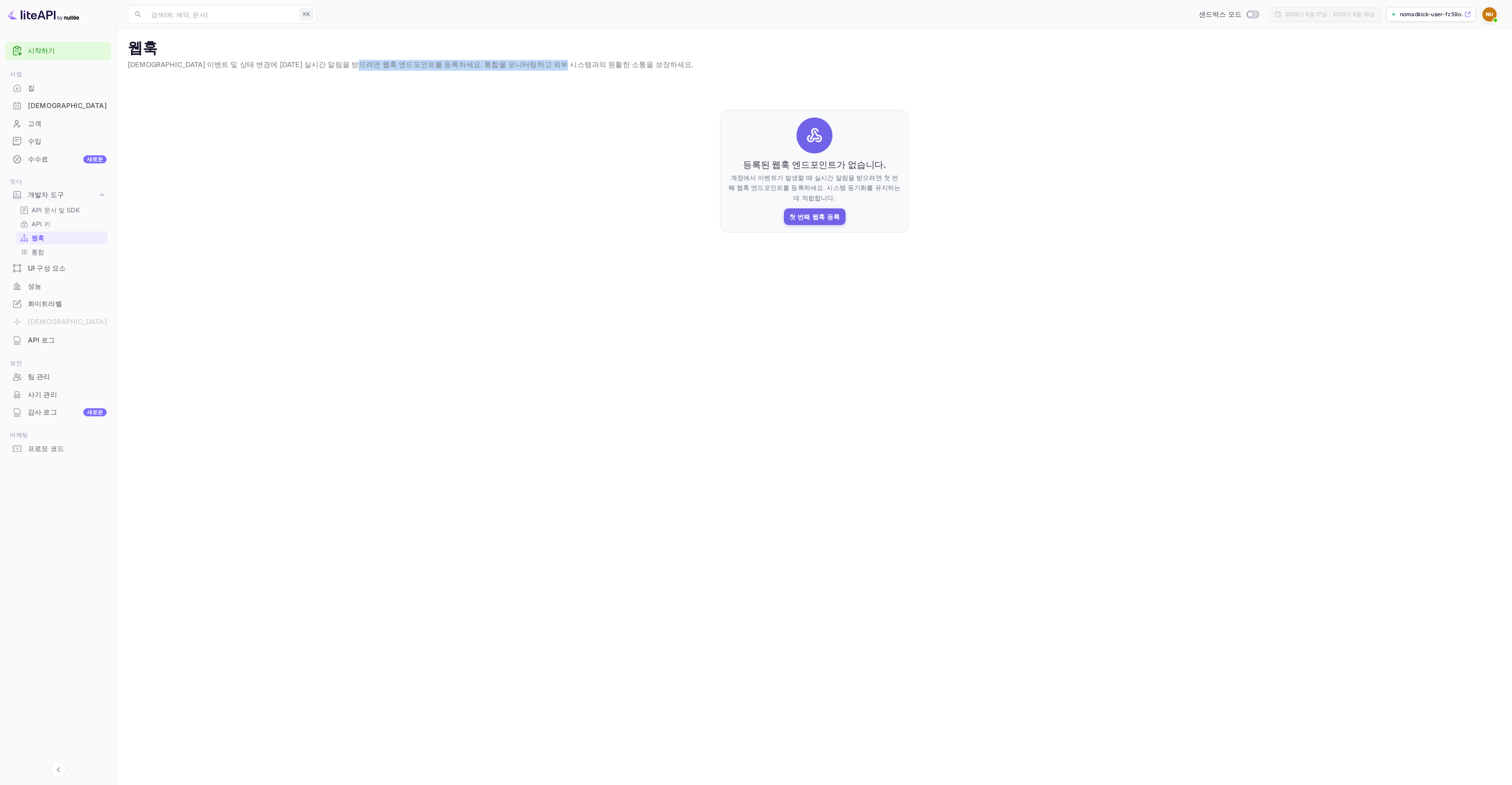
click at [558, 65] on font "[DEMOGRAPHIC_DATA] 이벤트 및 상태 변경에 [DATE] 실시간 알림을 받으려면 웹훅 엔드포인트를 등록하세요. 통합을 모니터링하고…" at bounding box center [411, 64] width 566 height 9
click at [564, 63] on p "[DEMOGRAPHIC_DATA] 이벤트 및 상태 변경에 [DATE] 실시간 알림을 받으려면 웹훅 엔드포인트를 등록하세요. 통합을 모니터링하고…" at bounding box center [815, 66] width 1373 height 11
click at [825, 214] on font "첫 번째 웹훅 등록" at bounding box center [815, 216] width 51 height 7
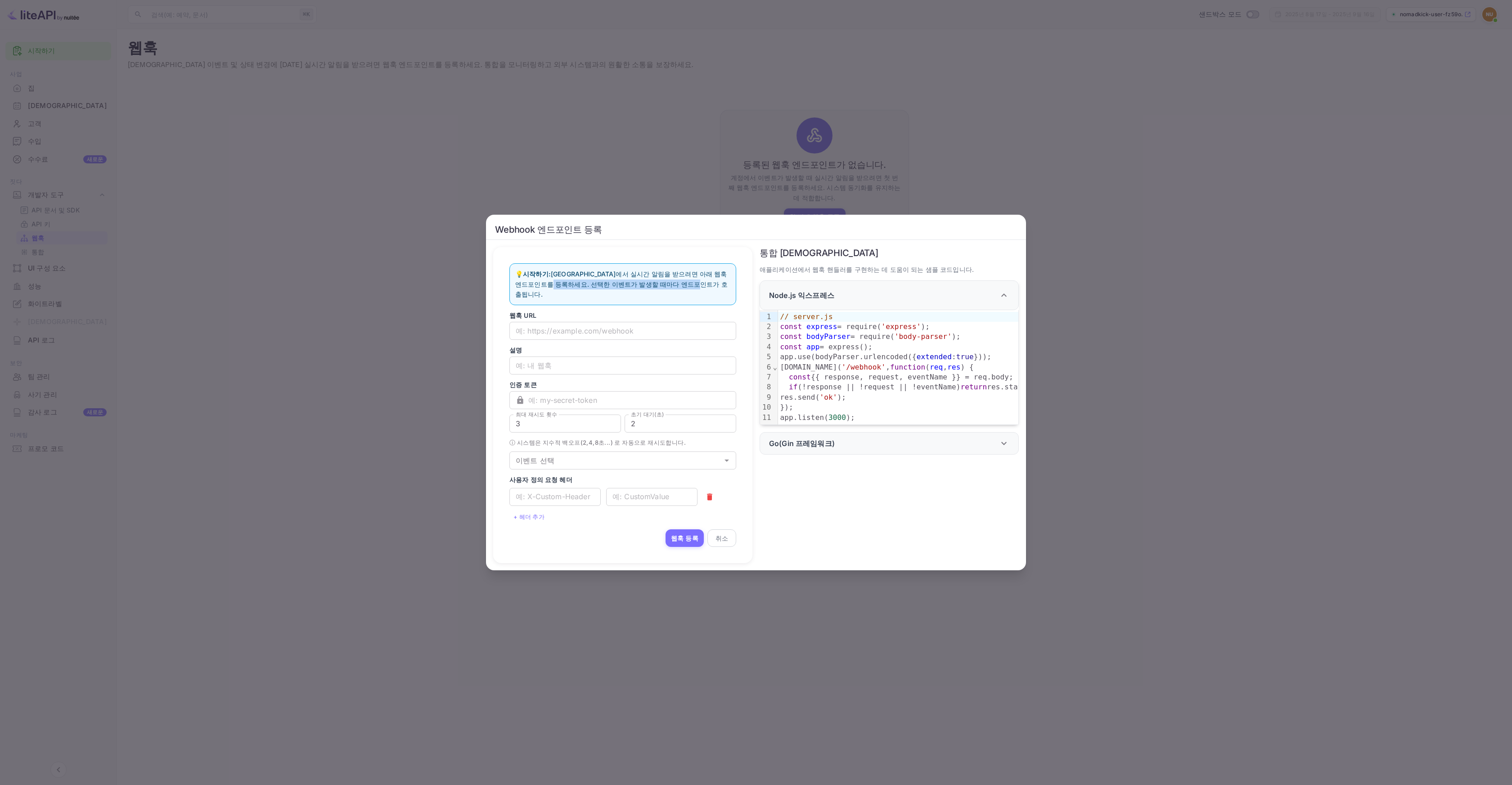
drag, startPoint x: 528, startPoint y: 289, endPoint x: 669, endPoint y: 287, distance: 141.0
click at [669, 287] on p "💡 시작하기: [GEOGRAPHIC_DATA]에서 실시간 알림을 받으려면 아래 웹훅 엔드포인트를 등록하세요. 선택한 이벤트가 발생할 때마다 엔…" at bounding box center [623, 284] width 215 height 30
click at [678, 287] on p "💡 시작하기: [GEOGRAPHIC_DATA]에서 실시간 알림을 받으려면 아래 웹훅 엔드포인트를 등록하세요. 선택한 이벤트가 발생할 때마다 엔…" at bounding box center [623, 284] width 215 height 30
click at [730, 455] on icon "열려 있는" at bounding box center [727, 460] width 11 height 11
click at [763, 477] on div "통합 예제 애플리케이션에서 웹훅 핸들러를 구현하는 데 도움이 되는 샘플 코드입니다. Node.js 익스프레스 99 1 2 3 4 5 6 7 8…" at bounding box center [886, 401] width 267 height 323
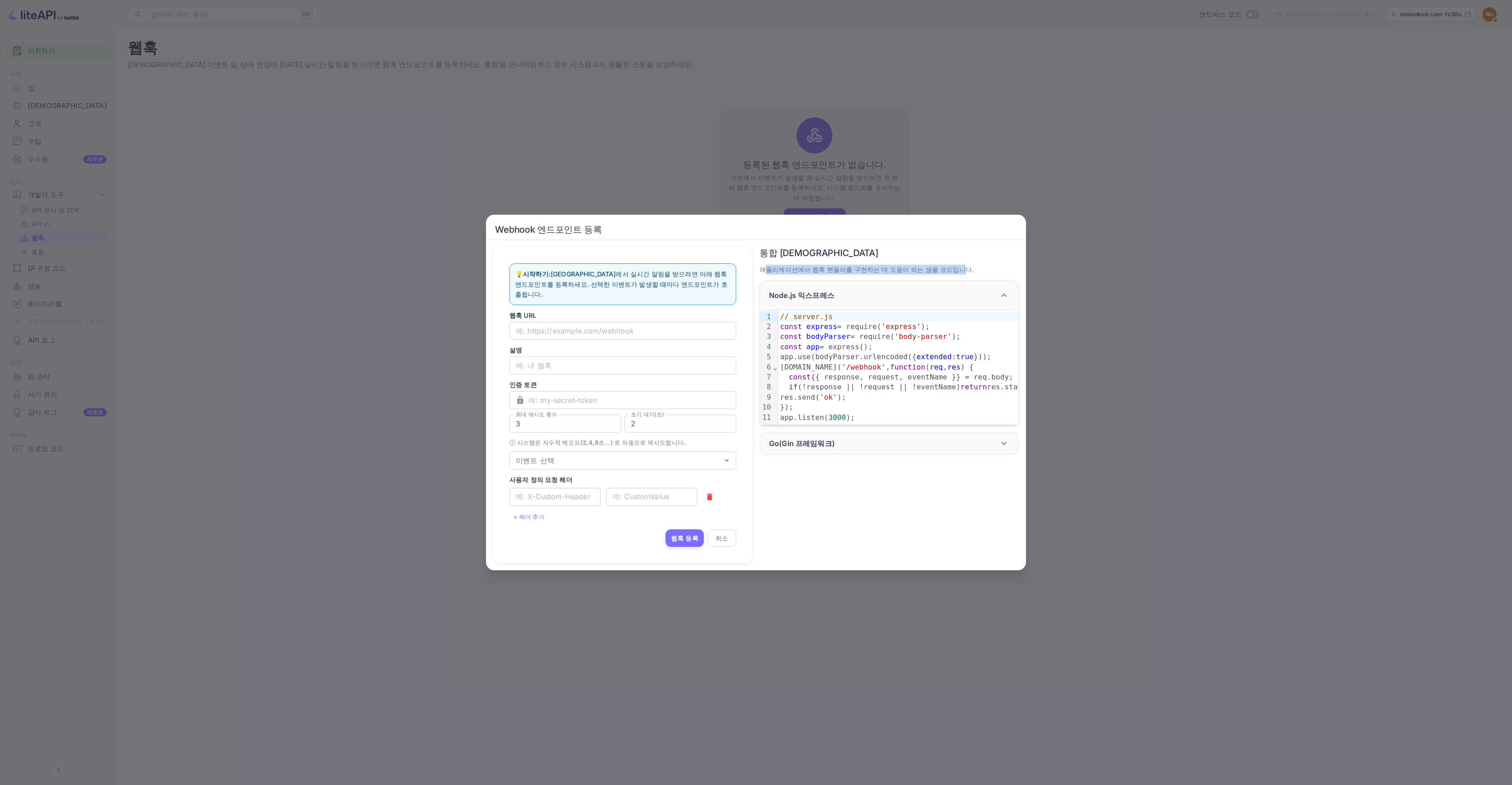
drag, startPoint x: 763, startPoint y: 275, endPoint x: 942, endPoint y: 270, distance: 179.1
click at [942, 270] on font "애플리케이션에서 웹훅 핸들러를 구현하는 데 도움이 되는 샘플 코드입니다." at bounding box center [867, 269] width 215 height 7
click at [945, 270] on font "애플리케이션에서 웹훅 핸들러를 구현하는 데 도움이 되는 샘플 코드입니다." at bounding box center [867, 269] width 215 height 7
drag, startPoint x: 948, startPoint y: 271, endPoint x: 773, endPoint y: 268, distance: 175.0
click at [774, 268] on p "애플리케이션에서 웹훅 핸들러를 구현하는 데 도움이 되는 샘플 코드입니다." at bounding box center [889, 270] width 259 height 10
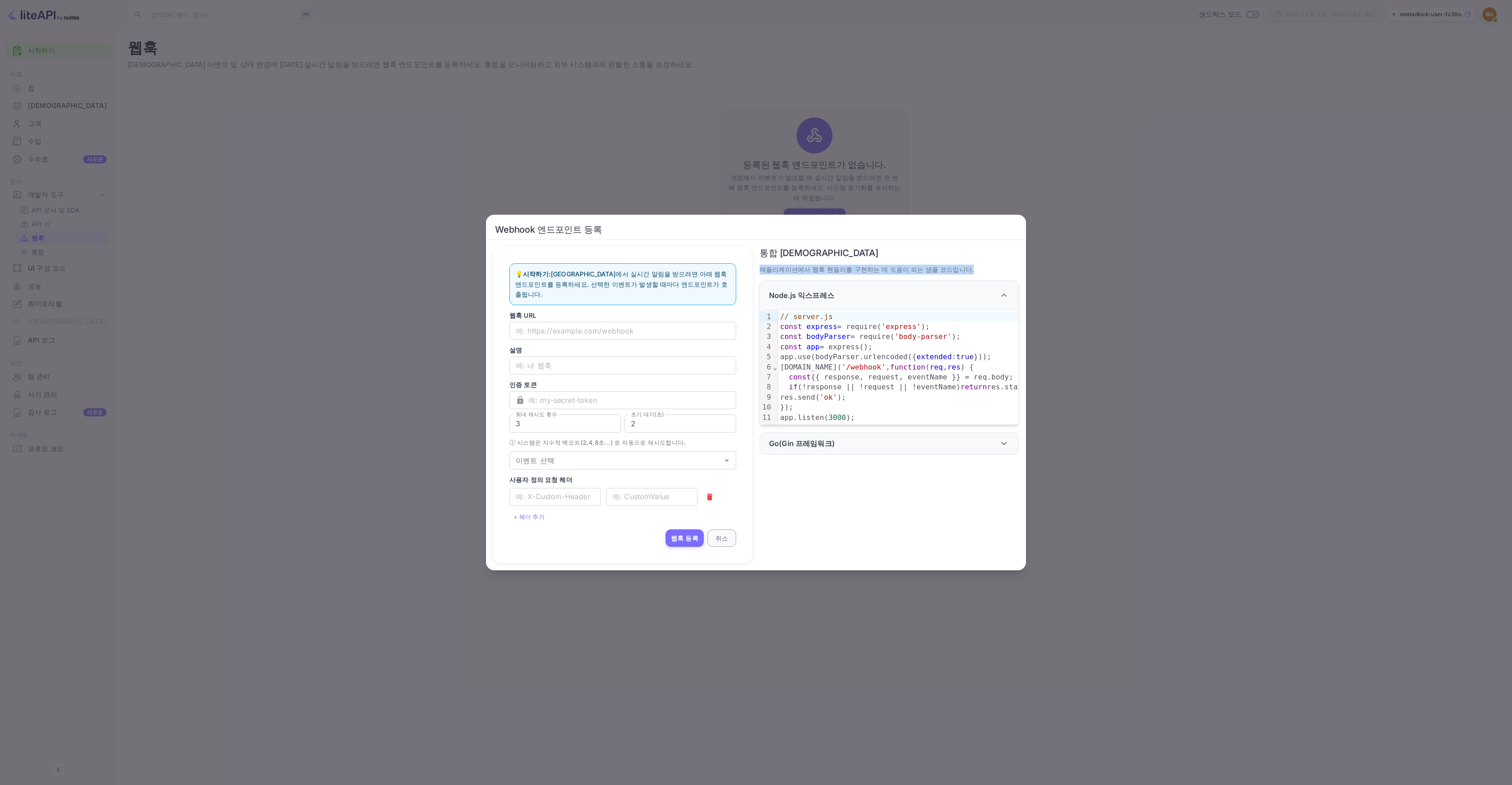
click at [728, 532] on button "취소" at bounding box center [721, 538] width 29 height 18
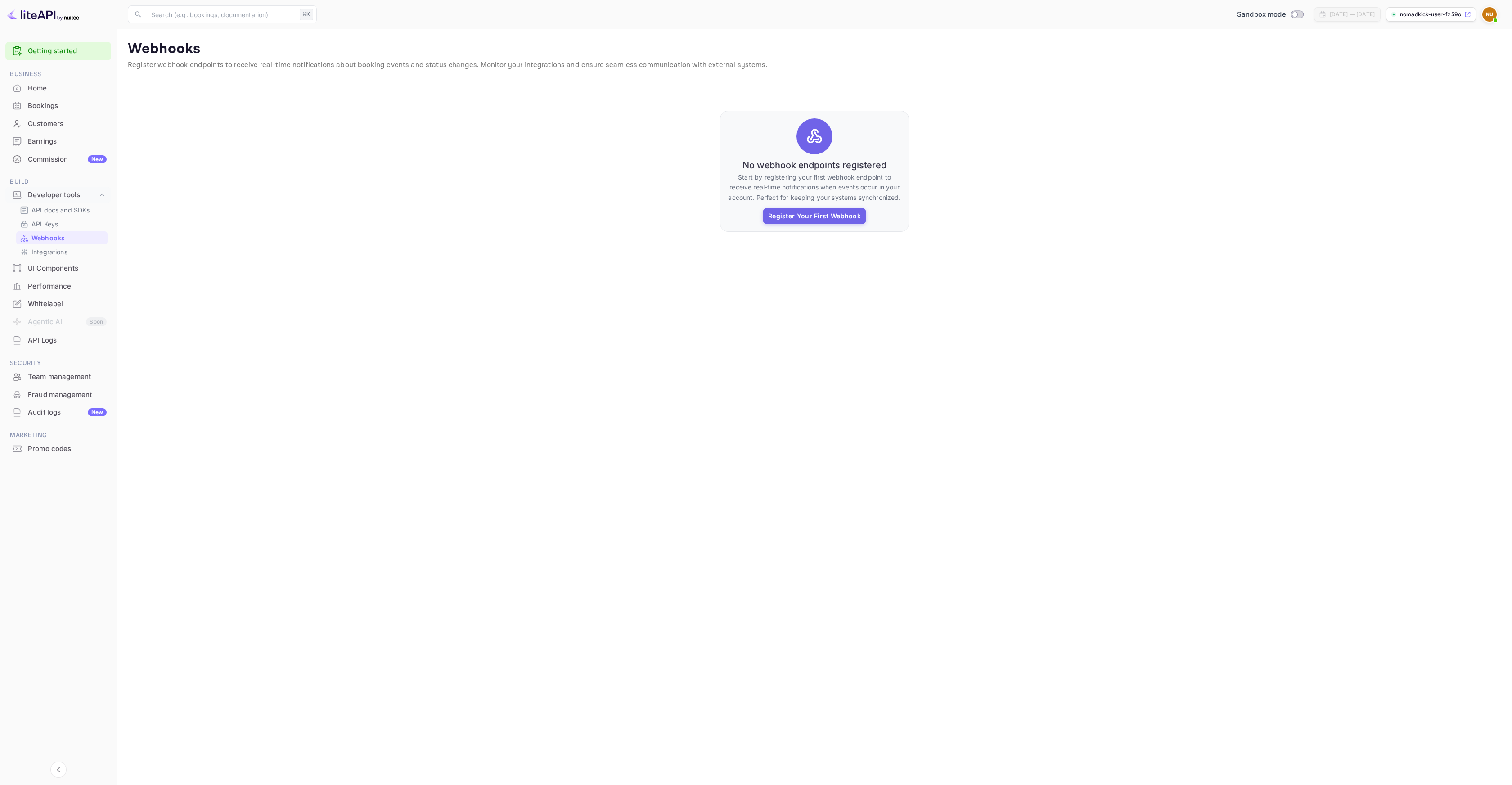
click at [843, 379] on main "Signing in with google... Webhooks Register webhook endpoints to receive real-t…" at bounding box center [815, 407] width 1395 height 756
click at [54, 250] on p "Integrations" at bounding box center [49, 251] width 36 height 9
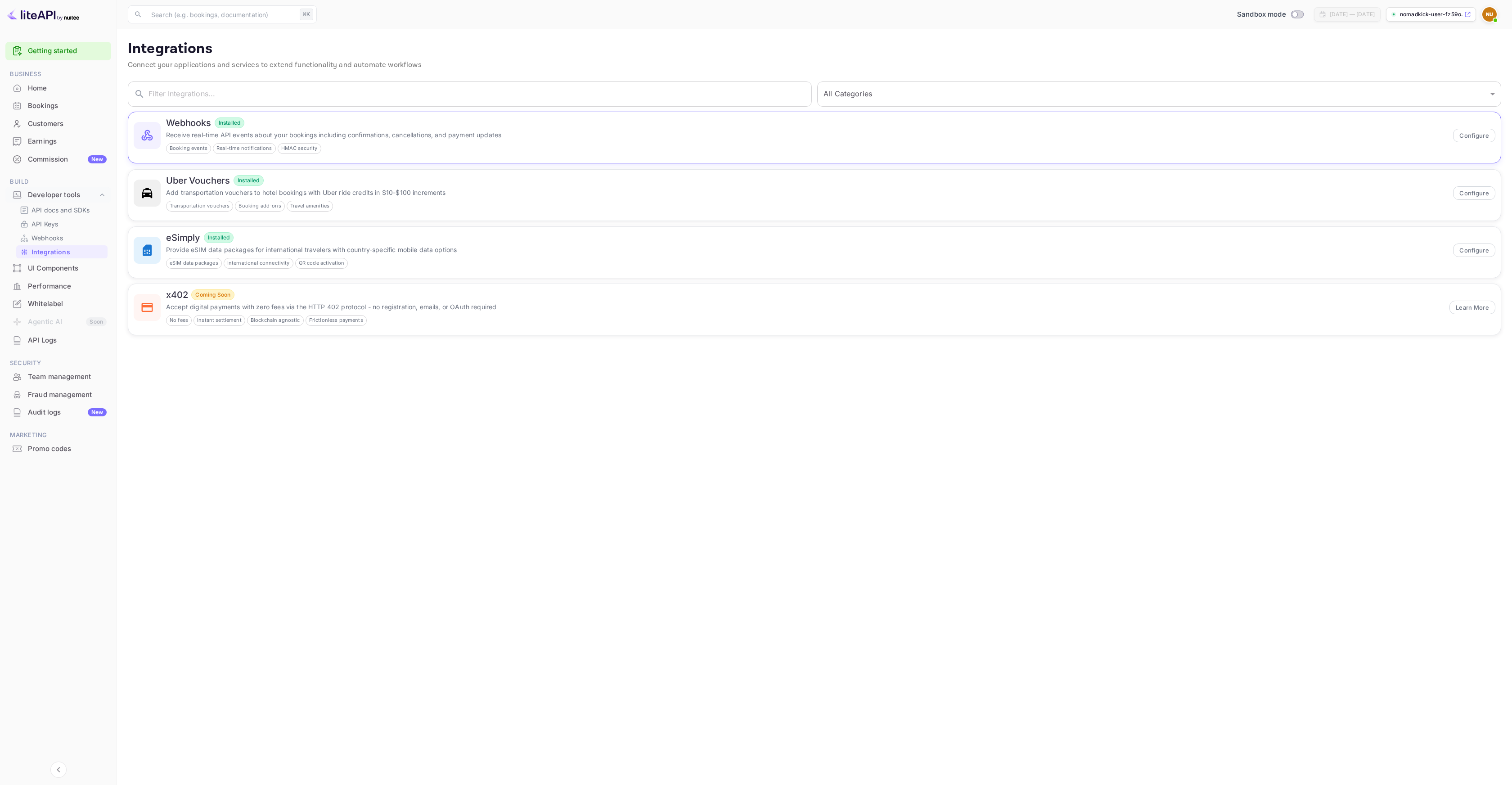
click at [177, 125] on h6 "Webhooks" at bounding box center [188, 123] width 45 height 11
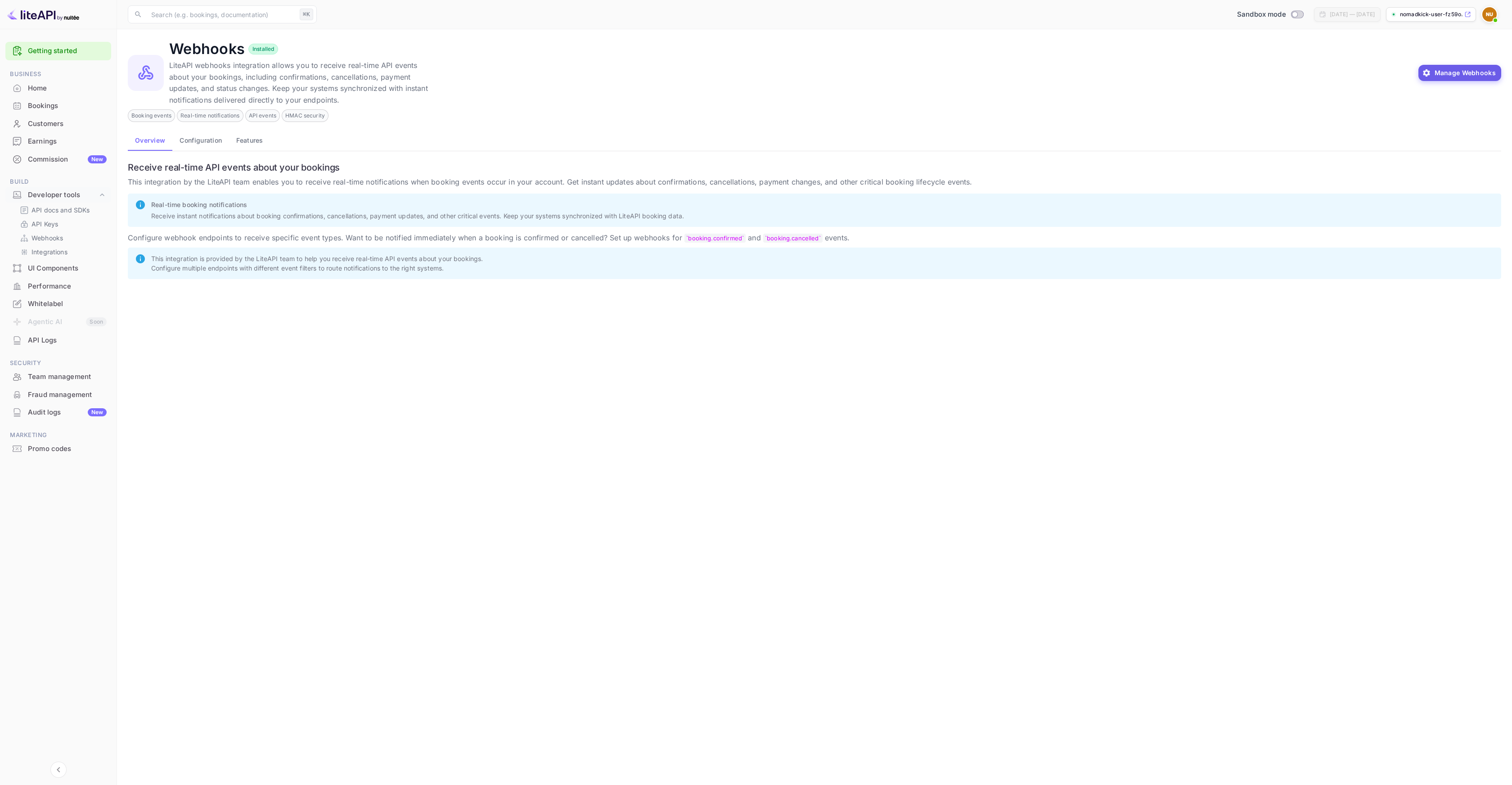
click at [1445, 69] on button "Manage Webhooks" at bounding box center [1461, 73] width 83 height 16
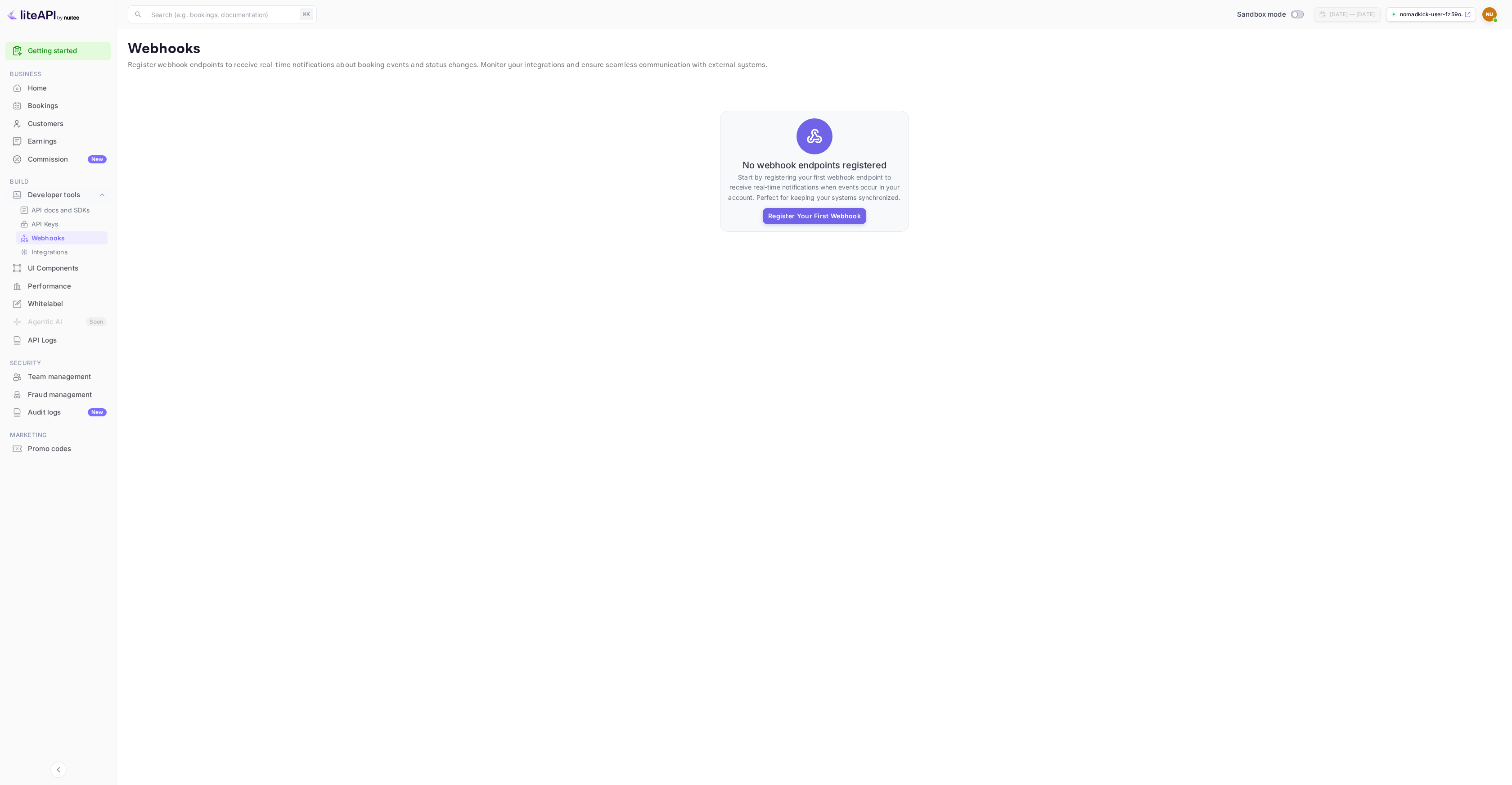
click at [811, 292] on main "Signing in with google... Webhooks Register webhook endpoints to receive real-t…" at bounding box center [815, 407] width 1395 height 756
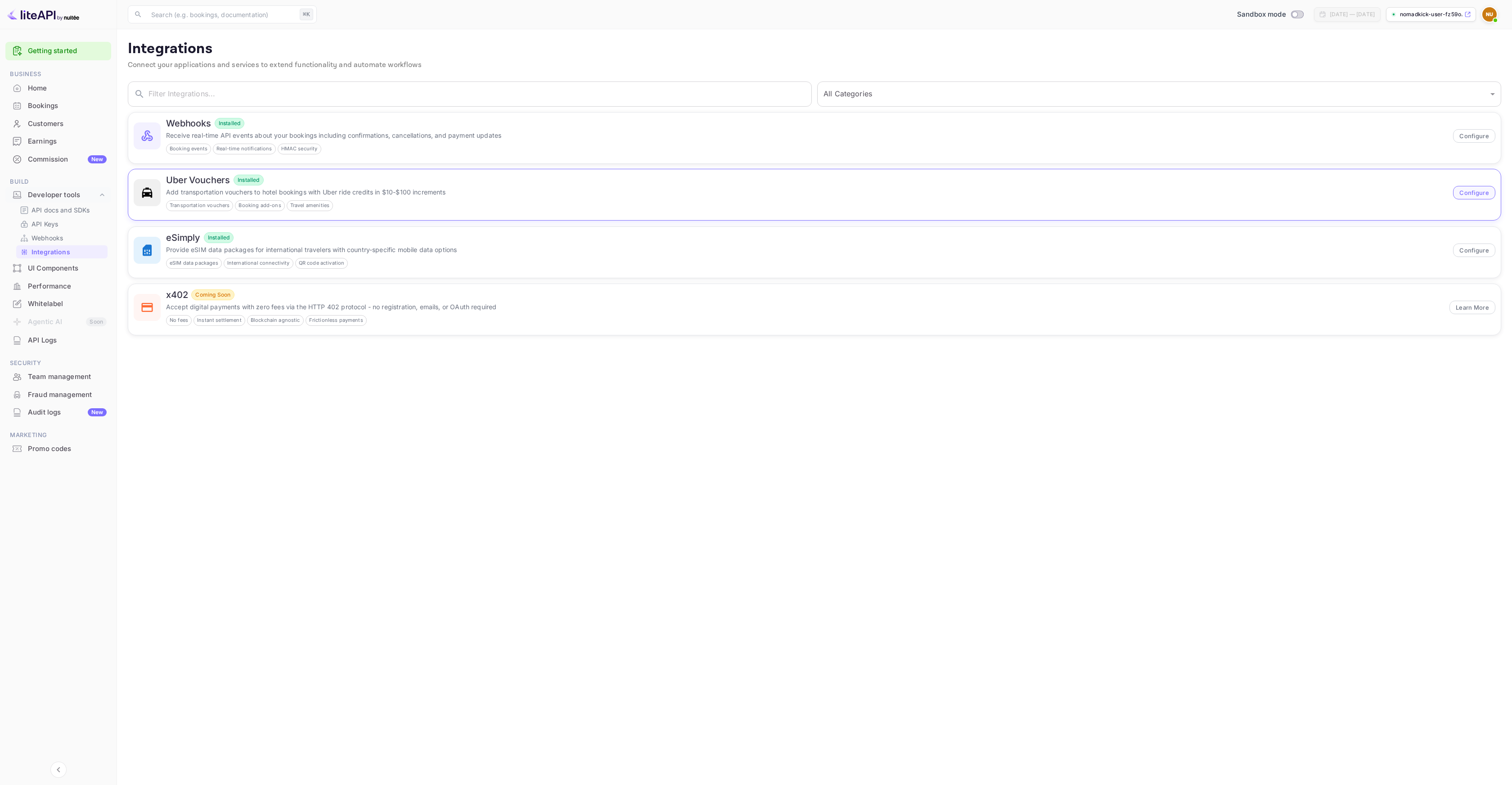
click at [1475, 193] on button "Configure" at bounding box center [1474, 192] width 42 height 13
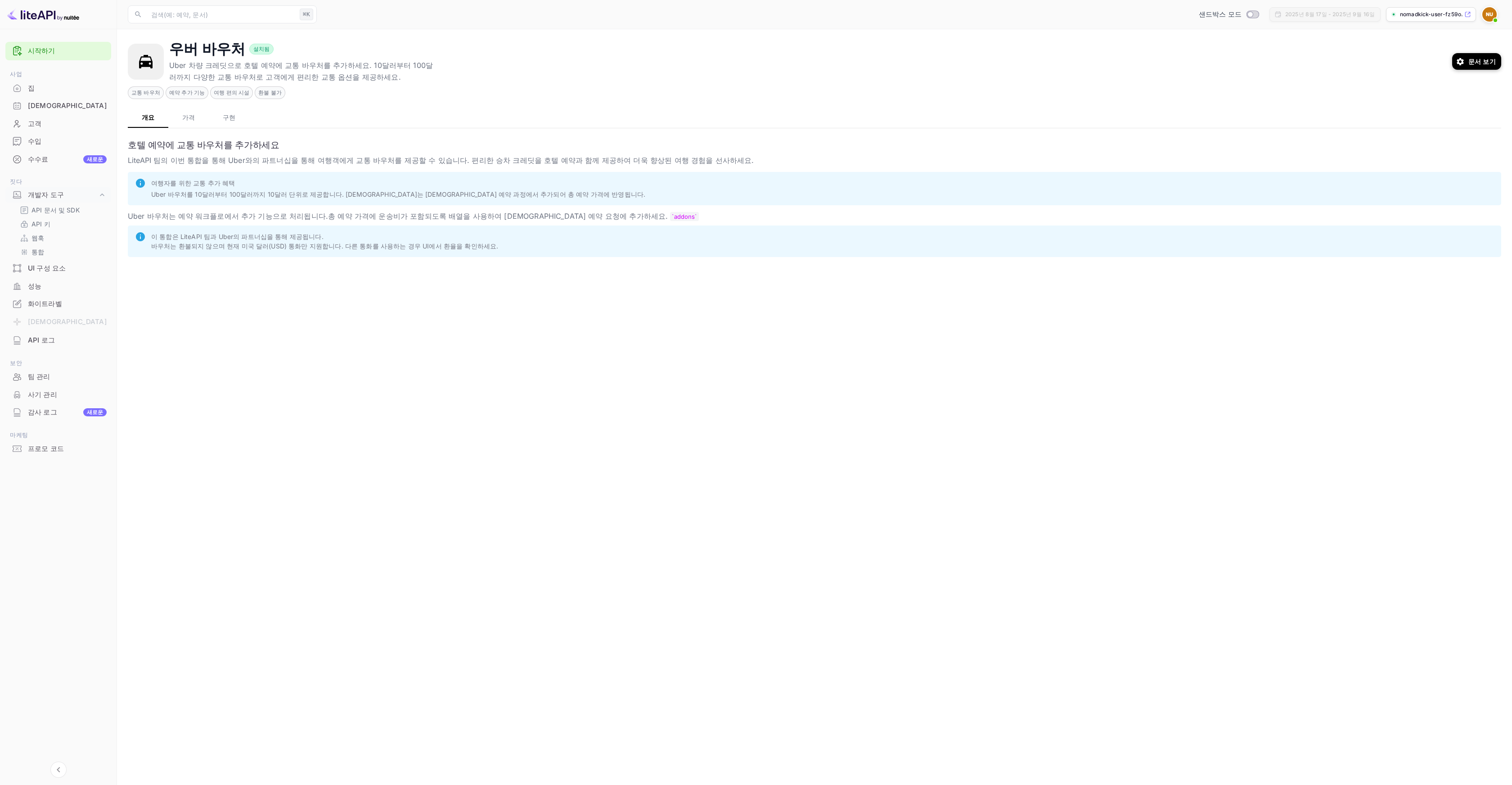
click at [184, 122] on button "가격" at bounding box center [189, 116] width 40 height 21
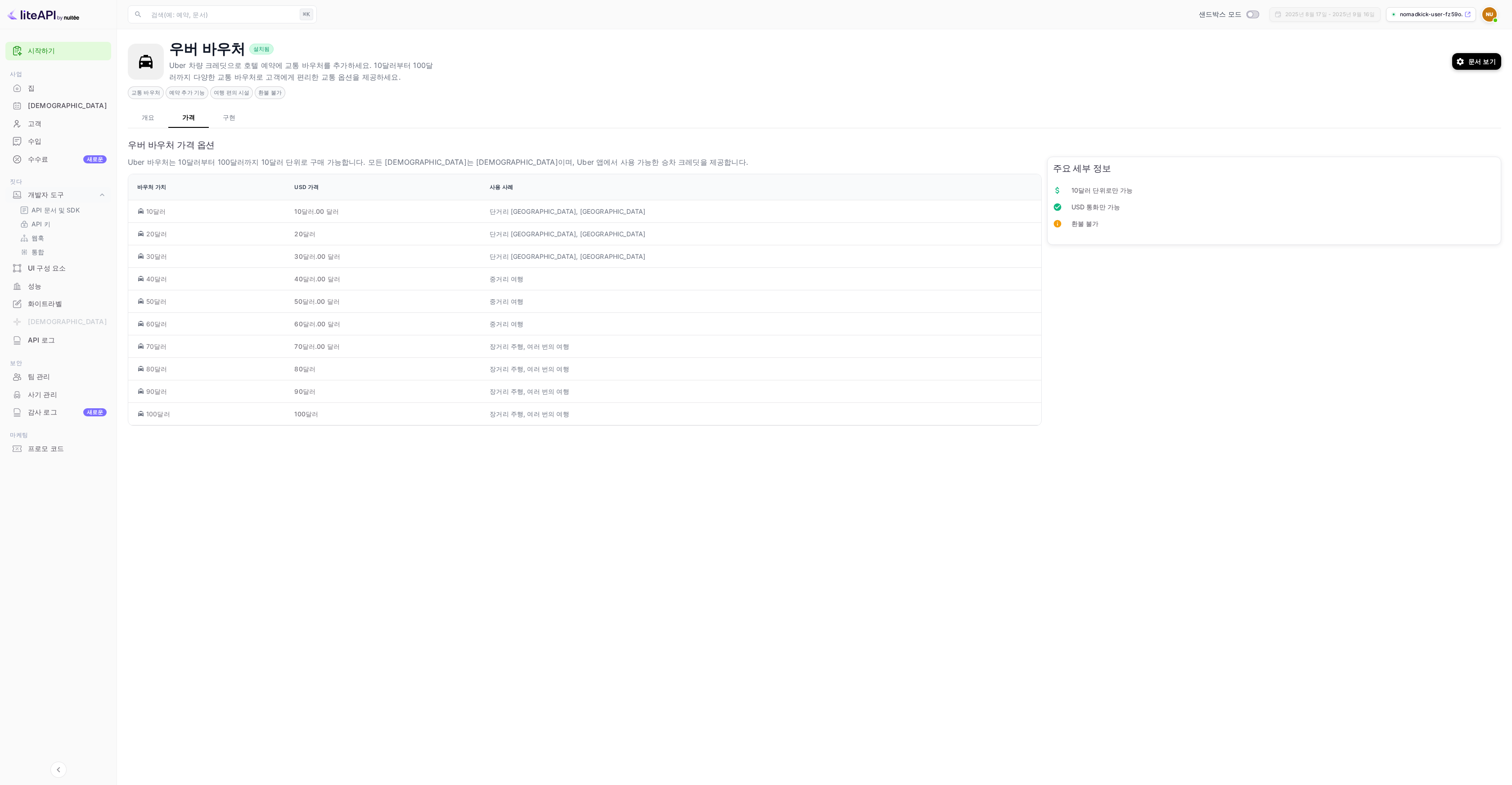
click at [231, 121] on button "구현" at bounding box center [229, 116] width 40 height 21
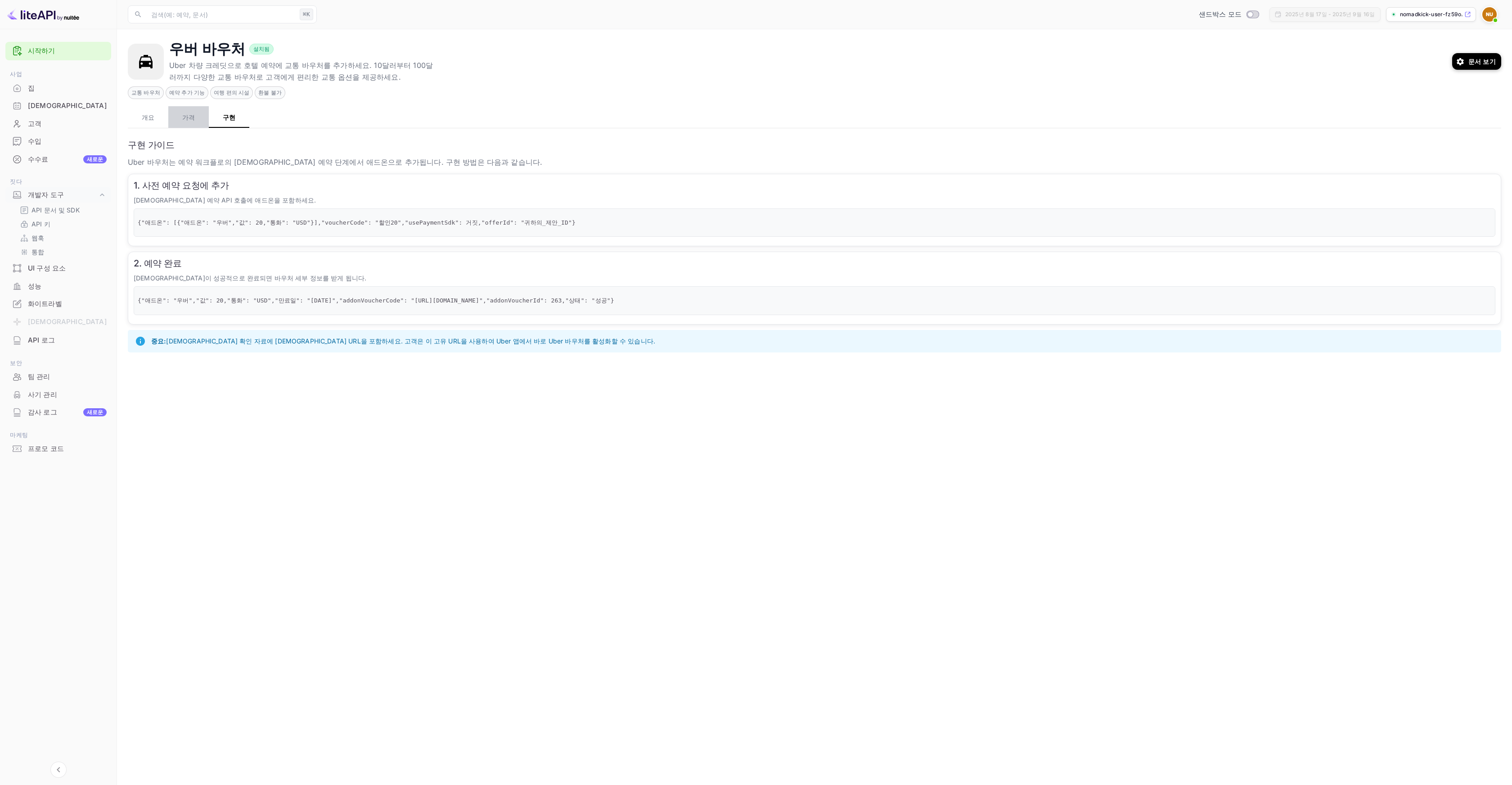
click at [196, 122] on button "가격" at bounding box center [189, 116] width 40 height 21
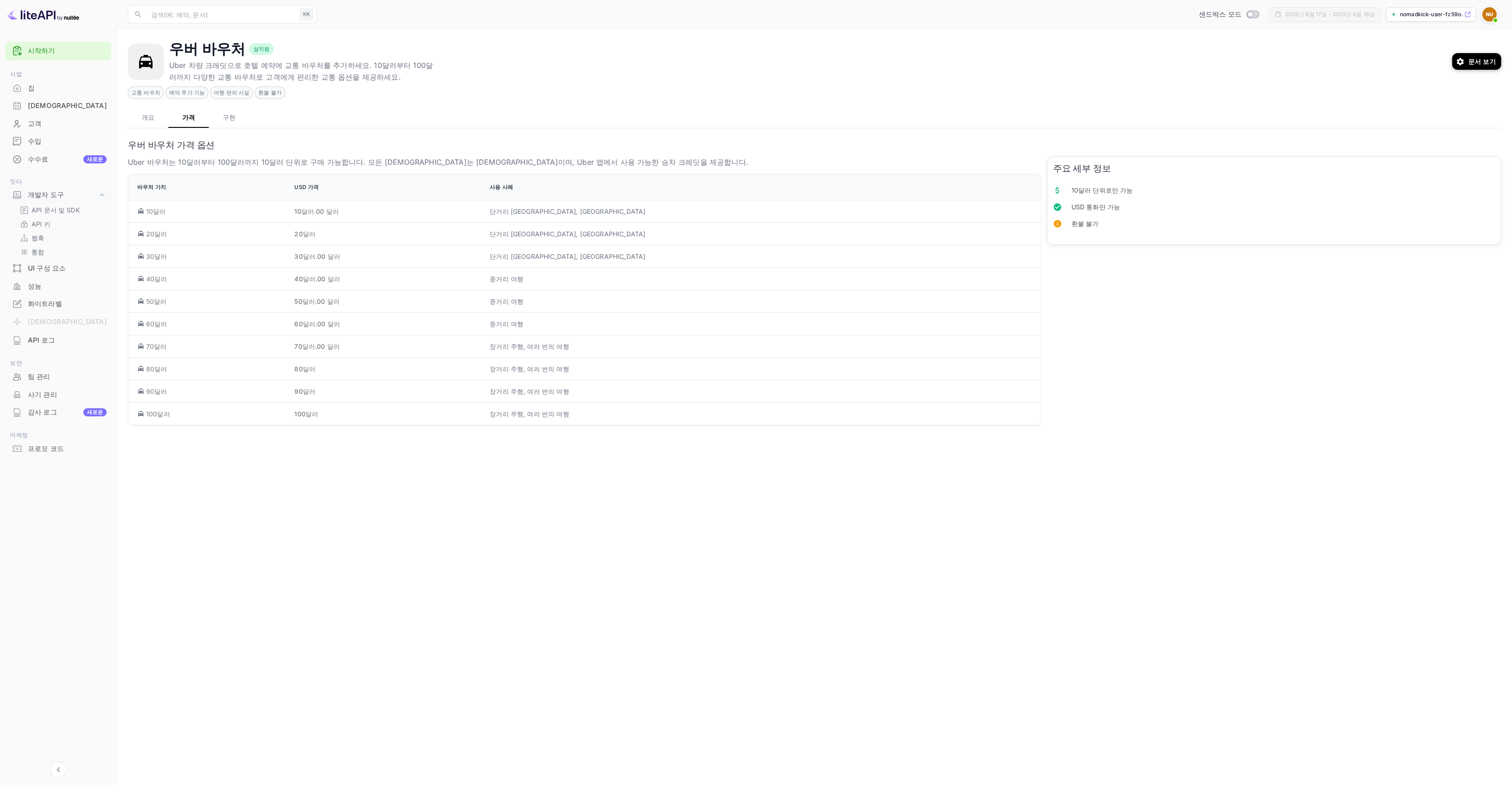
click at [255, 126] on div "개요 가격 구현" at bounding box center [815, 116] width 1373 height 21
click at [239, 119] on button "구현" at bounding box center [229, 116] width 40 height 21
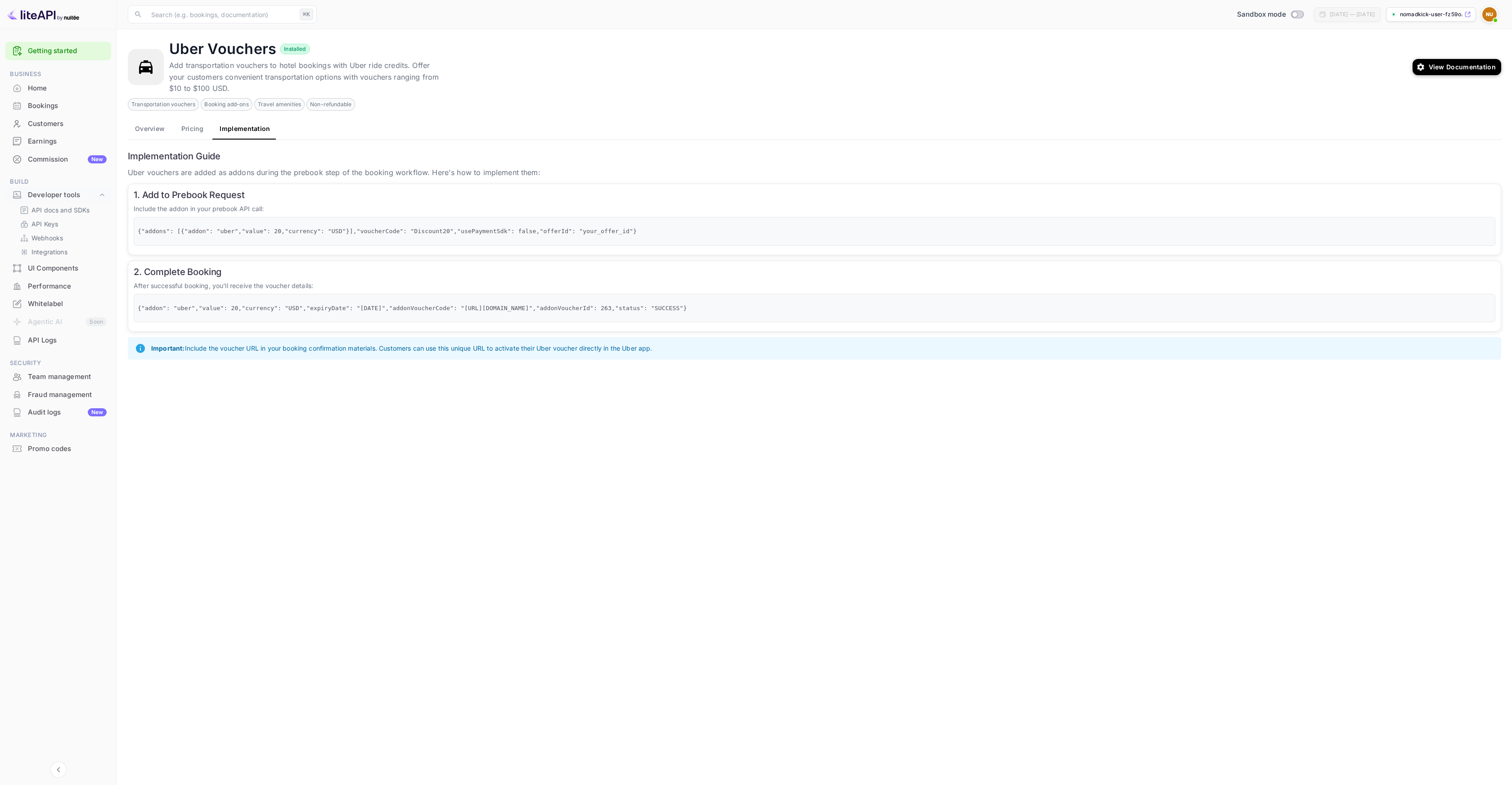
click at [820, 87] on div "Uber Vouchers Installed Add transportation vouchers to hotel bookings with Uber…" at bounding box center [788, 67] width 1238 height 55
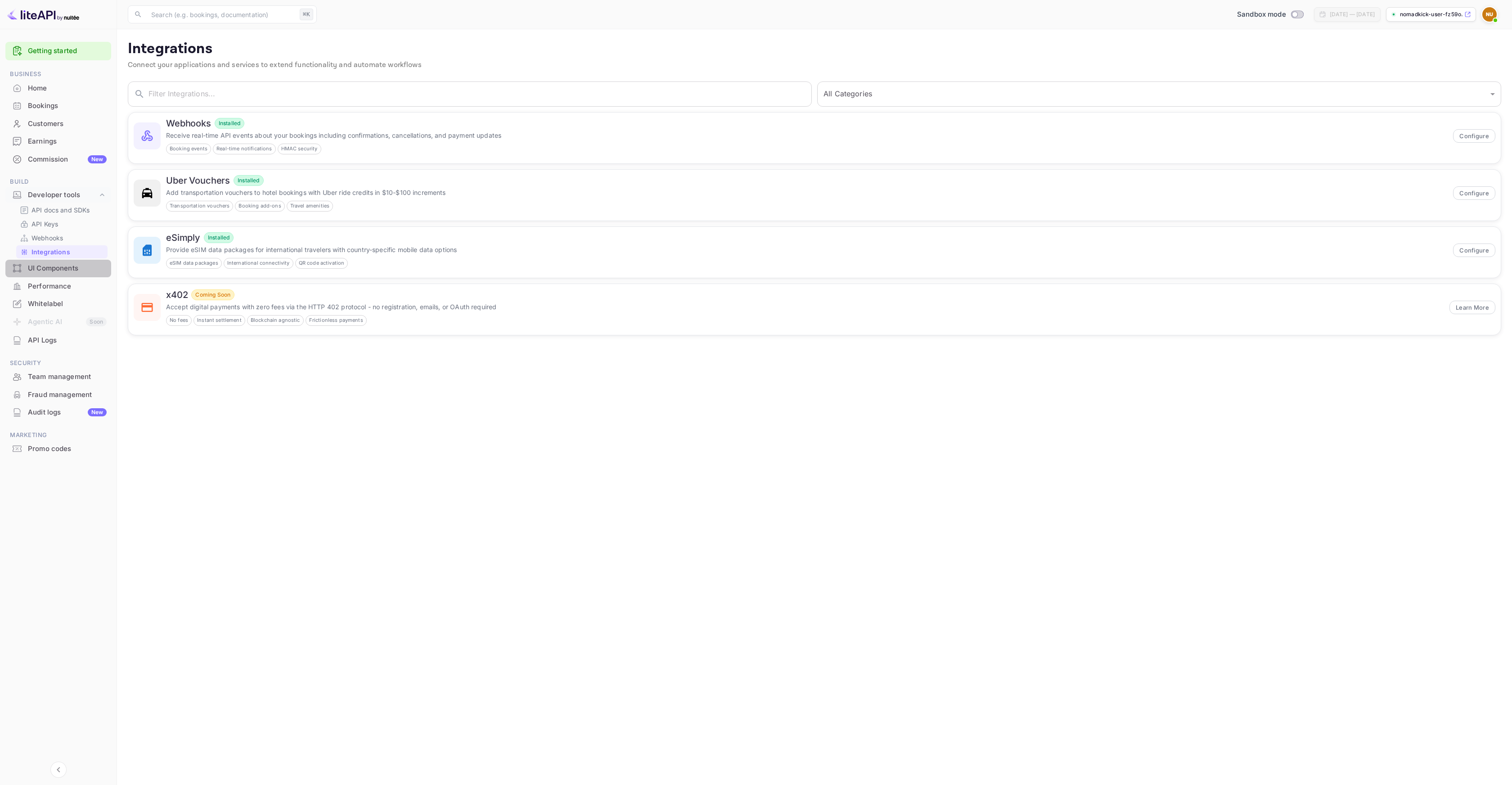
click at [50, 275] on div "UI Components" at bounding box center [58, 268] width 106 height 18
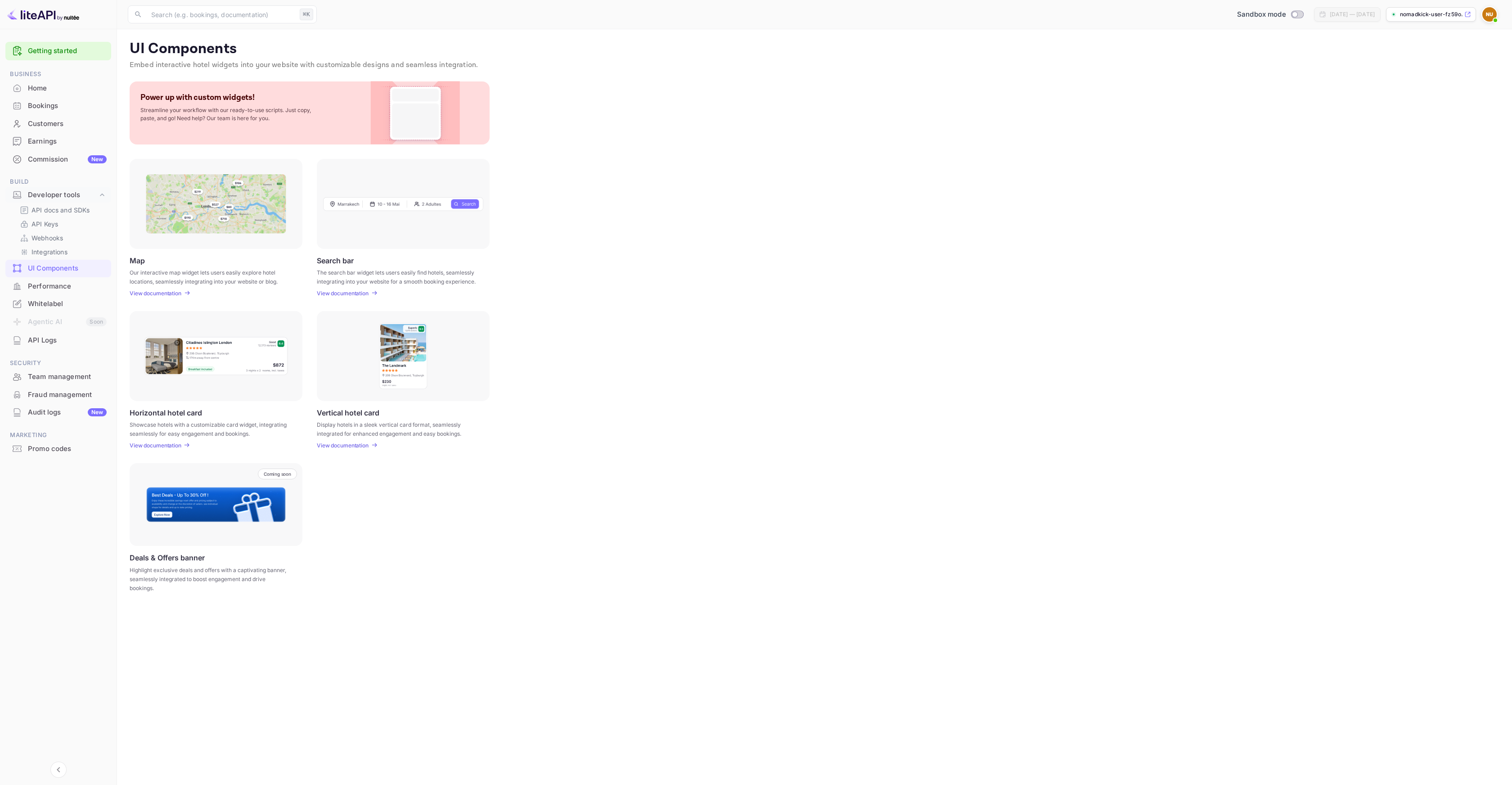
click at [164, 445] on p "View documentation" at bounding box center [155, 445] width 51 height 7
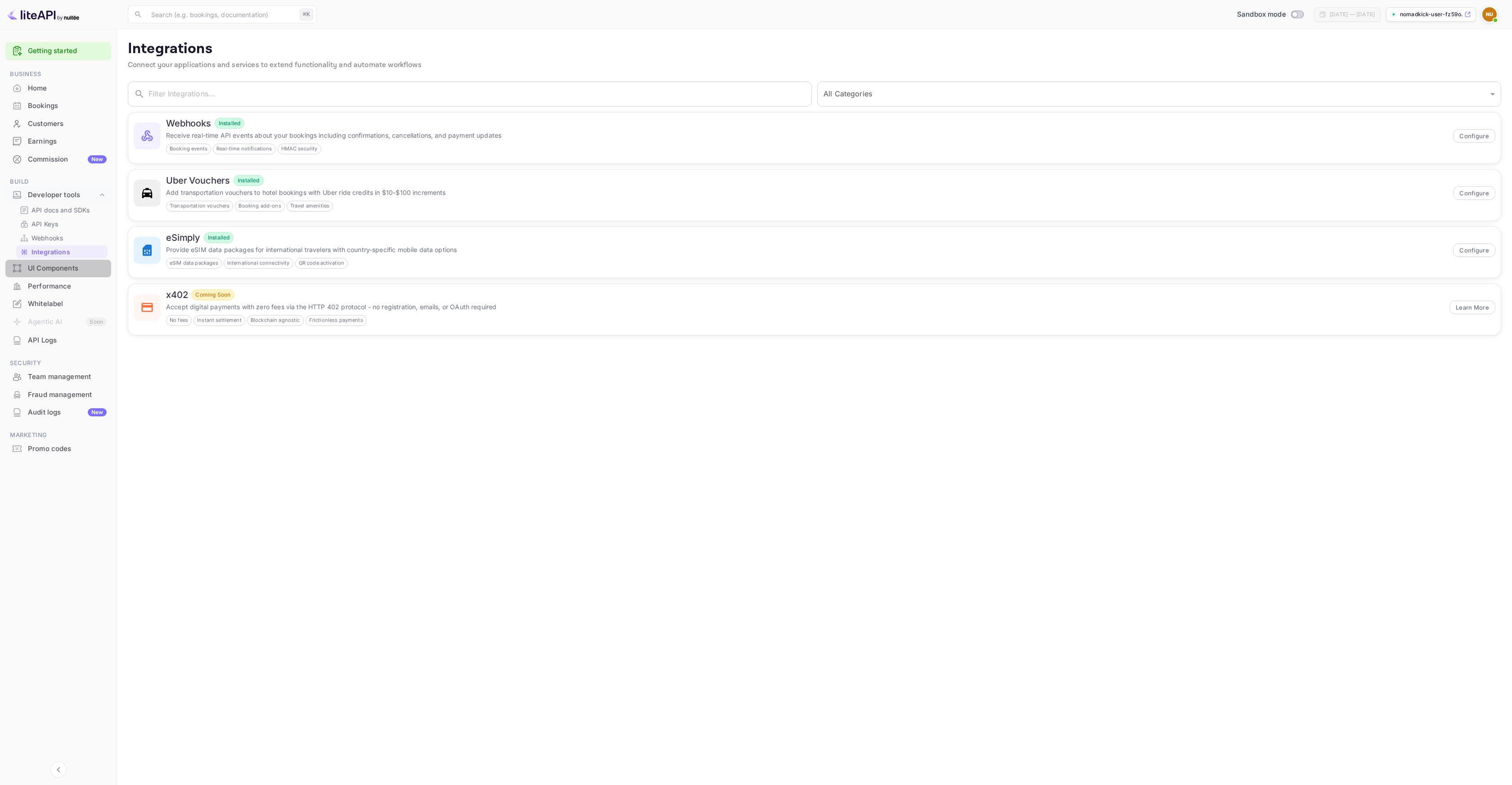
click at [52, 268] on div "UI Components" at bounding box center [67, 268] width 79 height 10
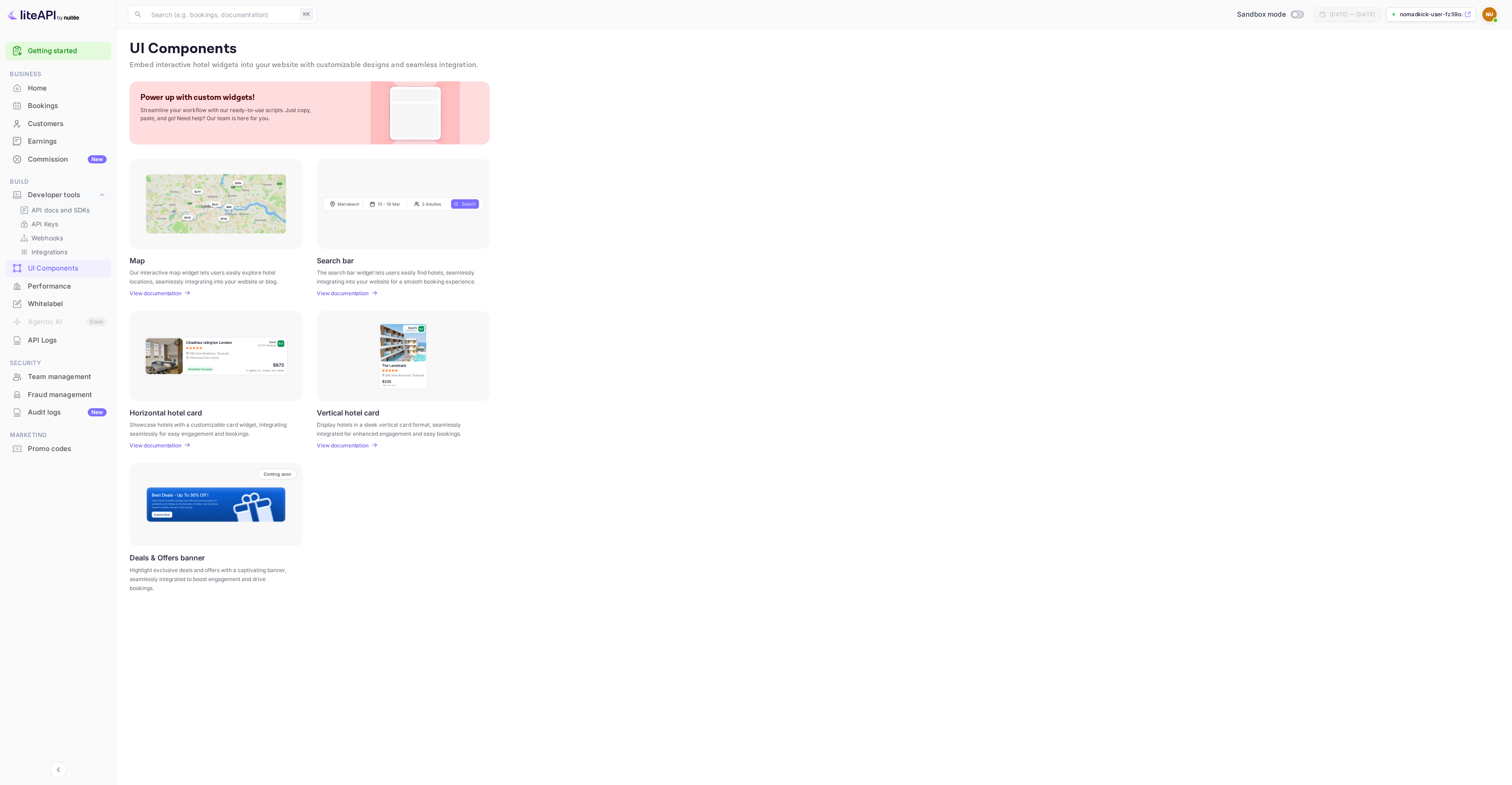
click at [67, 209] on p "API docs and SDKs" at bounding box center [60, 210] width 58 height 9
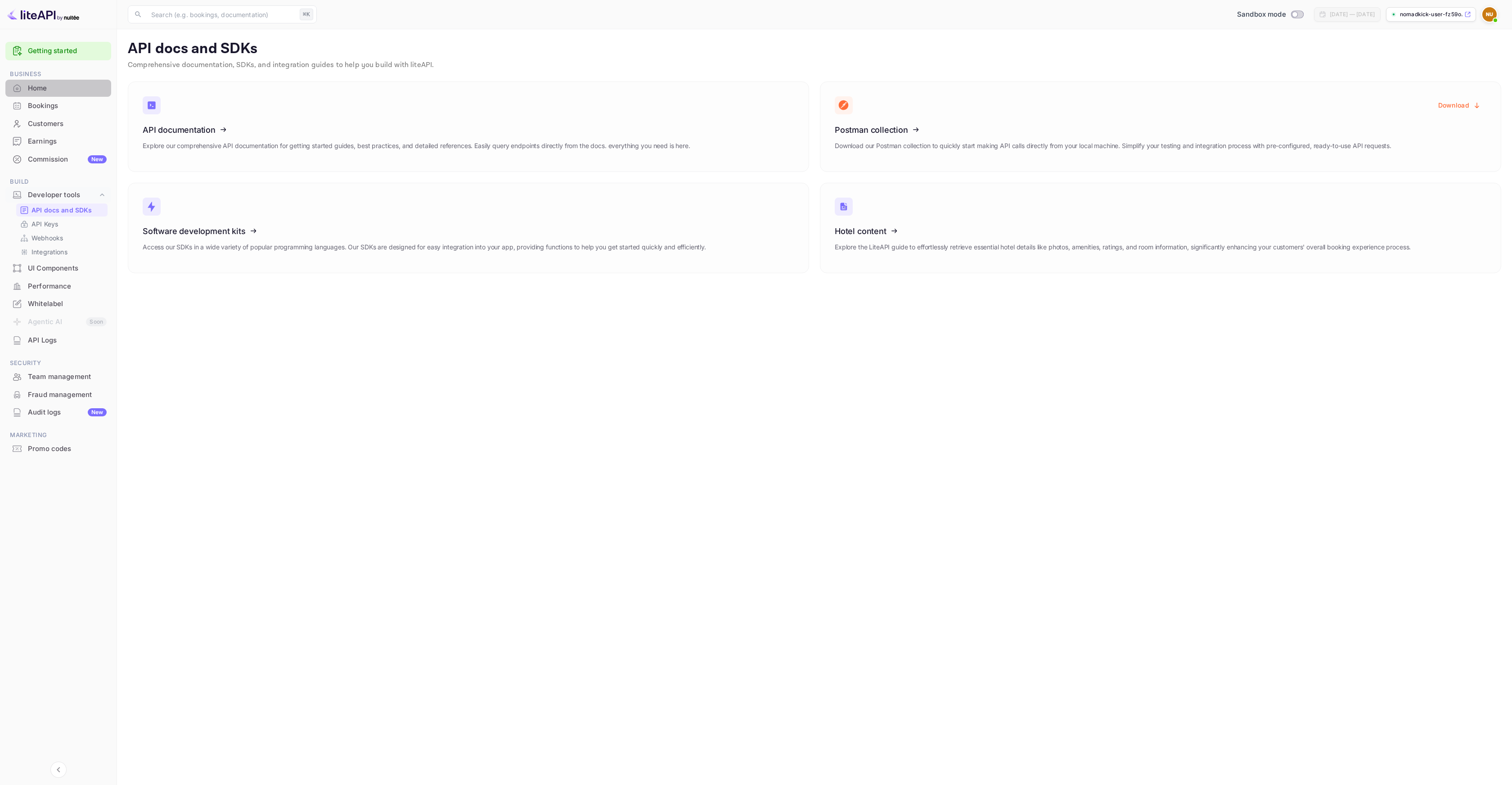
click at [54, 93] on div "Home" at bounding box center [67, 88] width 79 height 10
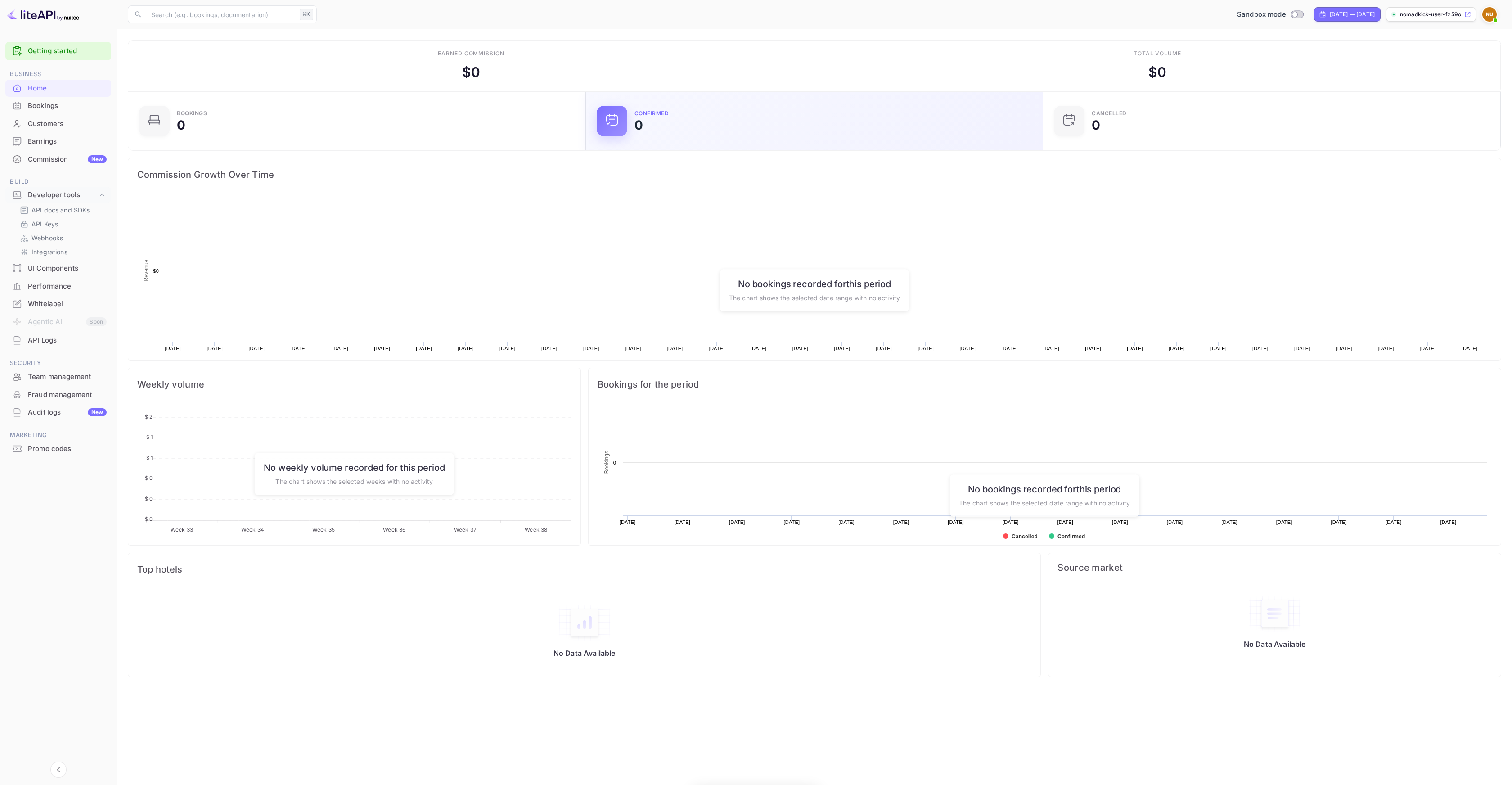
scroll to position [140, 446]
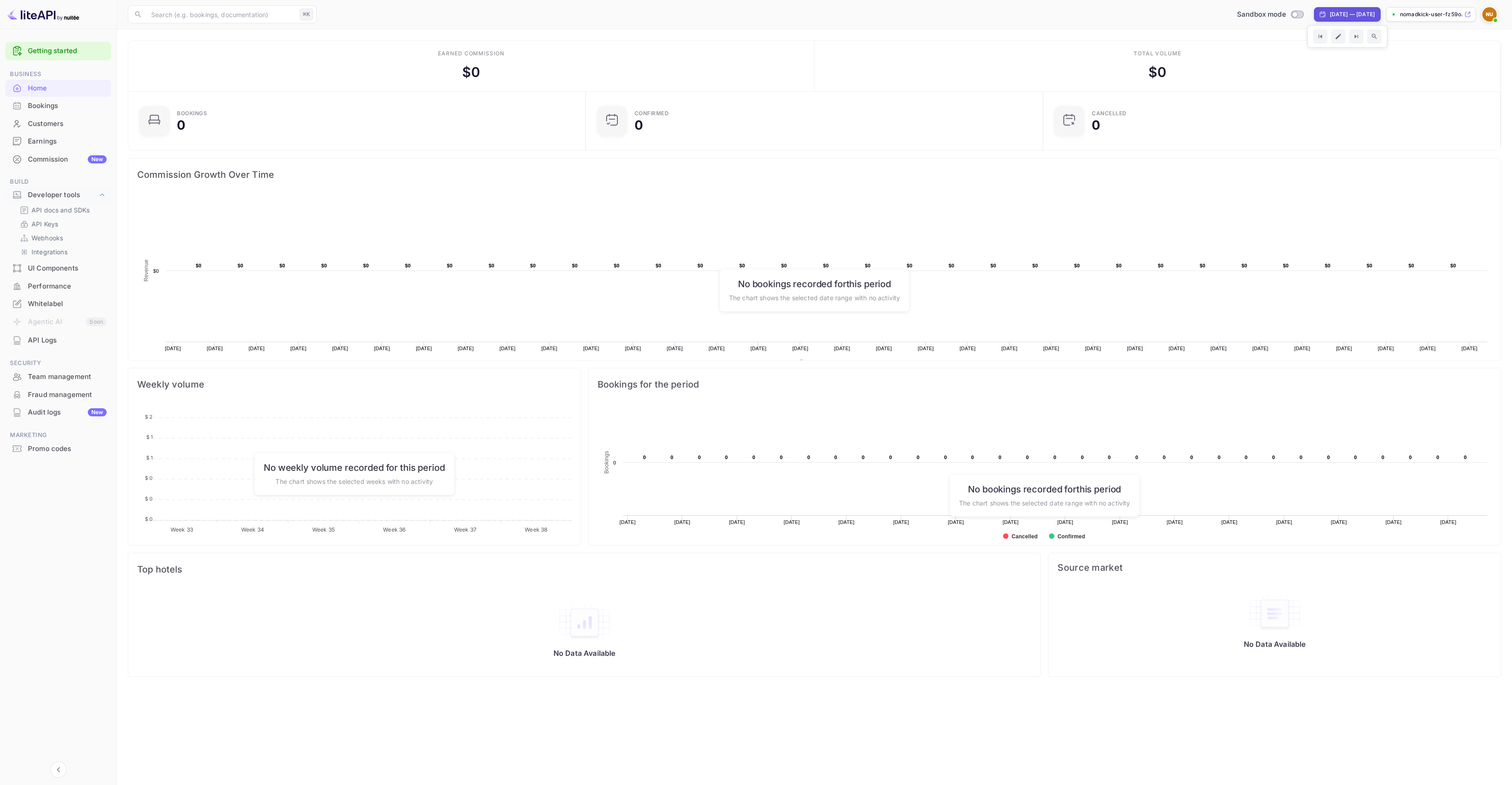
click at [1322, 10] on div "[DATE] — [DATE]" at bounding box center [1347, 14] width 67 height 14
select select "7"
select select "2025"
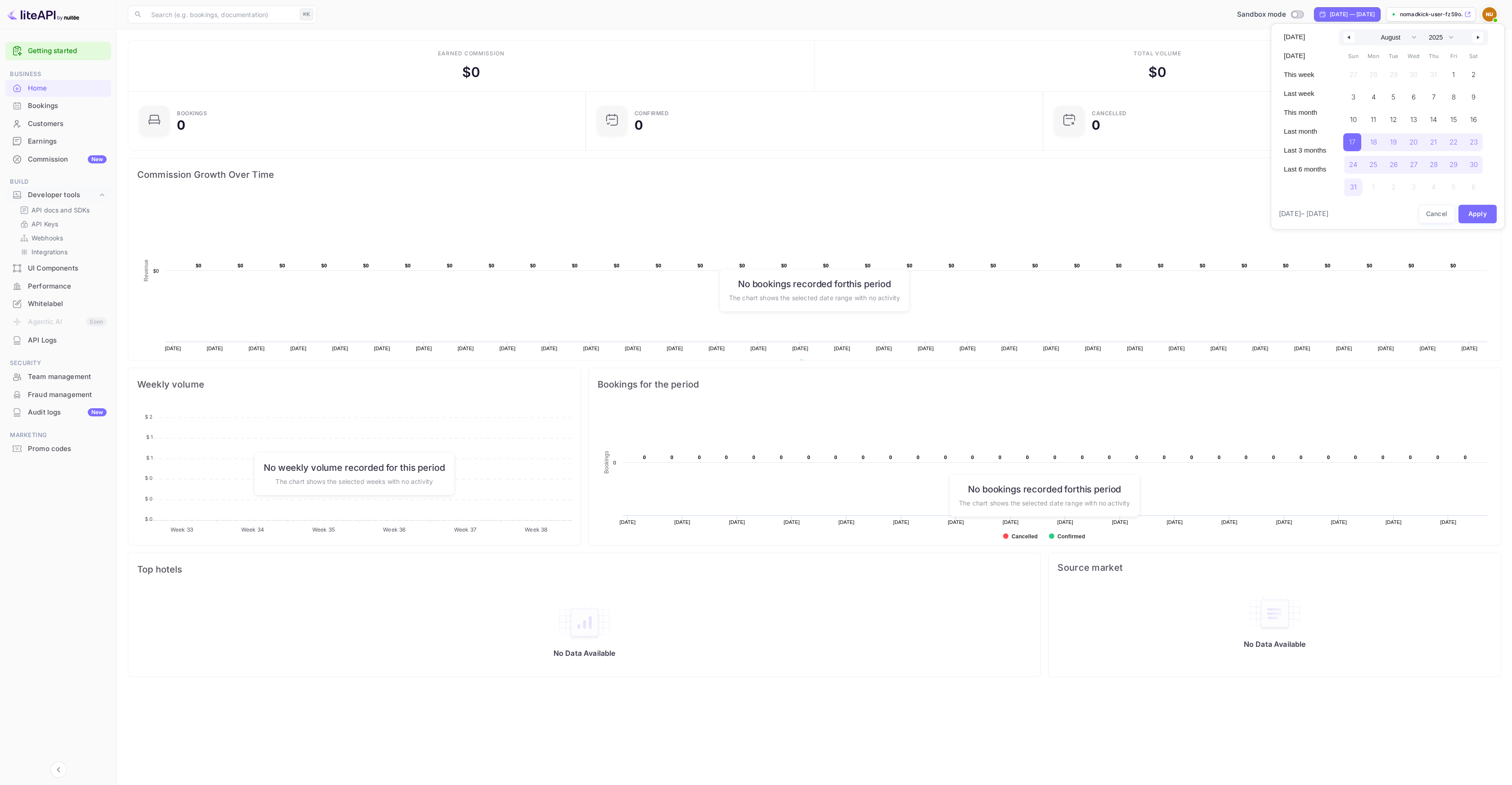
click at [1322, 10] on div at bounding box center [756, 392] width 1512 height 785
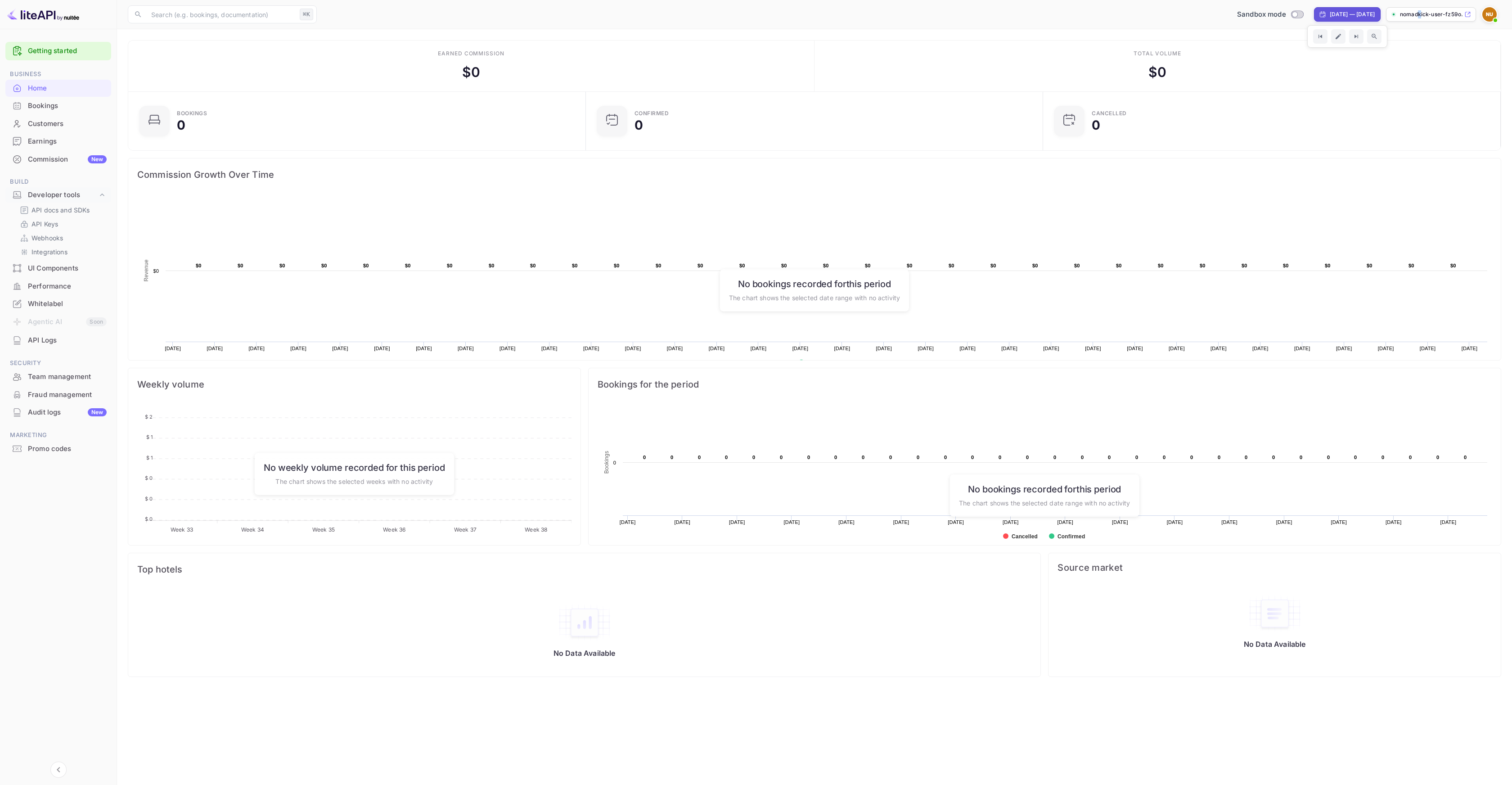
click at [1419, 14] on p "nomadkick-user-fz59o.n..." at bounding box center [1432, 14] width 63 height 8
click at [1491, 16] on img at bounding box center [1489, 14] width 14 height 14
click at [1384, 82] on div "Settings" at bounding box center [1405, 89] width 58 height 14
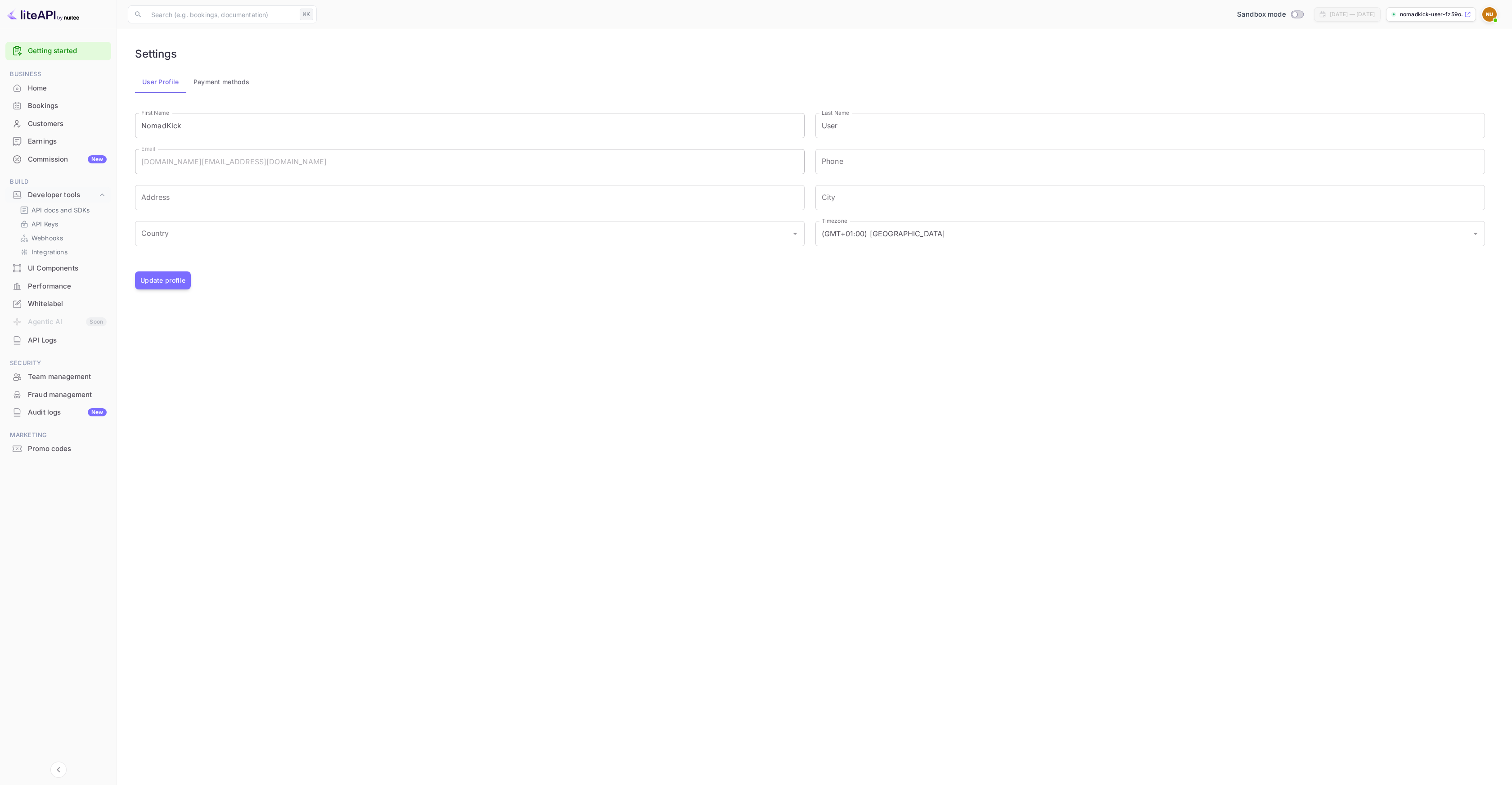
click at [311, 128] on input "NomadKick" at bounding box center [469, 125] width 670 height 25
click at [829, 128] on input "User" at bounding box center [1150, 125] width 670 height 25
click at [864, 128] on input "User" at bounding box center [1150, 125] width 670 height 25
click at [793, 292] on div "Settings User Profile Payment methods Signing in with google... First Name Noma…" at bounding box center [815, 168] width 1373 height 257
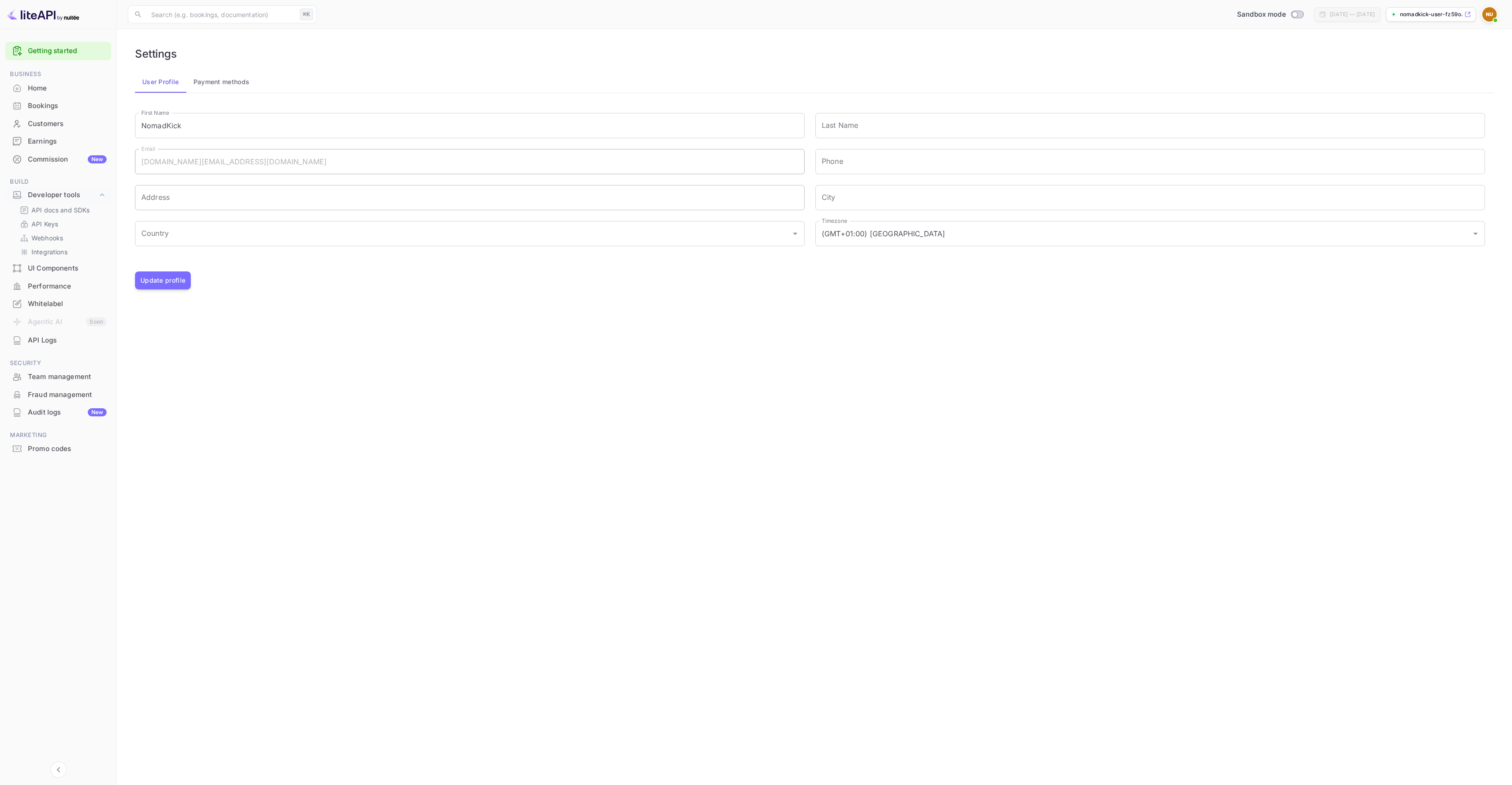
click at [475, 196] on input "Address" at bounding box center [469, 197] width 670 height 25
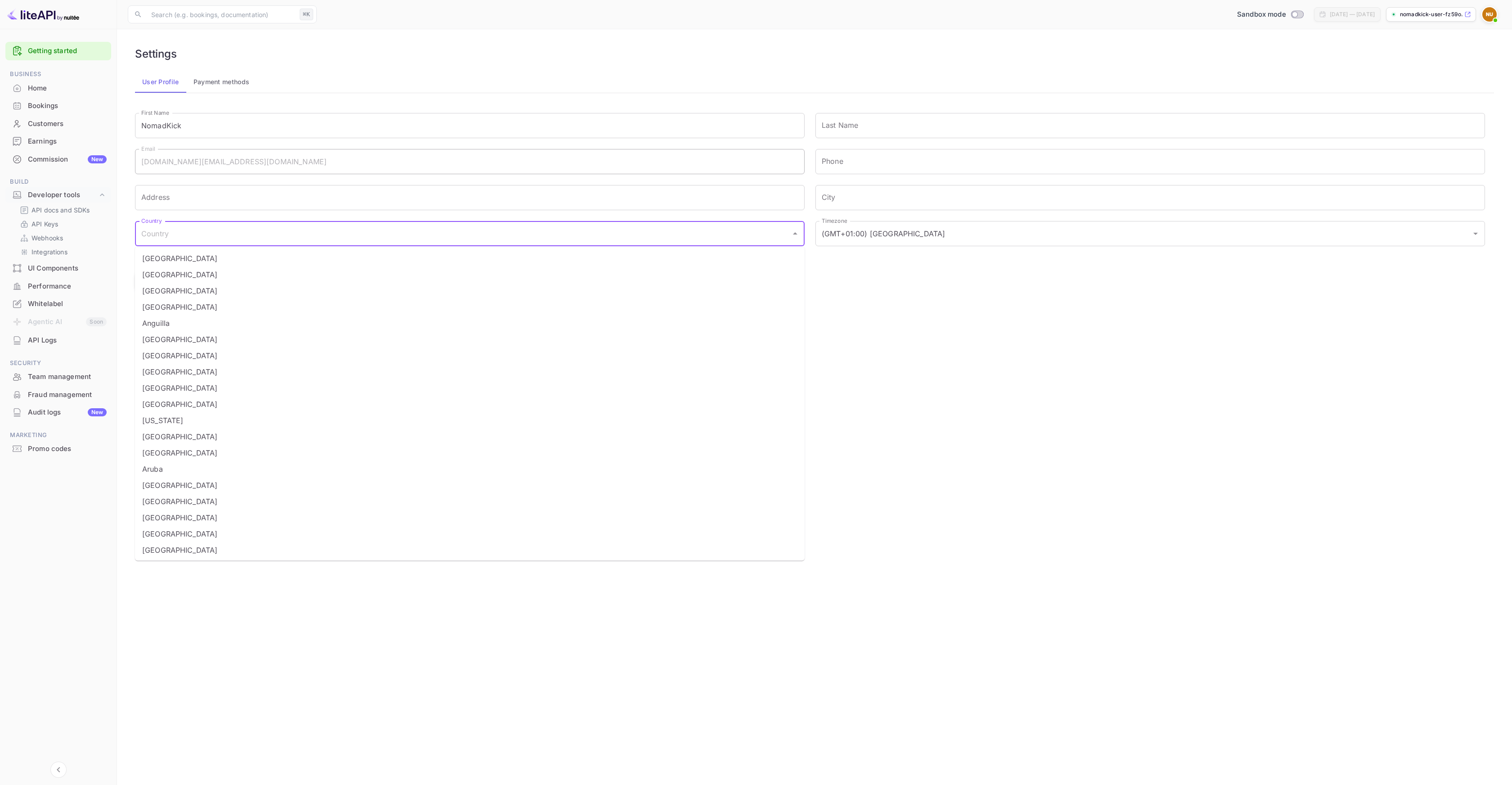
click at [714, 229] on input "Country" at bounding box center [463, 233] width 648 height 17
click at [979, 354] on main "Settings User Profile Payment methods Signing in with google... First Name Noma…" at bounding box center [815, 407] width 1395 height 756
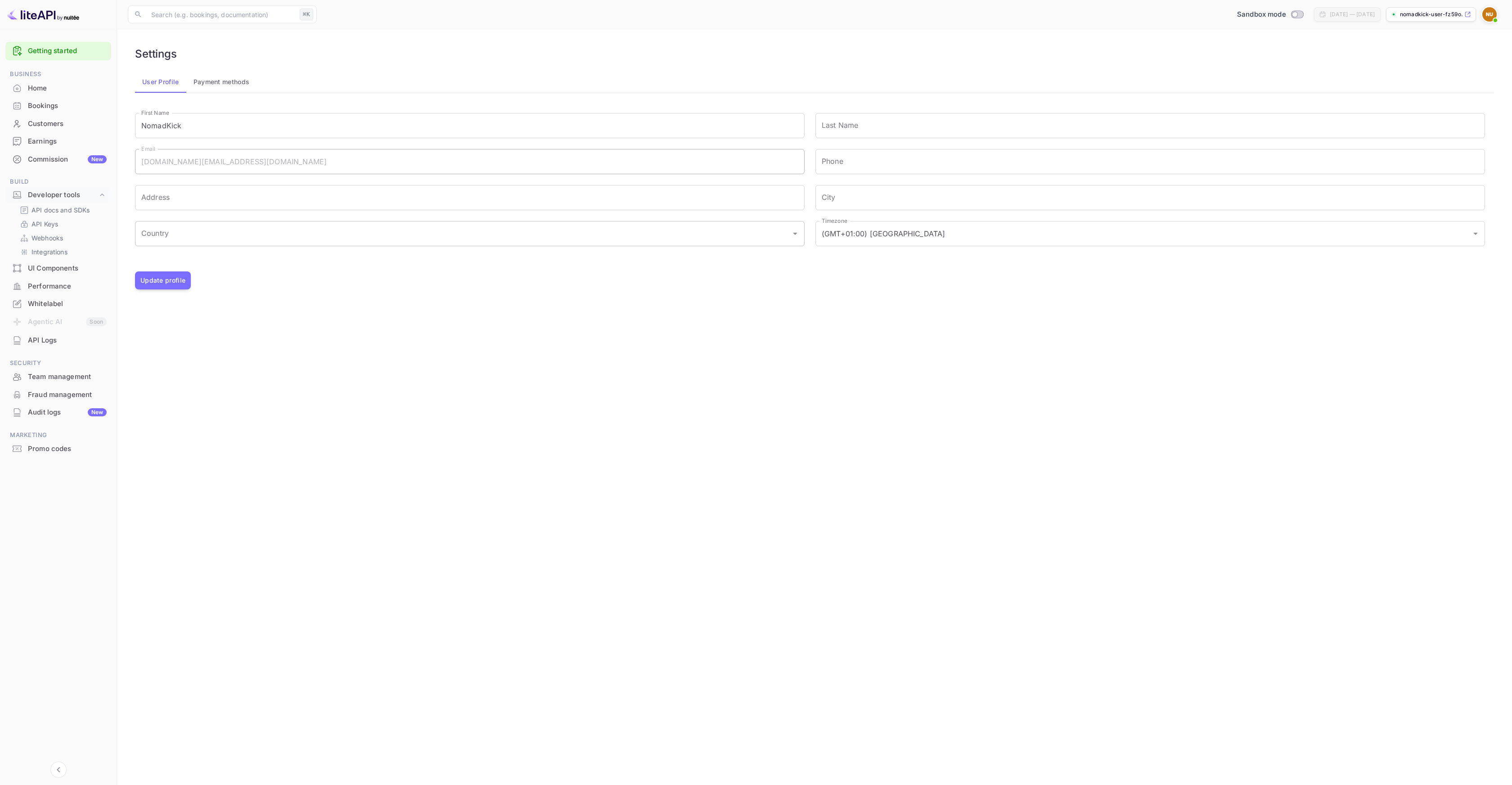
click at [787, 243] on div "Country" at bounding box center [469, 233] width 670 height 25
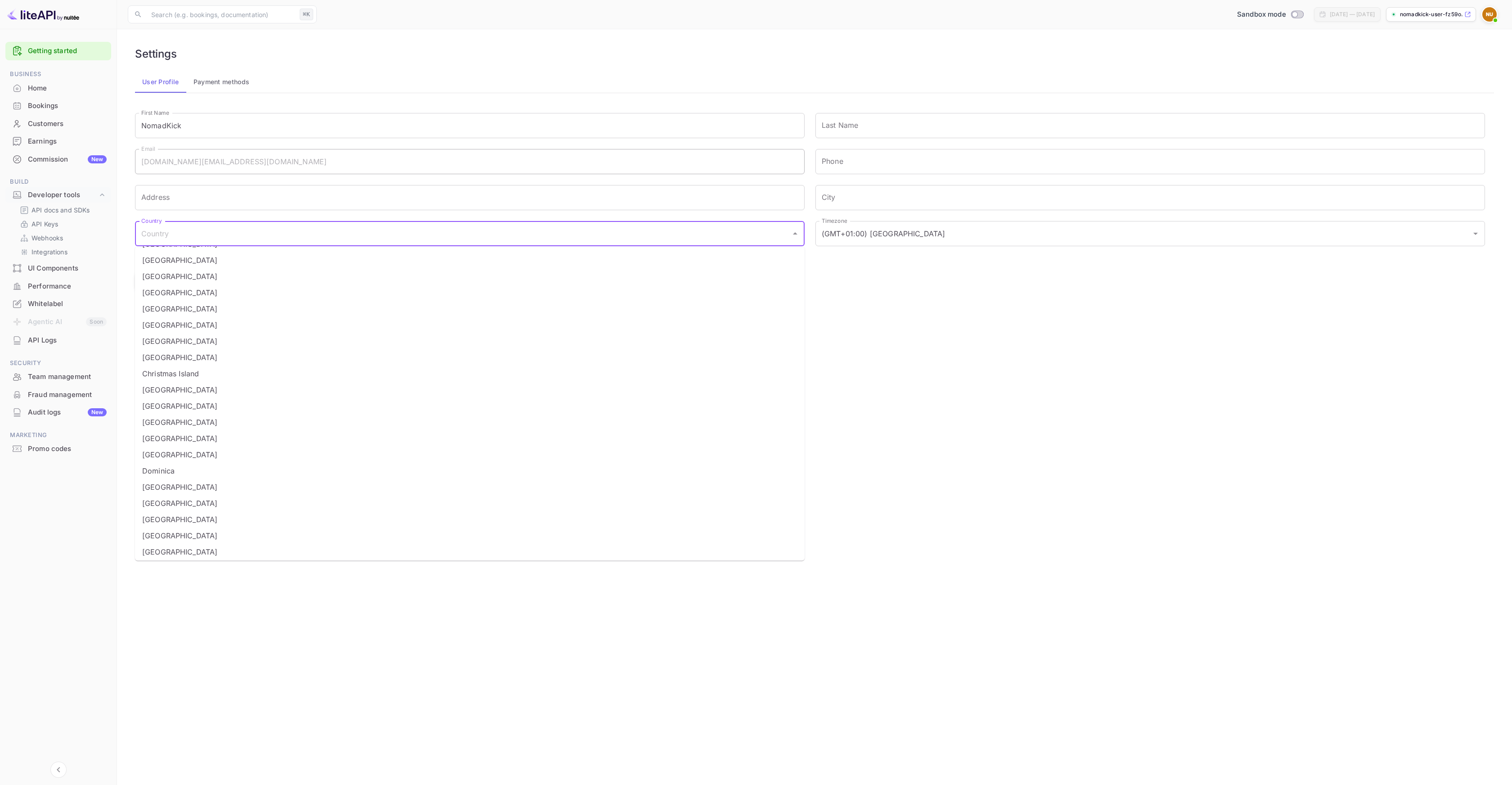
scroll to position [838, 0]
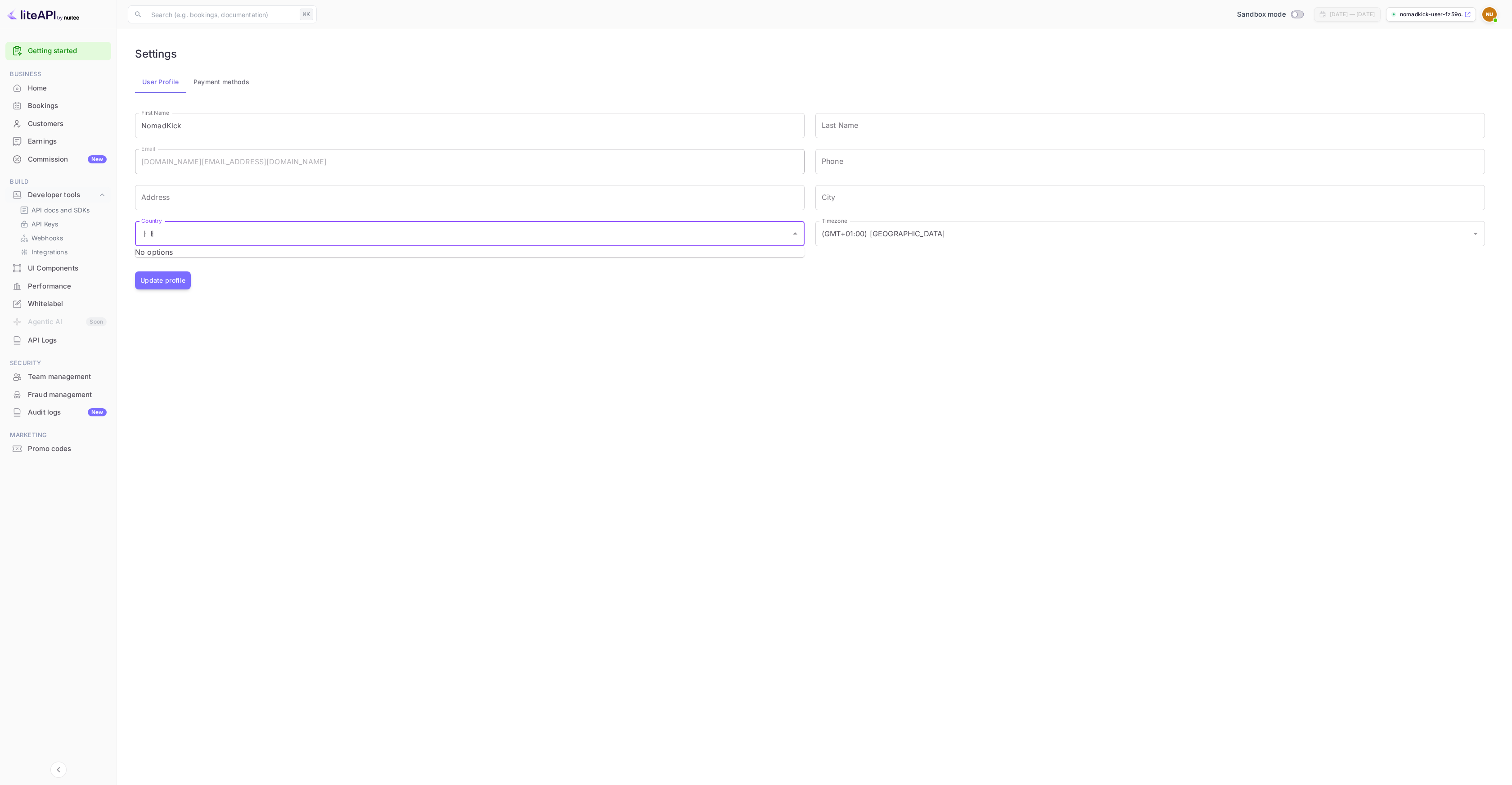
type input "ㅏ"
click at [322, 290] on li "[GEOGRAPHIC_DATA], Republic of" at bounding box center [469, 290] width 670 height 16
type input "[GEOGRAPHIC_DATA], Republic of"
click at [781, 235] on icon "Clear" at bounding box center [783, 233] width 6 height 6
click at [268, 295] on li "[GEOGRAPHIC_DATA], Republic of" at bounding box center [469, 290] width 670 height 16
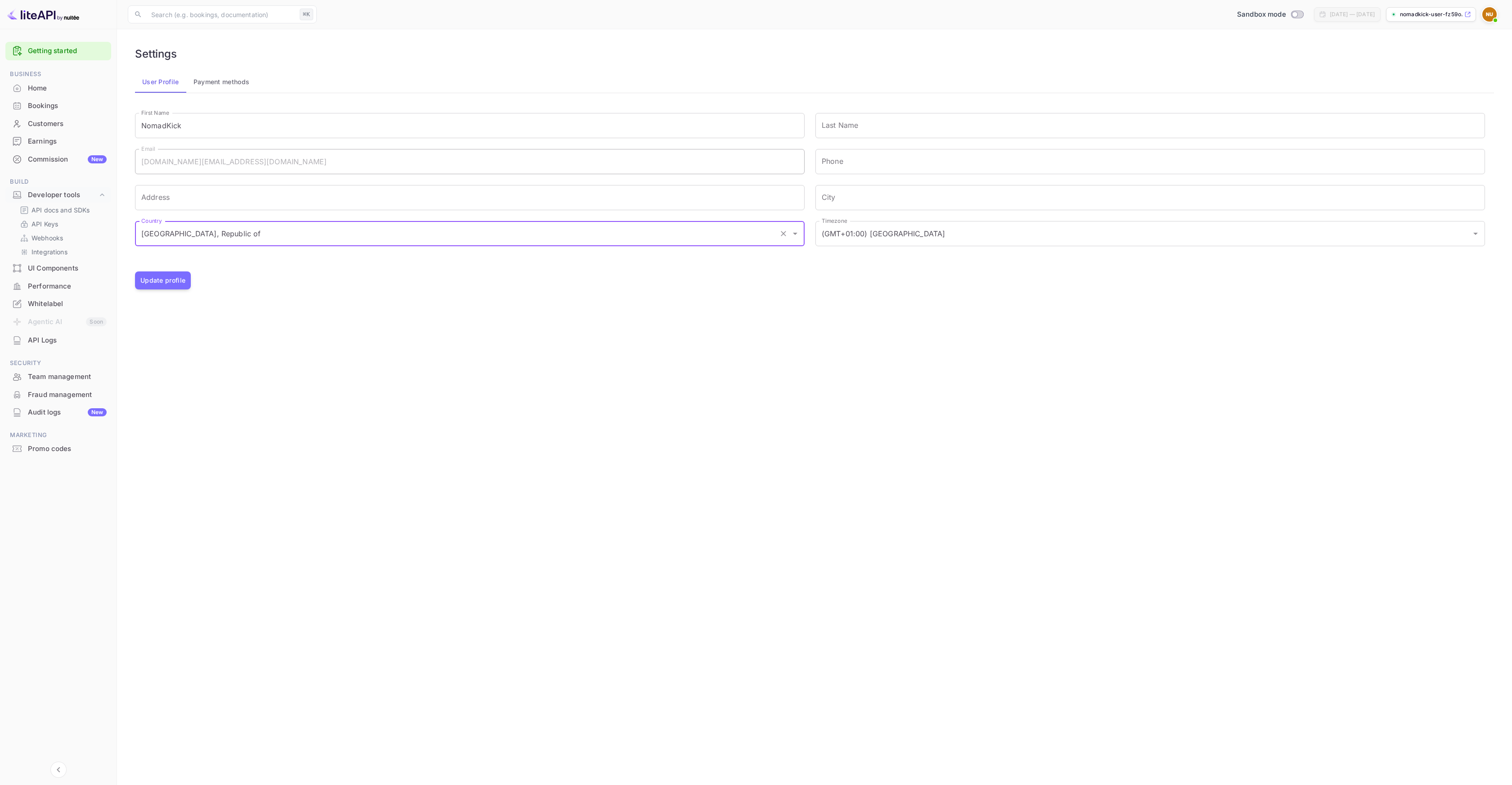
type input "[GEOGRAPHIC_DATA], Republic of"
click at [902, 301] on main "Settings User Profile Payment methods Signing in with google... First Name Noma…" at bounding box center [815, 407] width 1395 height 756
click at [1478, 237] on icon "Open" at bounding box center [1476, 233] width 11 height 11
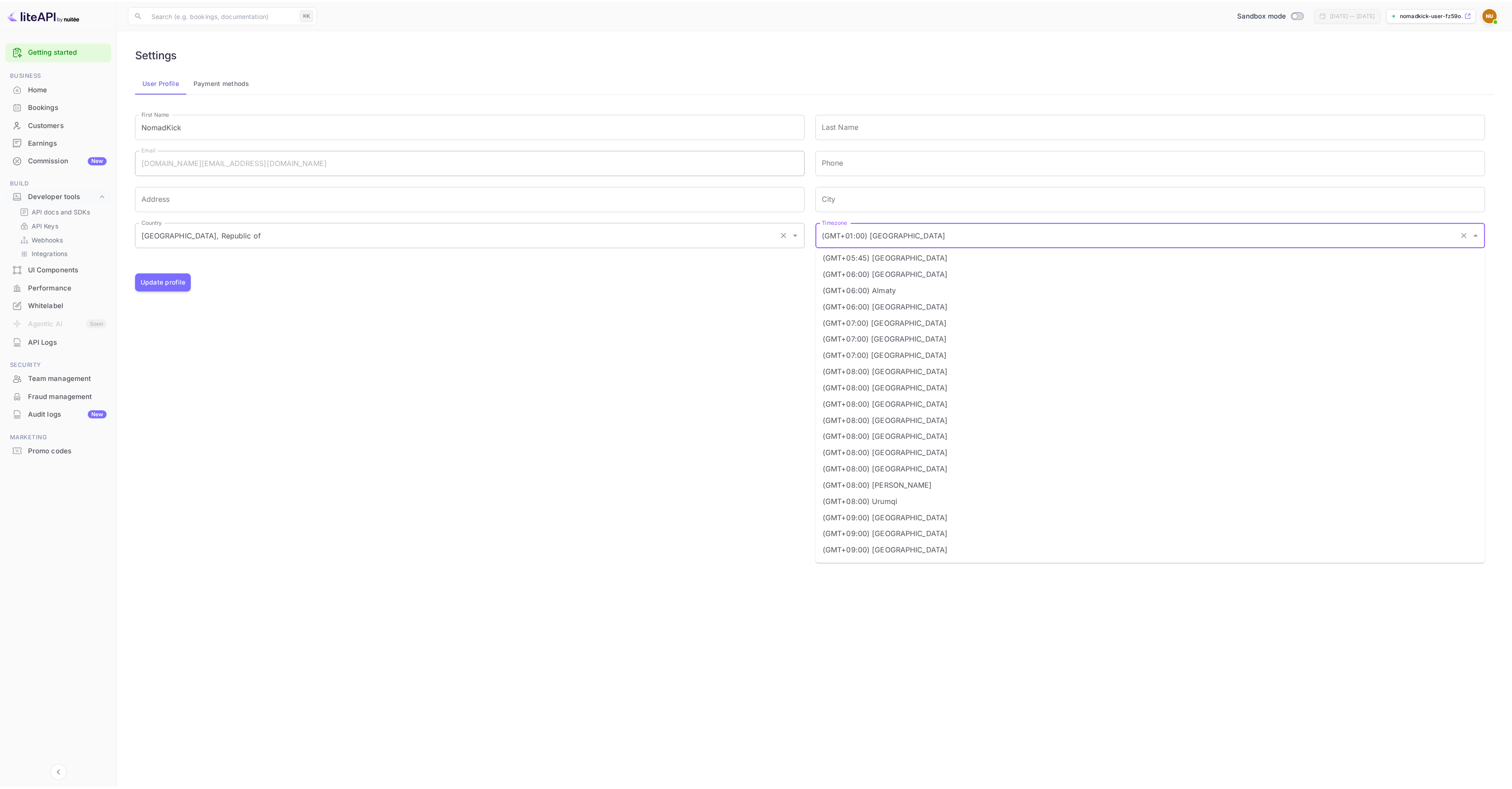
scroll to position [1515, 0]
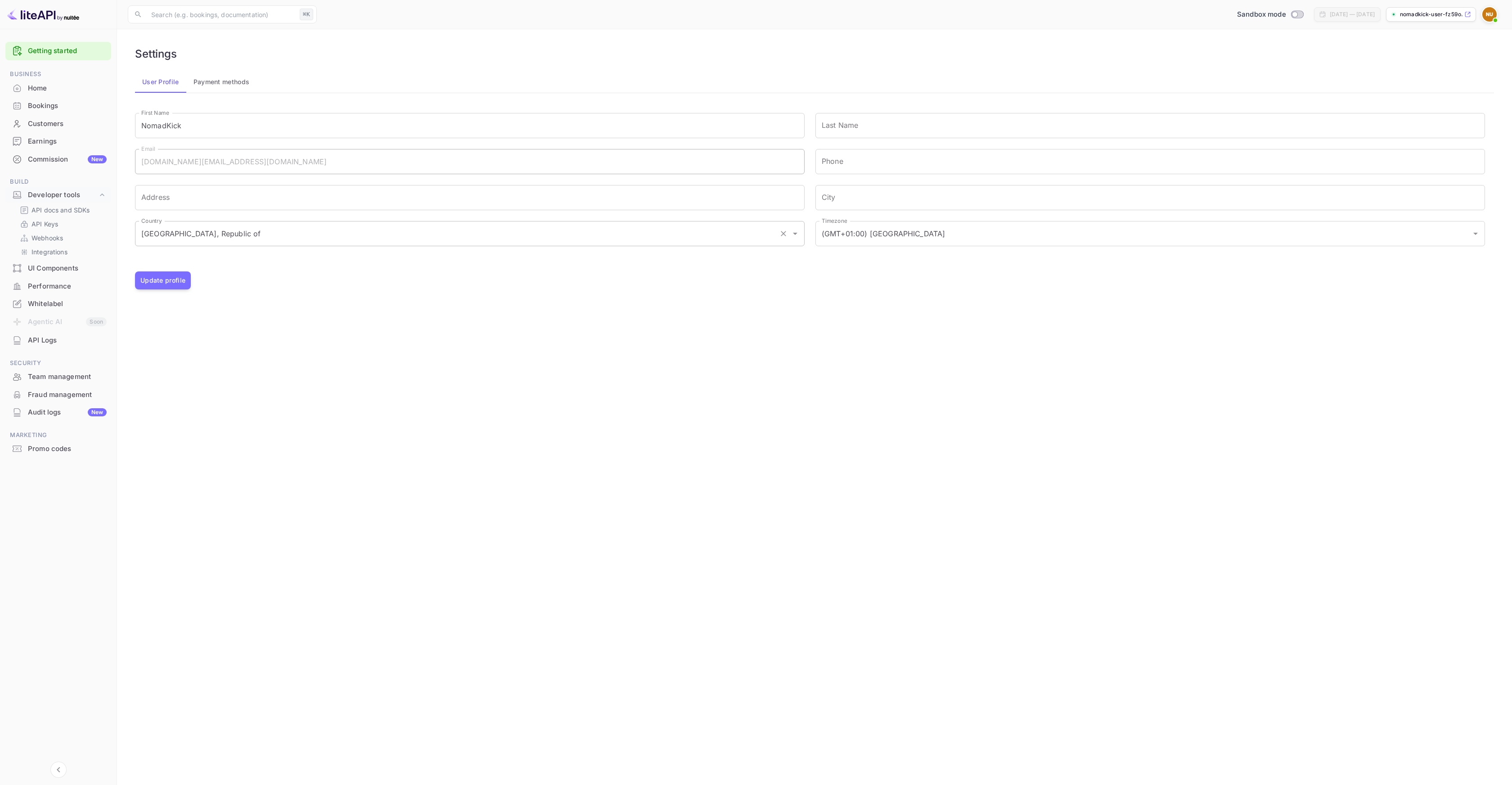
click at [716, 292] on div "Settings User Profile Payment methods Signing in with google... First Name Noma…" at bounding box center [815, 168] width 1373 height 257
click at [180, 280] on button "Update profile" at bounding box center [162, 280] width 56 height 18
click at [238, 82] on button "Payment methods" at bounding box center [221, 82] width 70 height 21
drag, startPoint x: 755, startPoint y: 219, endPoint x: 886, endPoint y: 221, distance: 131.0
click at [886, 221] on div "Payment methods You haven't added any payment methods yet. Please add a debit o…" at bounding box center [815, 210] width 1348 height 202
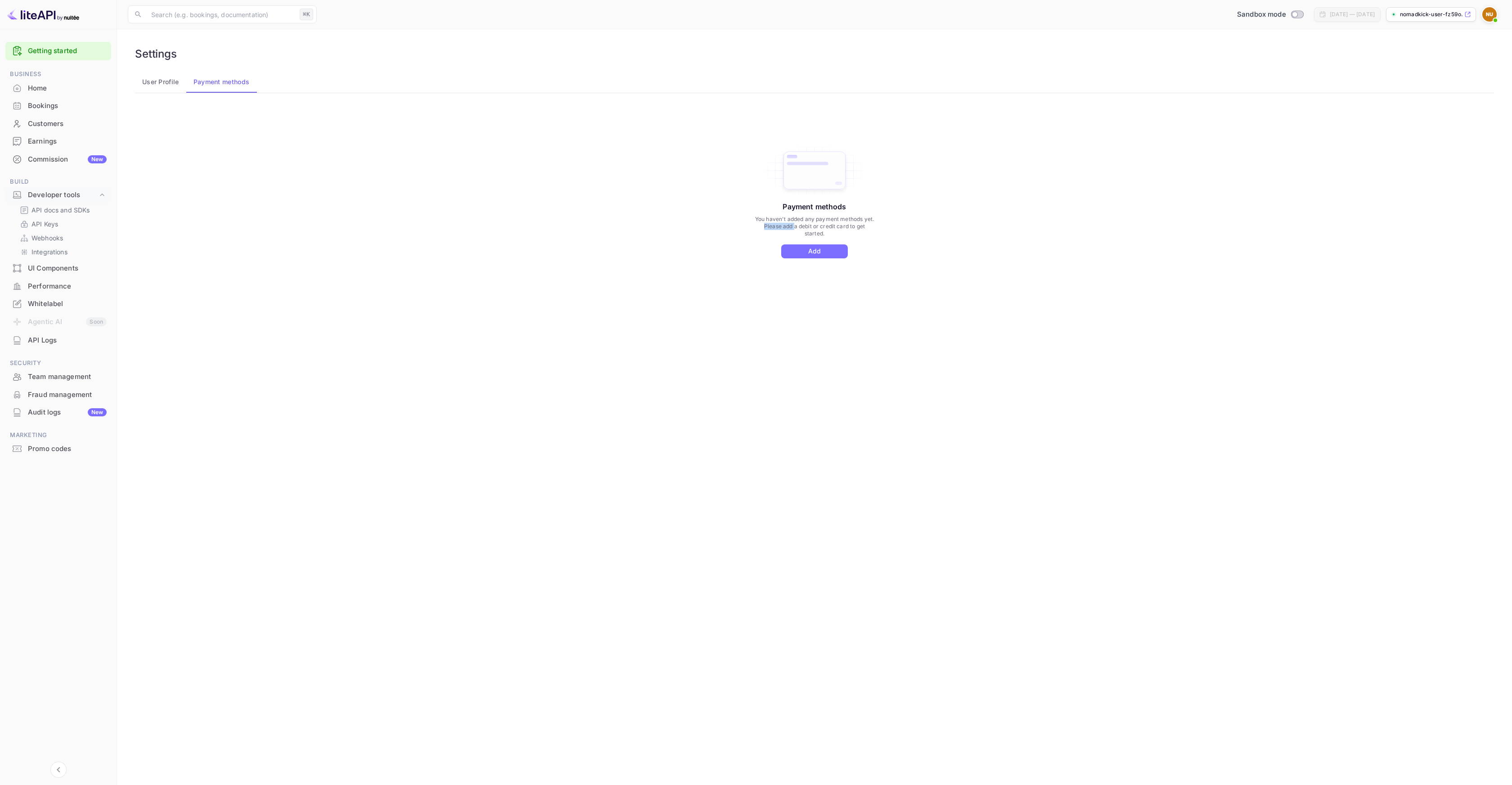
drag, startPoint x: 764, startPoint y: 226, endPoint x: 795, endPoint y: 227, distance: 31.0
click at [795, 227] on p "You haven't added any payment methods yet. Please add a debit or credit card to…" at bounding box center [815, 226] width 121 height 21
drag, startPoint x: 823, startPoint y: 226, endPoint x: 845, endPoint y: 227, distance: 22.0
click at [845, 227] on p "You haven't added any payment methods yet. Please add a debit or credit card to…" at bounding box center [815, 226] width 121 height 21
click at [819, 253] on button "Add" at bounding box center [815, 251] width 67 height 14
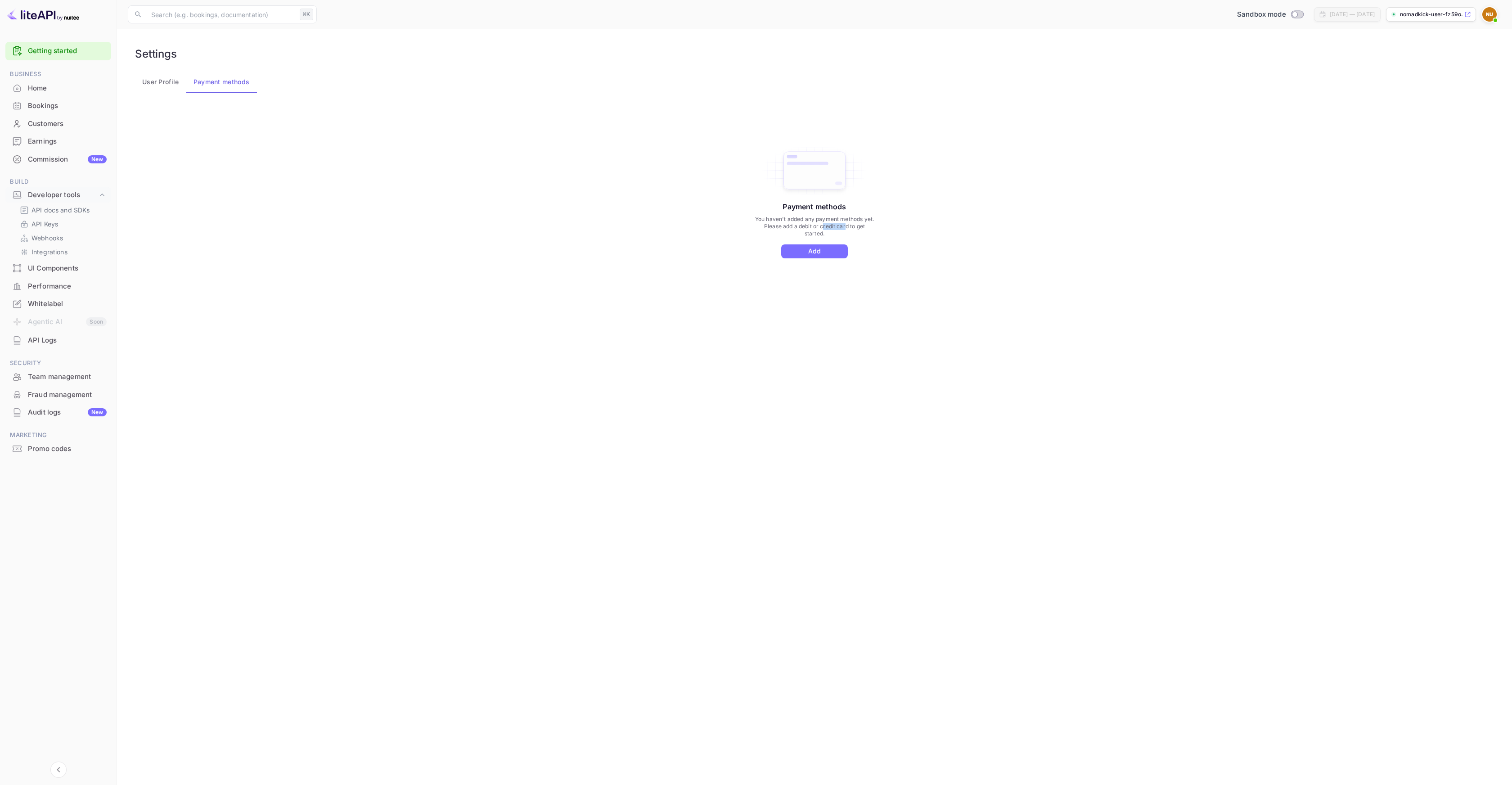
click at [479, 210] on div "Payment methods You haven't added any payment methods yet. Please add a debit o…" at bounding box center [815, 210] width 1348 height 202
click at [53, 102] on div "Bookings" at bounding box center [67, 105] width 79 height 10
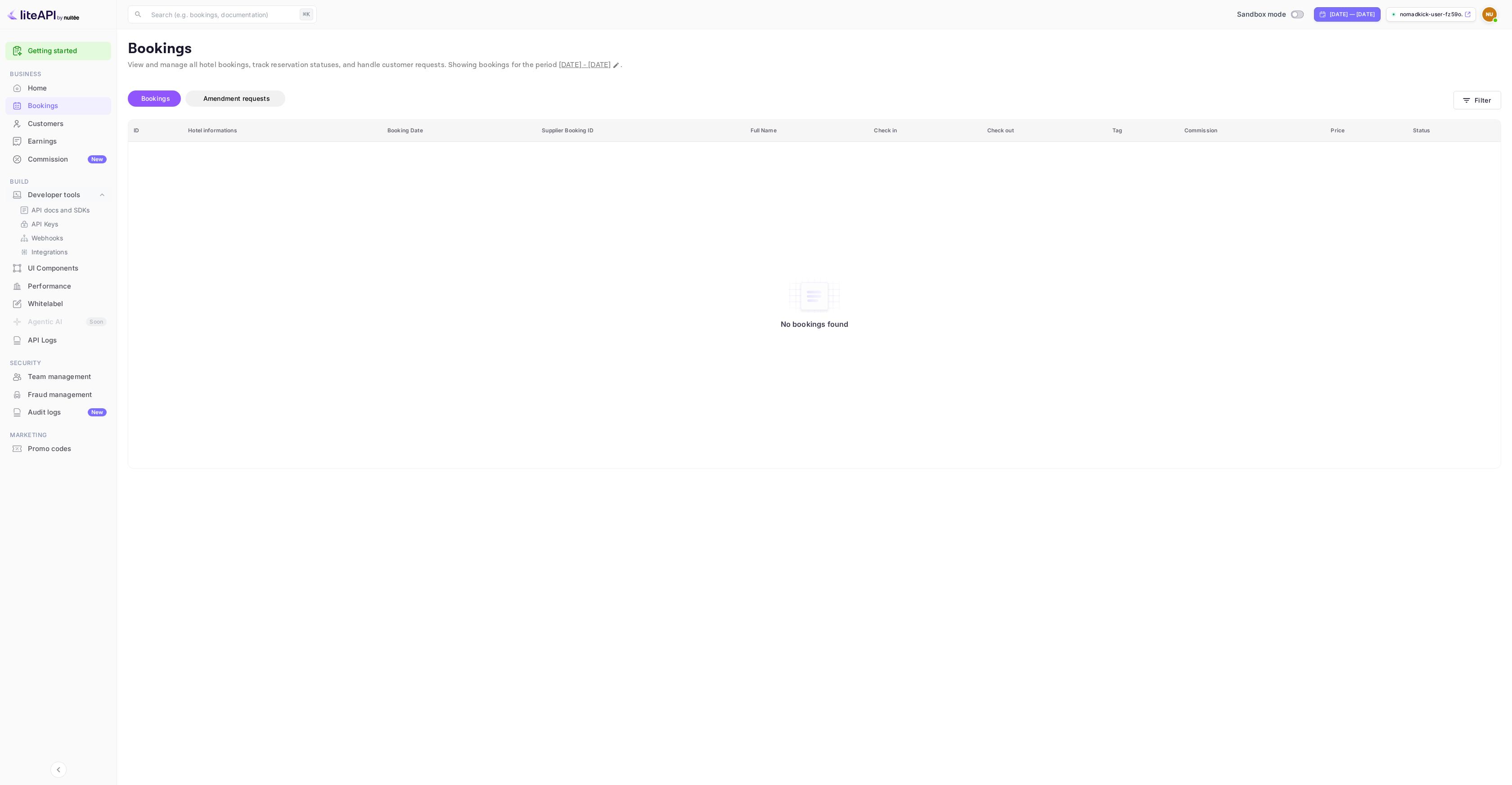
click at [36, 161] on div "Commission New" at bounding box center [67, 159] width 79 height 10
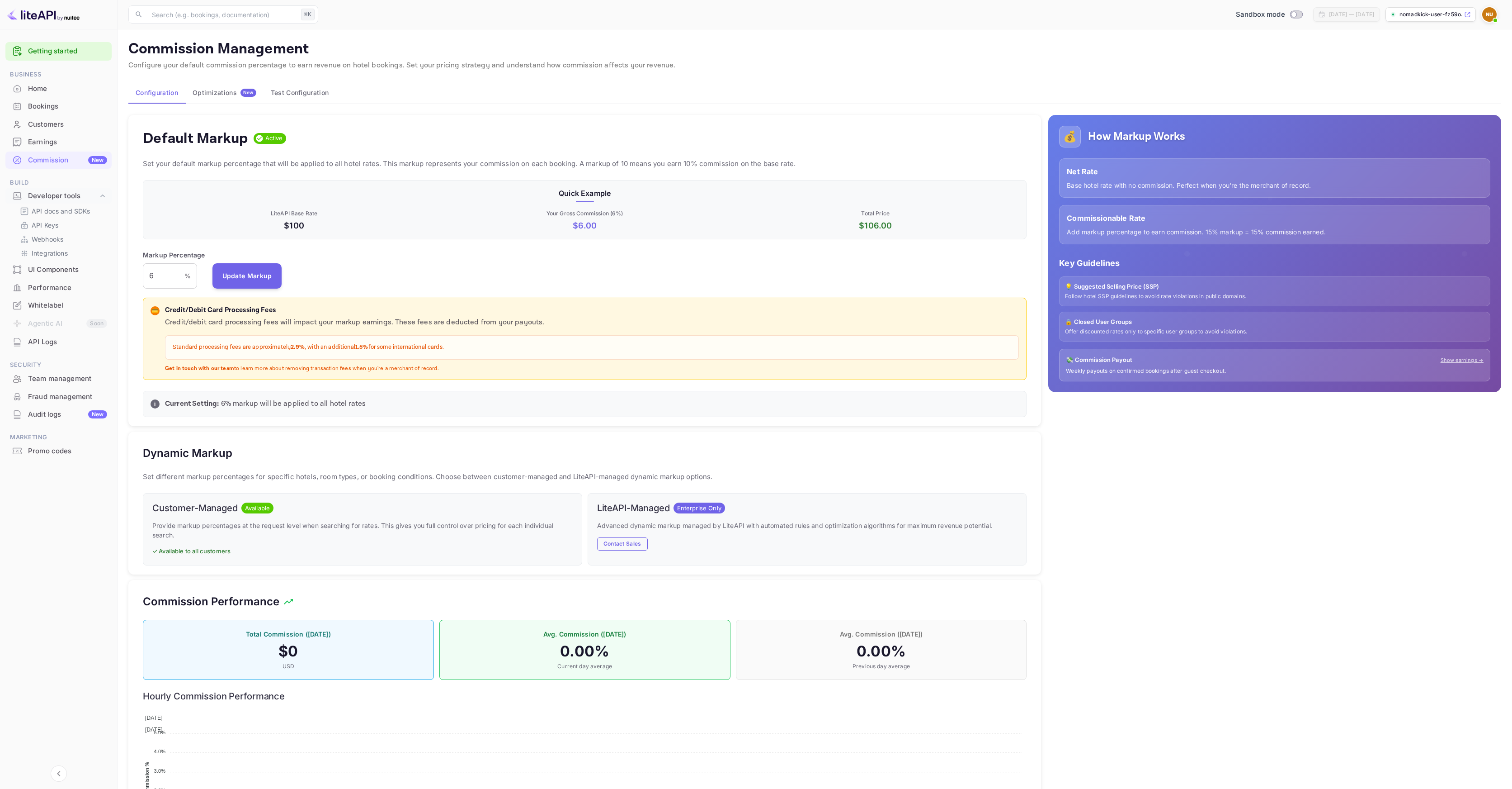
click at [227, 99] on button "Optimizations New" at bounding box center [224, 92] width 78 height 22
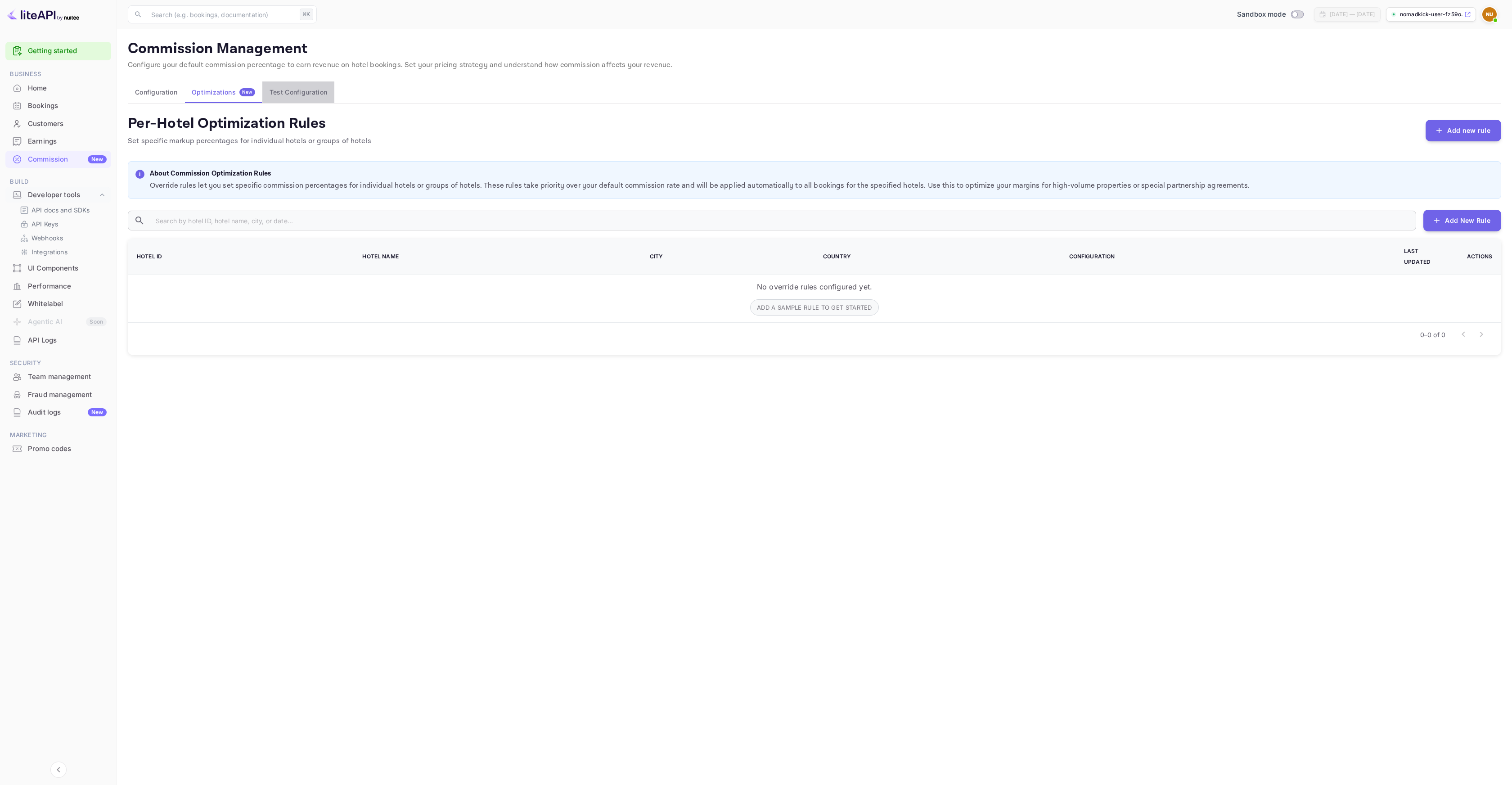
click at [275, 88] on button "Test Configuration" at bounding box center [298, 92] width 72 height 21
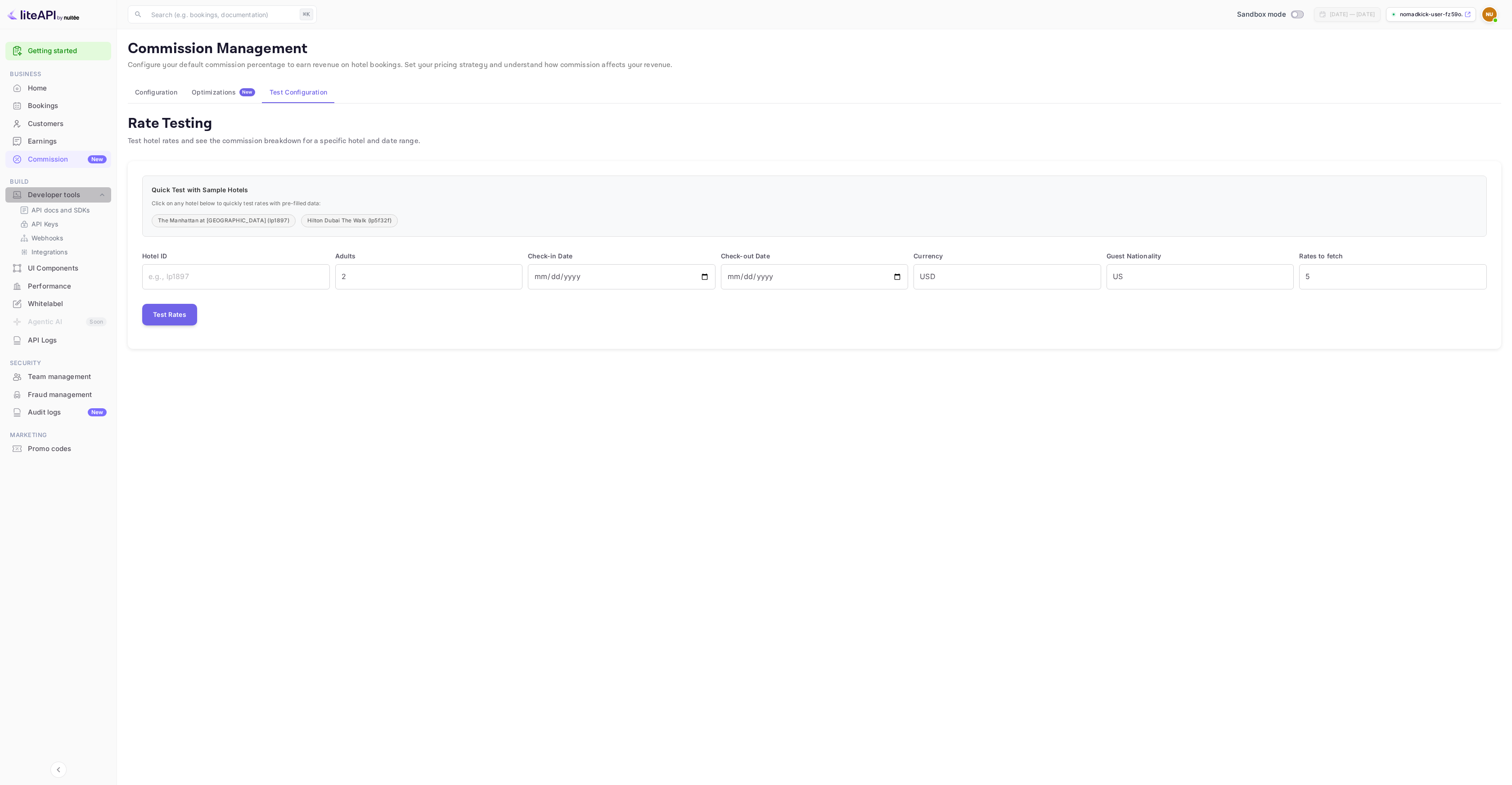
click at [67, 202] on div "Developer tools" at bounding box center [58, 195] width 106 height 16
click at [67, 211] on div "UI Components" at bounding box center [67, 213] width 79 height 10
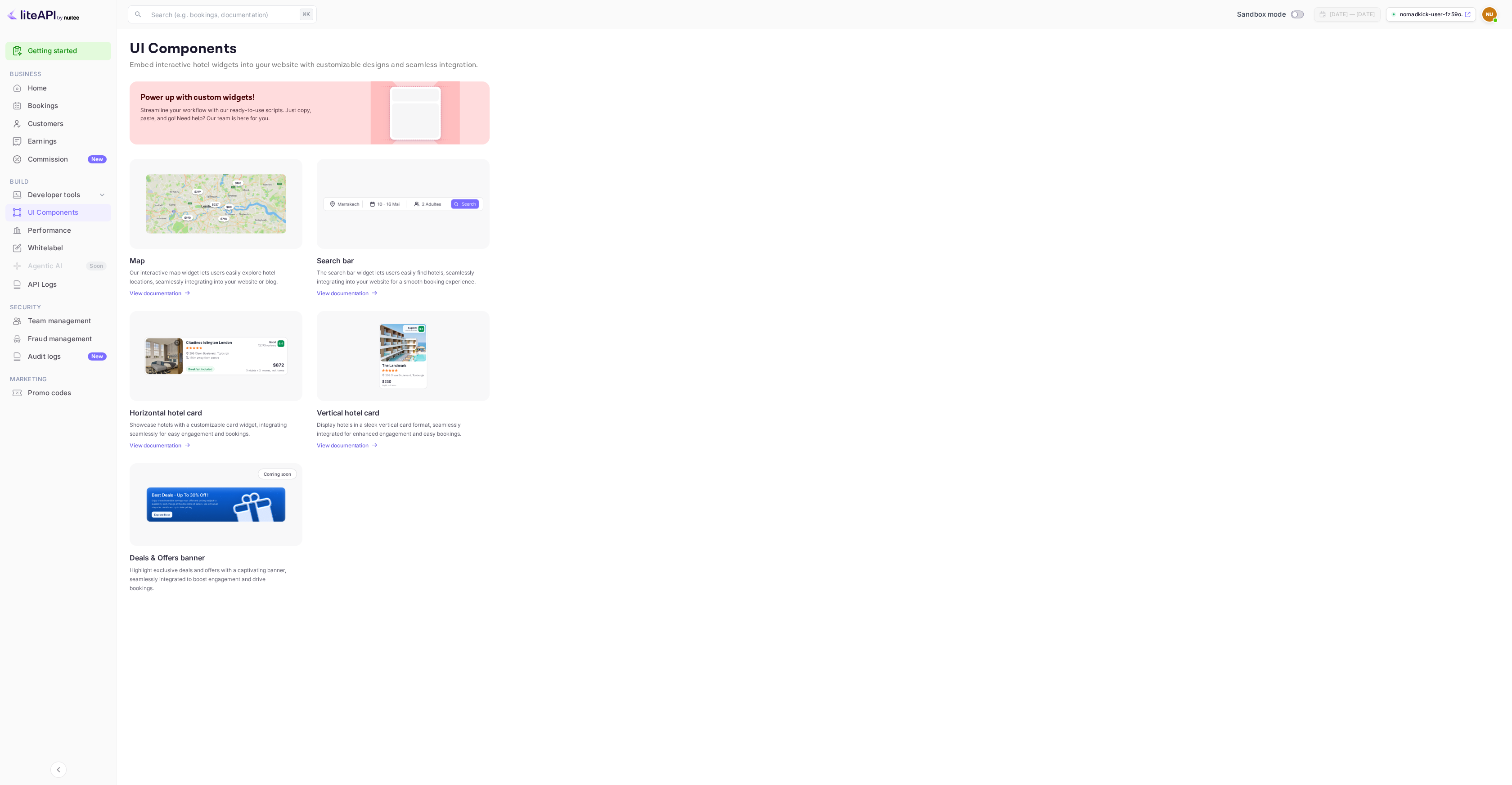
click at [53, 248] on div "Whitelabel" at bounding box center [67, 248] width 79 height 10
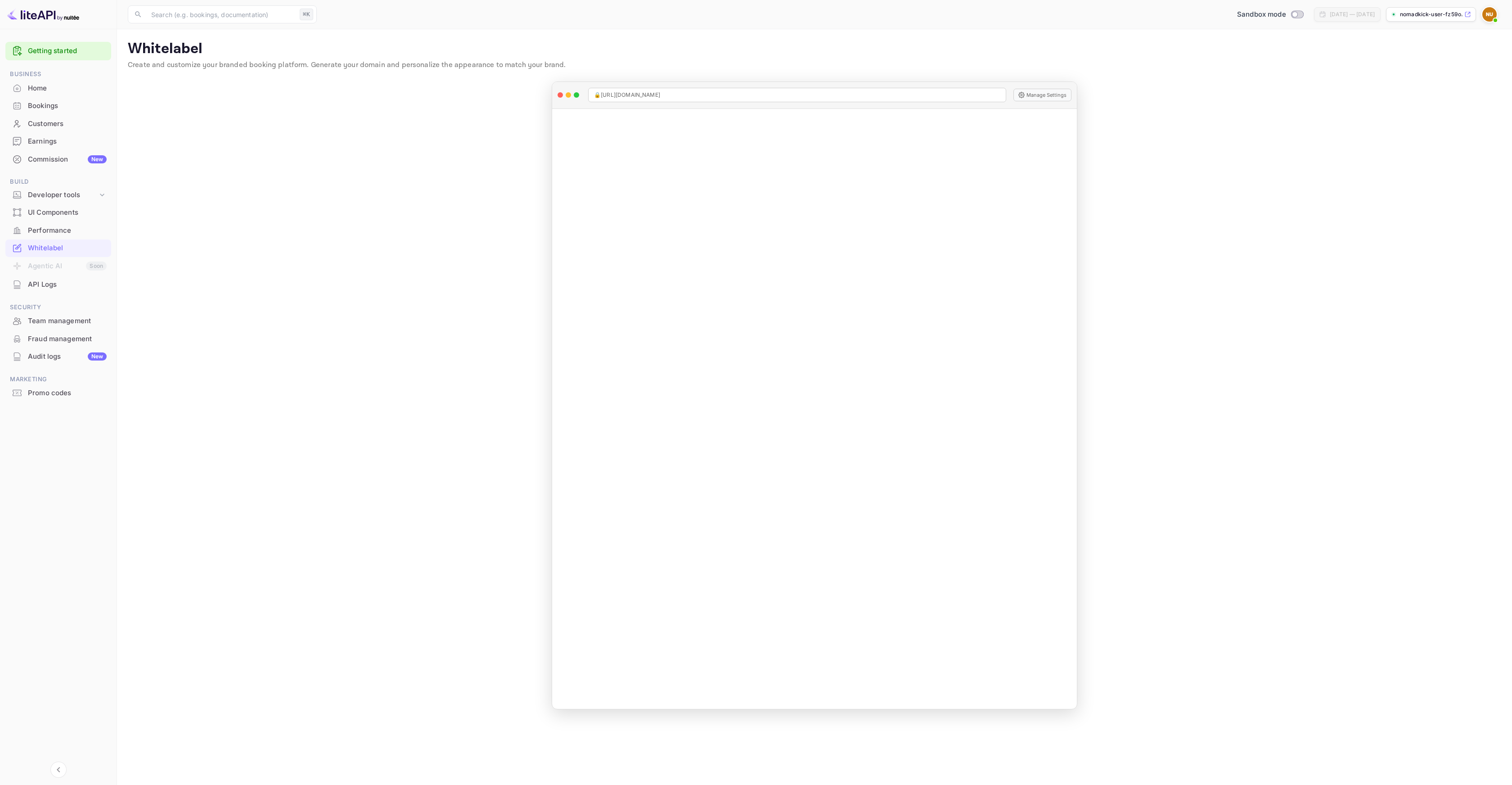
click at [55, 281] on div "API Logs" at bounding box center [67, 284] width 79 height 10
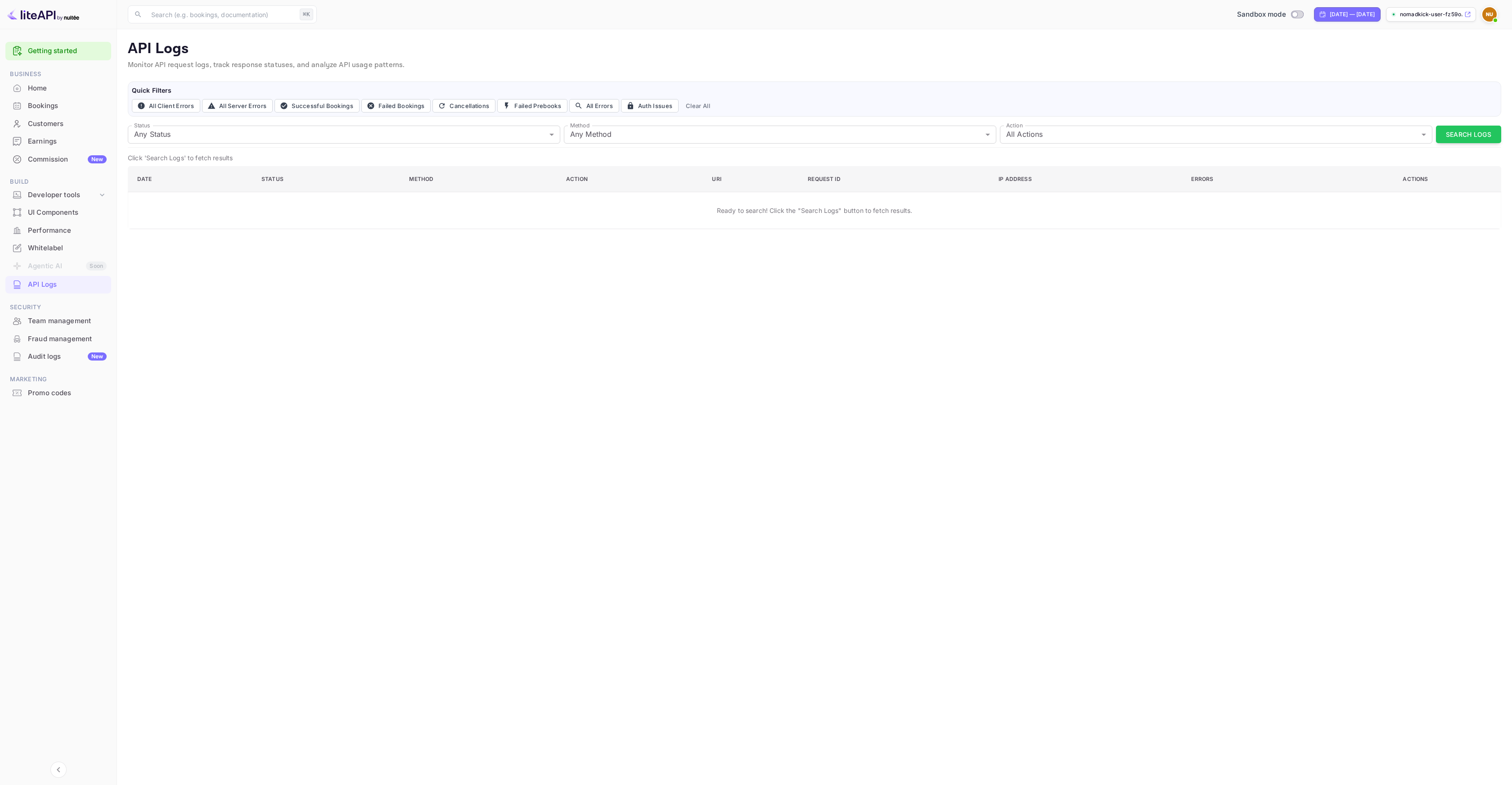
click at [58, 241] on div "Whitelabel" at bounding box center [58, 248] width 106 height 18
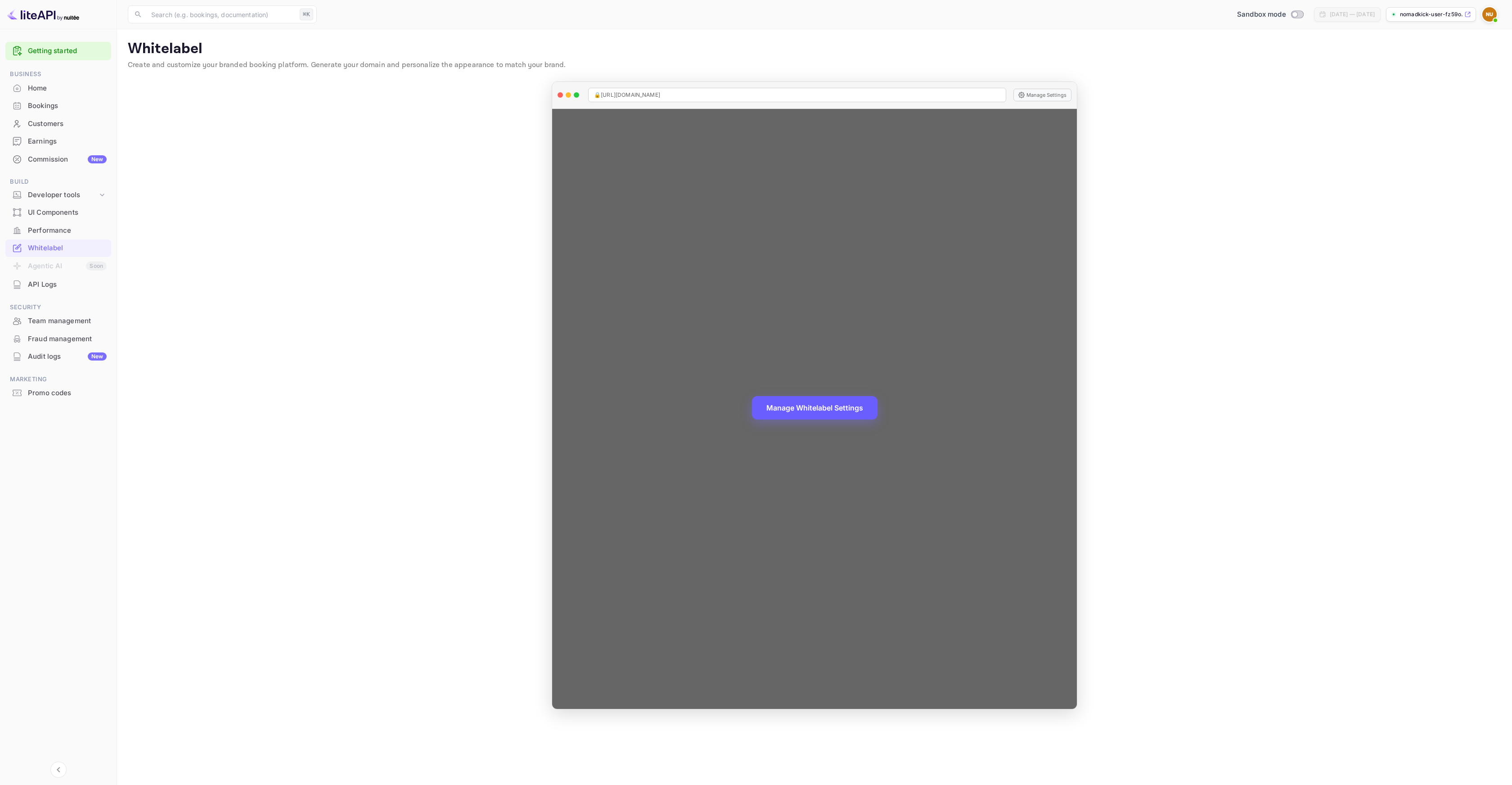
click at [846, 411] on button "Manage Whitelabel Settings" at bounding box center [815, 408] width 126 height 23
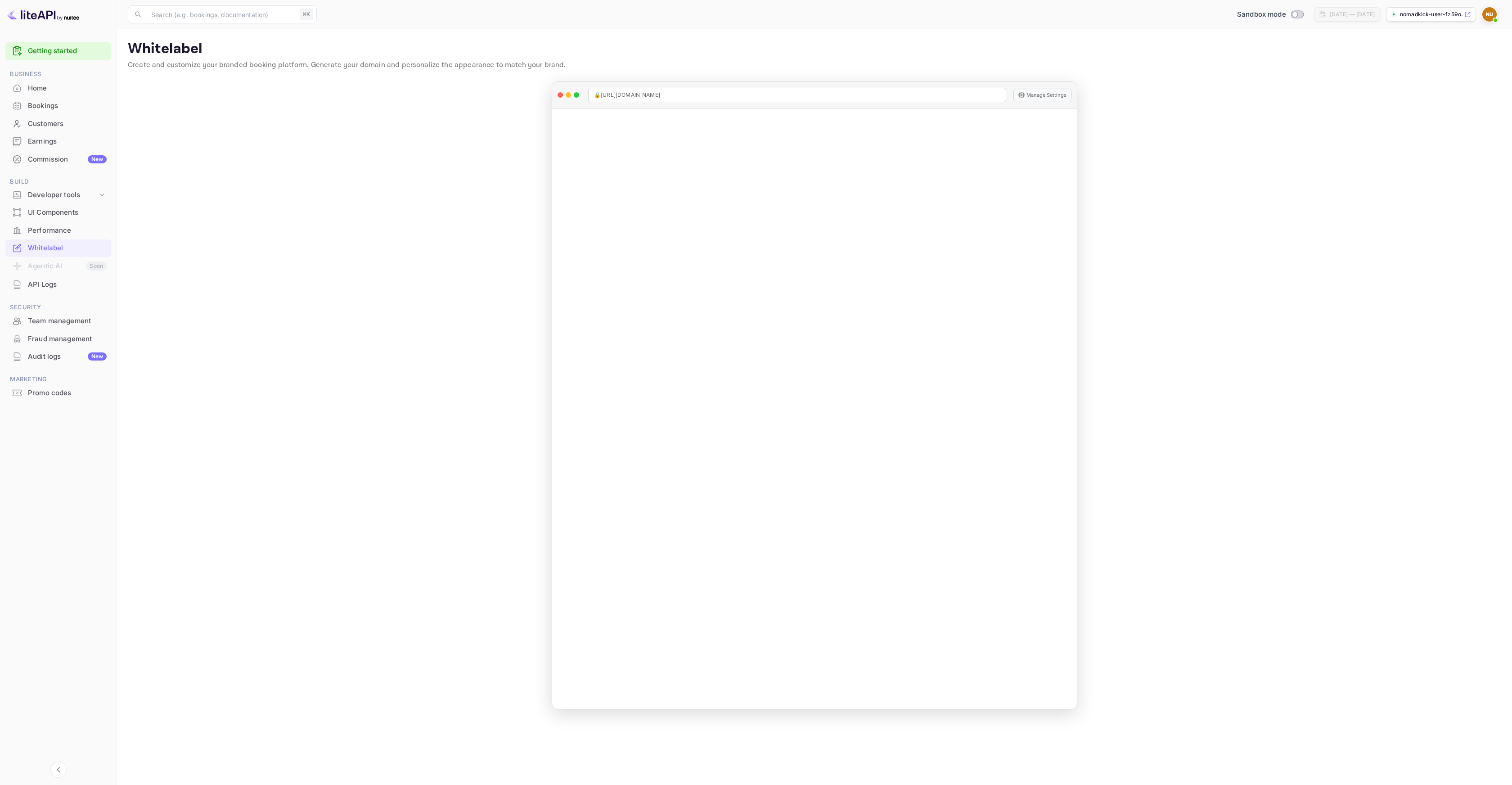
click at [1151, 300] on main "Your personal information has been changed successfully! Signing in with google…" at bounding box center [815, 407] width 1395 height 756
click at [72, 199] on div "Developer tools" at bounding box center [63, 195] width 70 height 10
click at [64, 211] on p "API docs and SDKs" at bounding box center [60, 210] width 58 height 9
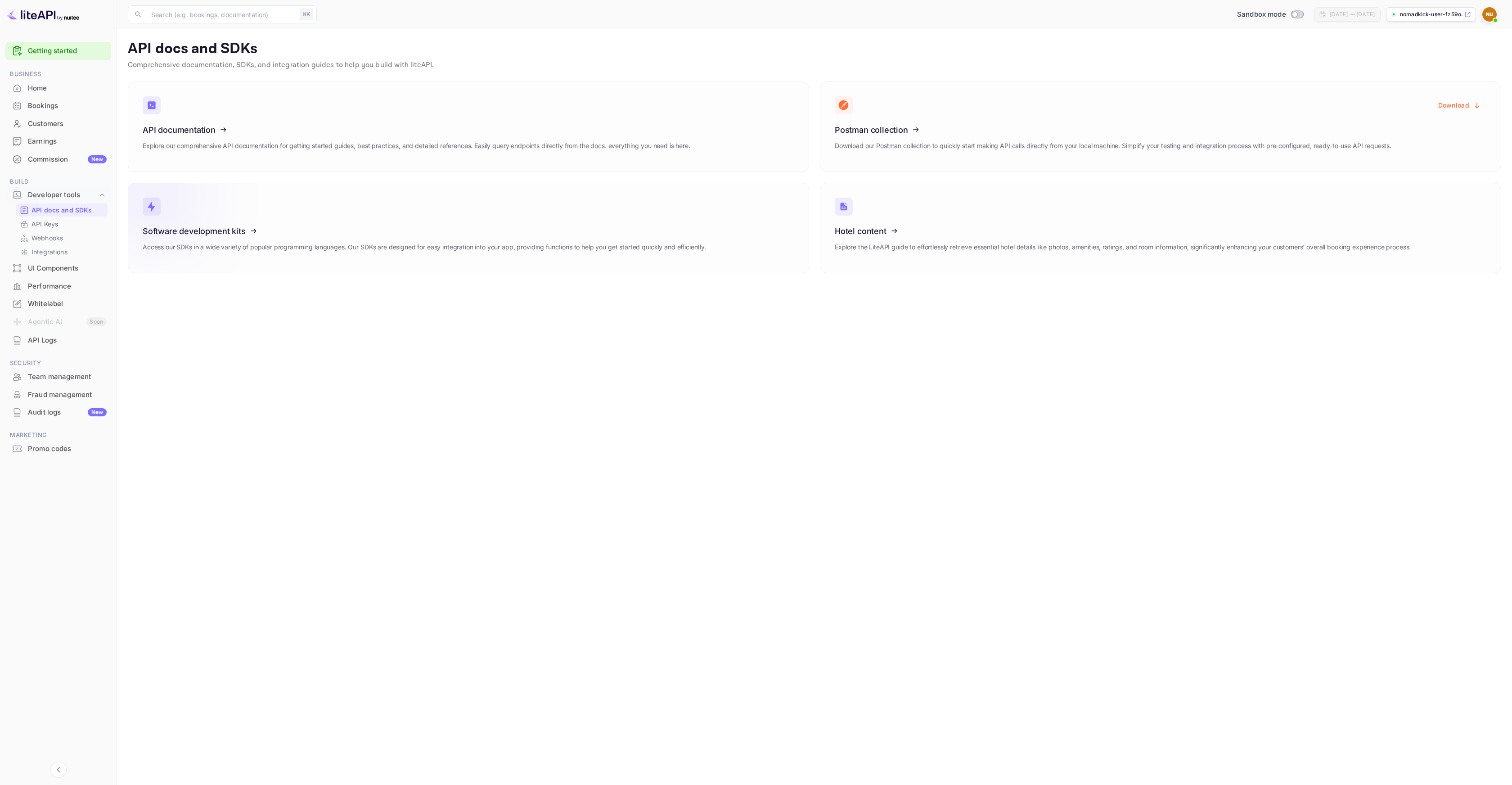
click at [256, 259] on icon at bounding box center [198, 229] width 140 height 93
click at [888, 228] on icon at bounding box center [891, 229] width 140 height 93
click at [690, 385] on main "API docs and SDKs Comprehensive documentation, SDKs, and integration guides to …" at bounding box center [815, 407] width 1395 height 756
click at [56, 304] on div "Whitelabel" at bounding box center [67, 304] width 79 height 10
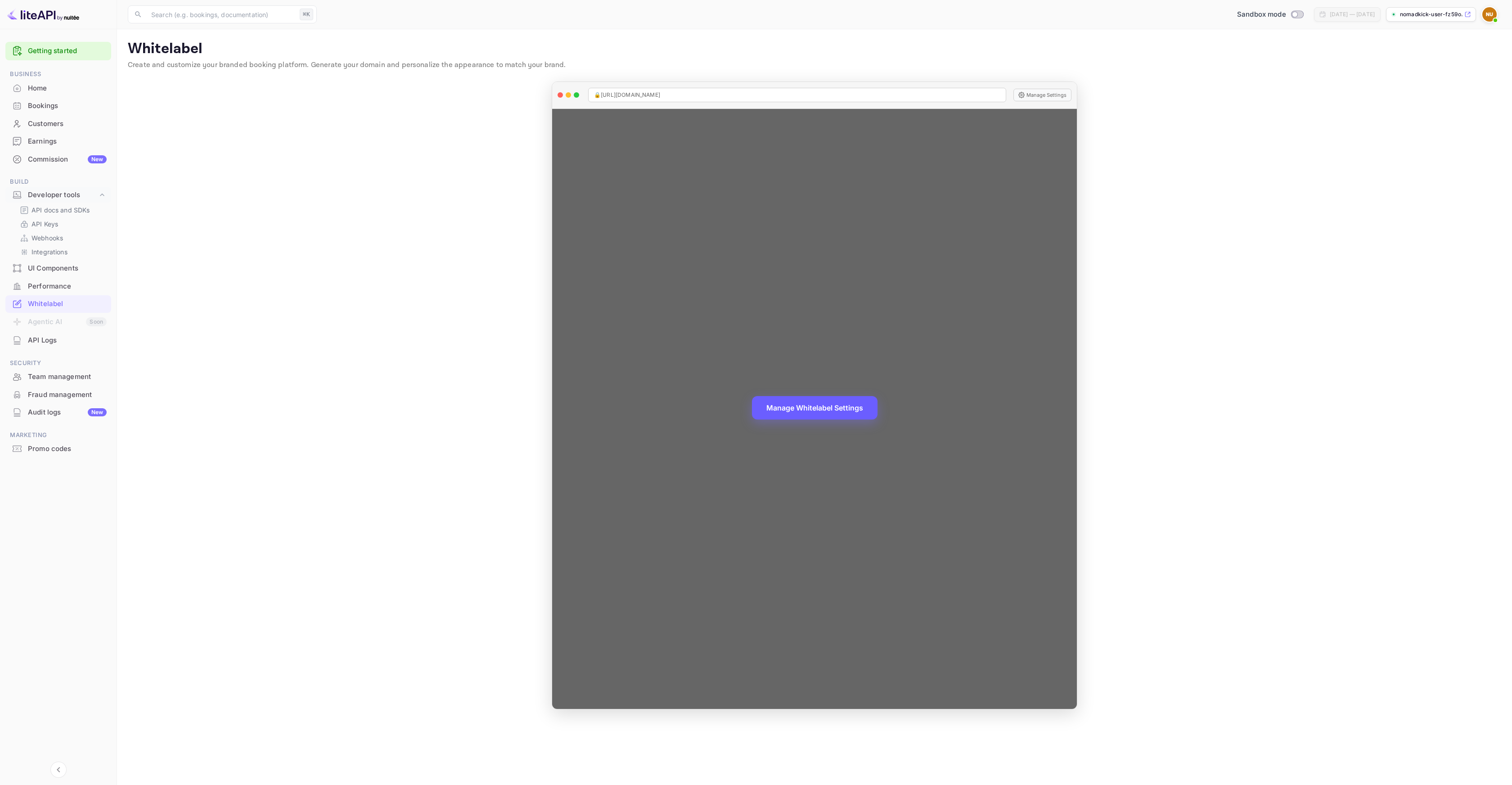
click at [840, 407] on button "Manage Whitelabel Settings" at bounding box center [815, 408] width 126 height 23
